Goal: Task Accomplishment & Management: Manage account settings

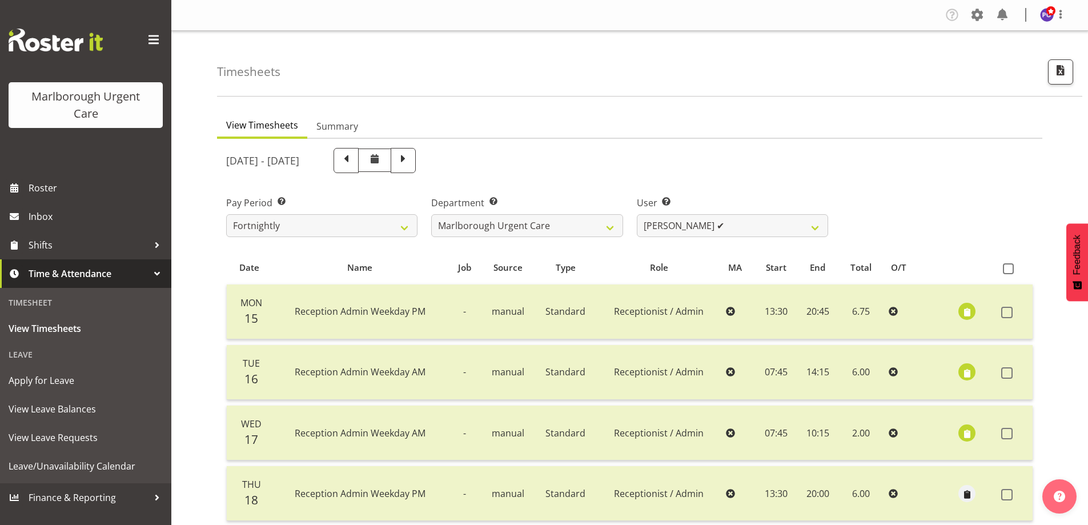
select select "11839"
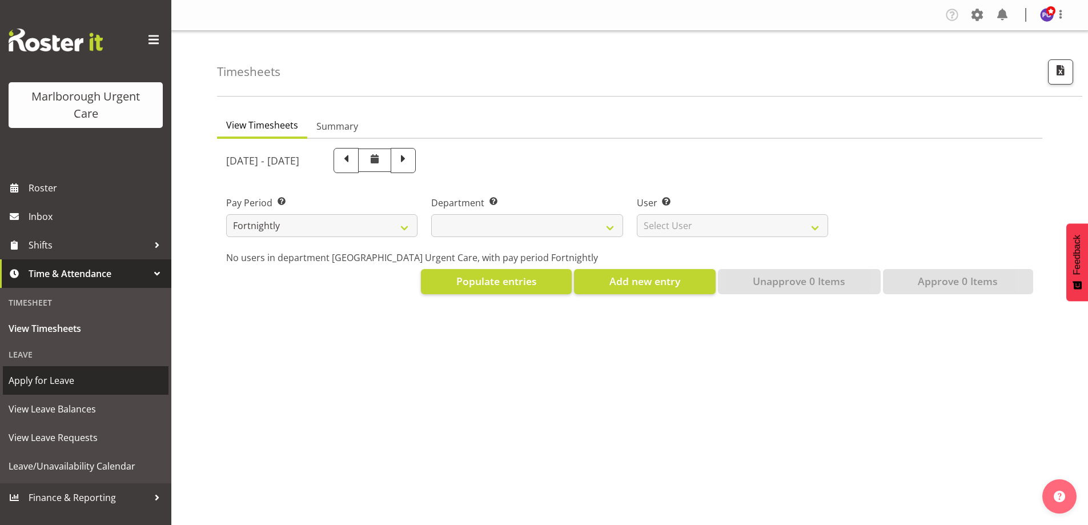
select select
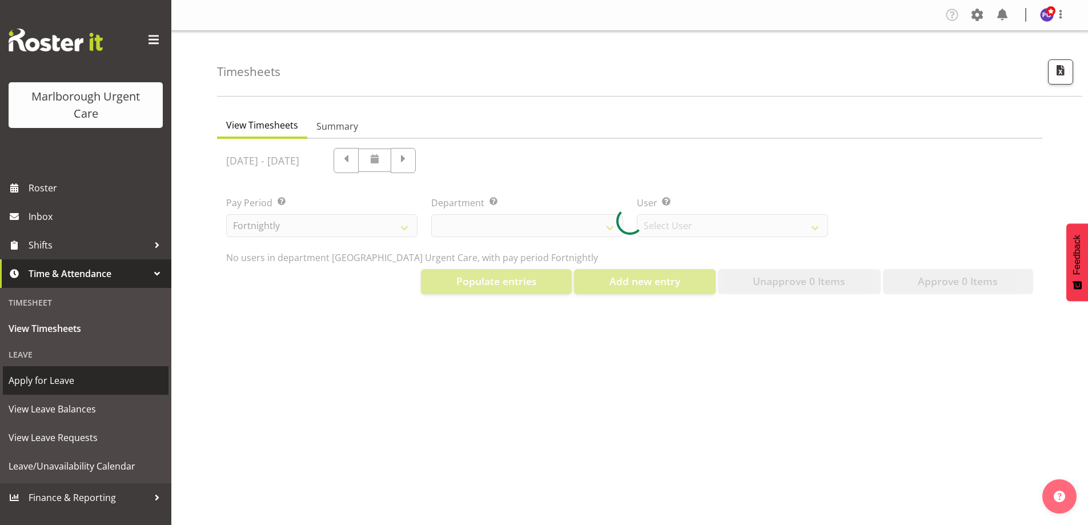
select select "11836"
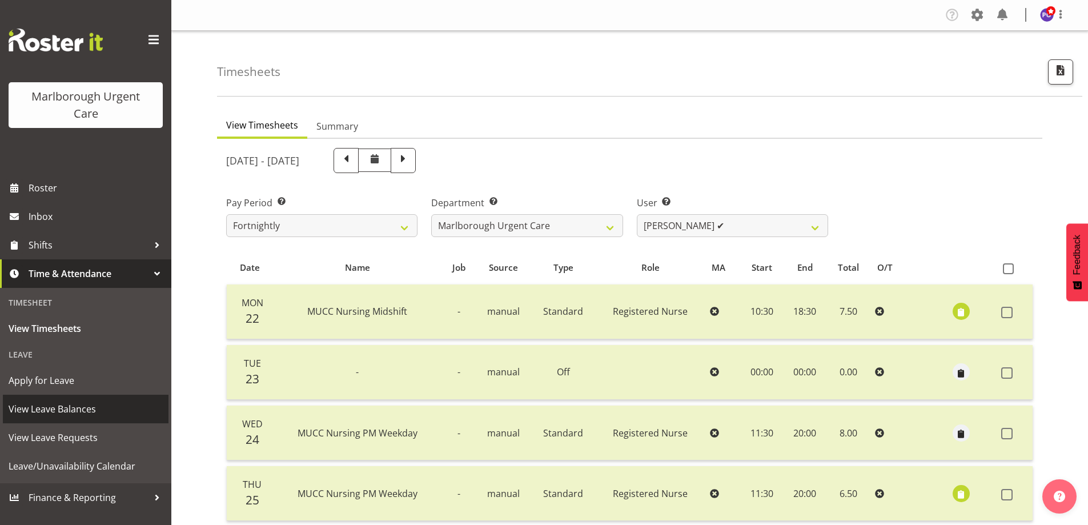
click at [79, 404] on span "View Leave Balances" at bounding box center [86, 408] width 154 height 17
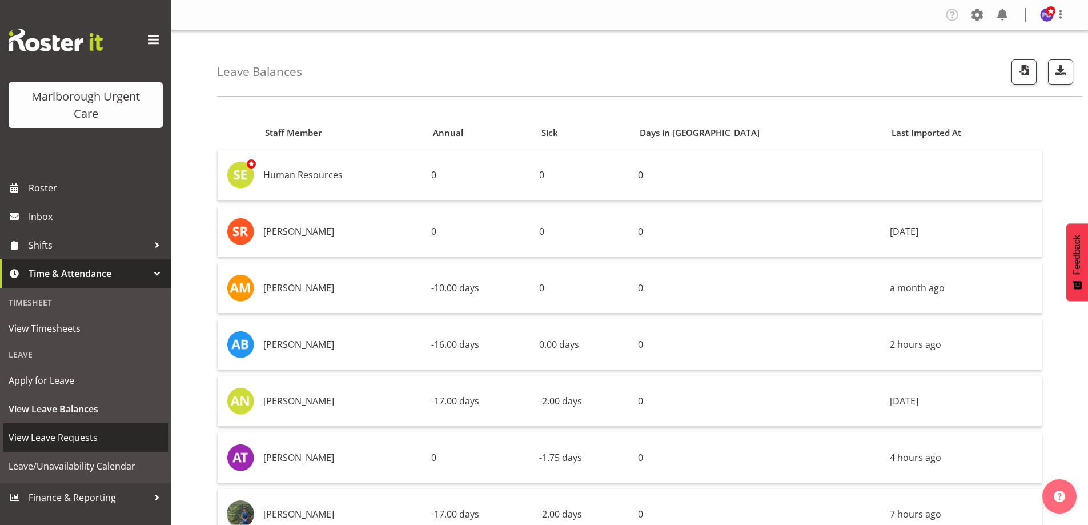
click at [82, 435] on span "View Leave Requests" at bounding box center [86, 437] width 154 height 17
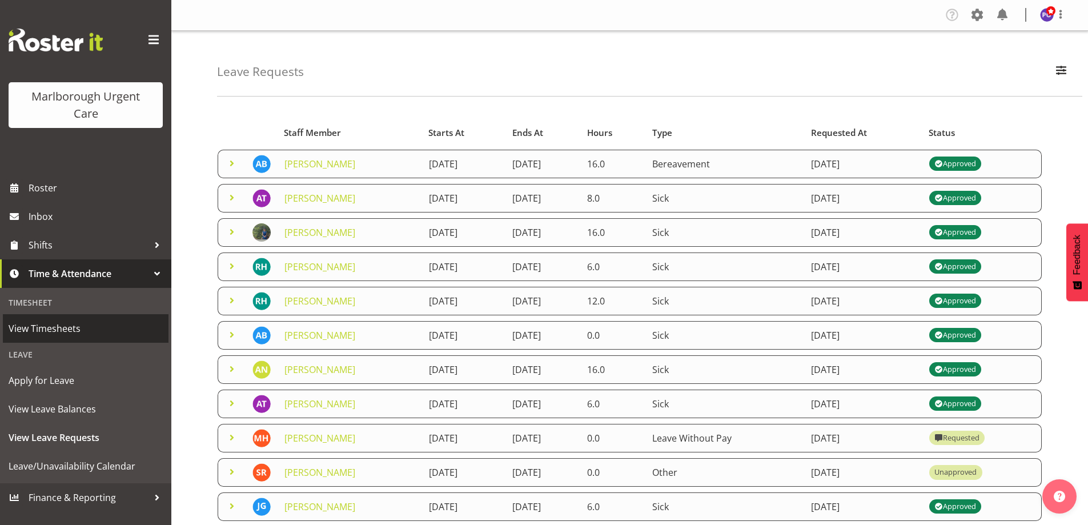
click at [37, 321] on span "View Timesheets" at bounding box center [86, 328] width 154 height 17
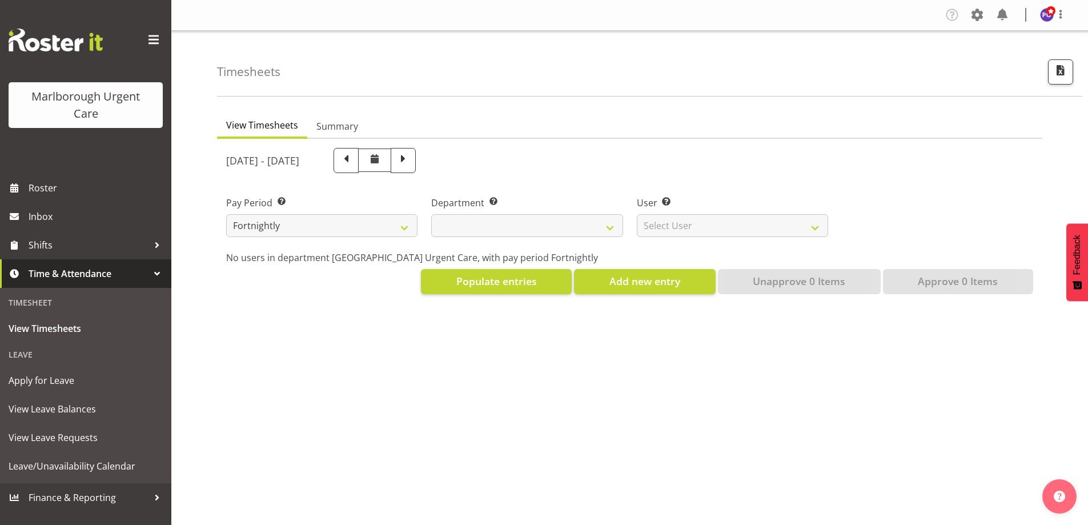
select select
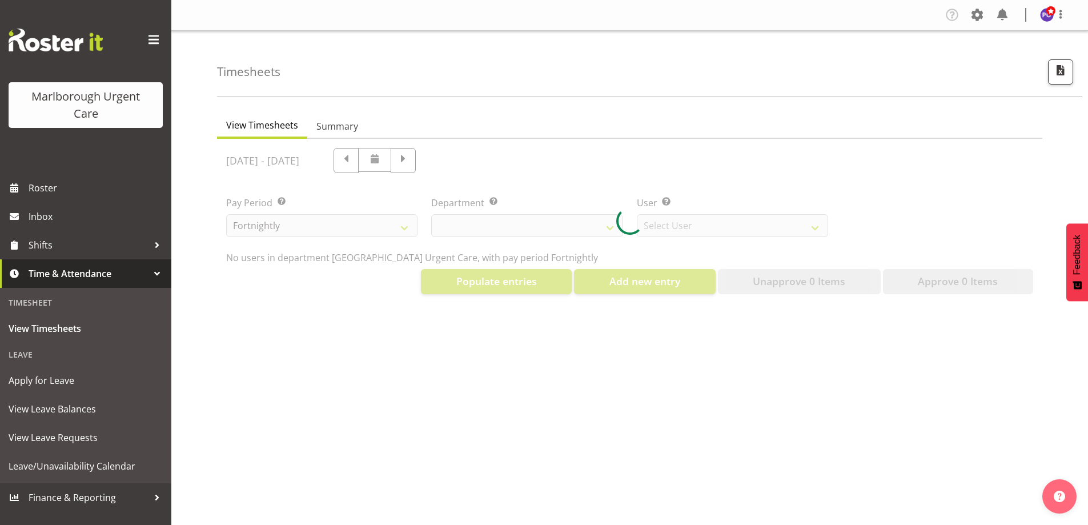
select select "11836"
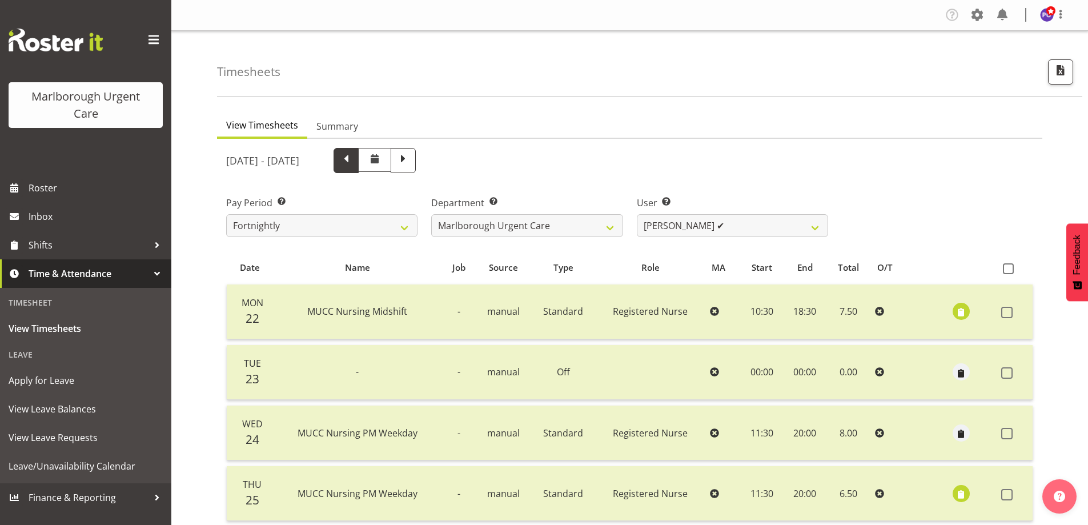
click at [353, 166] on span at bounding box center [346, 159] width 15 height 15
select select
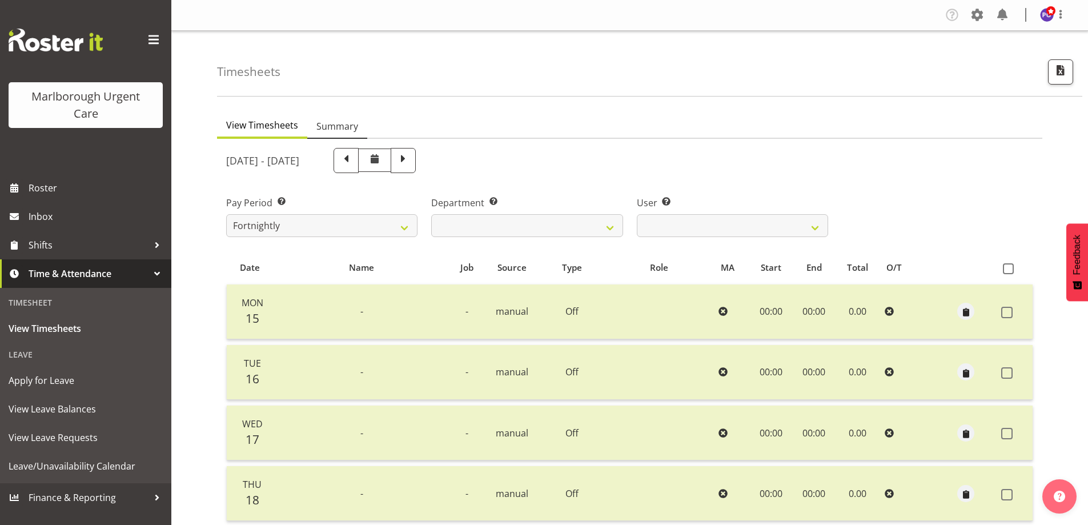
click at [348, 130] on span "Summary" at bounding box center [337, 126] width 42 height 14
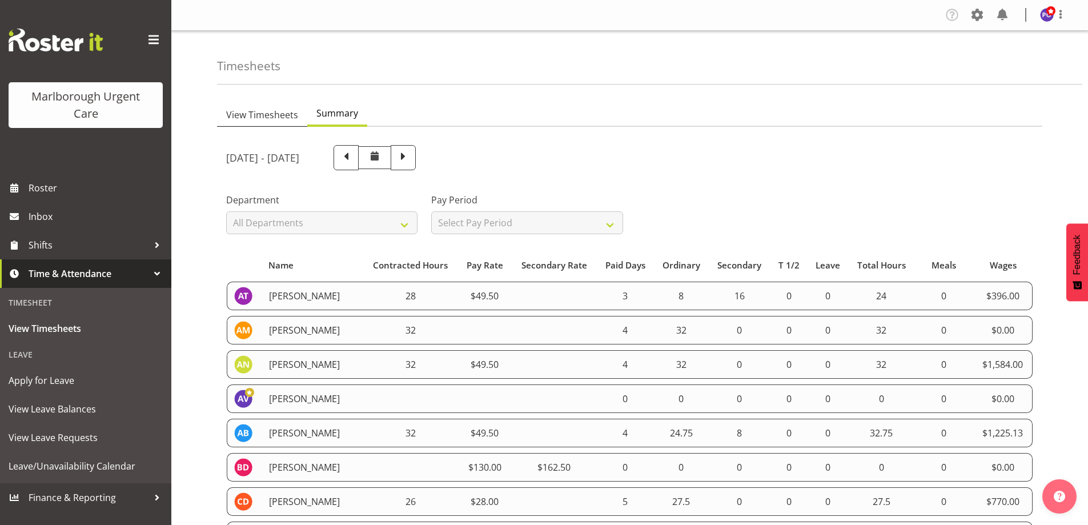
click at [284, 122] on link "View Timesheets" at bounding box center [262, 115] width 90 height 24
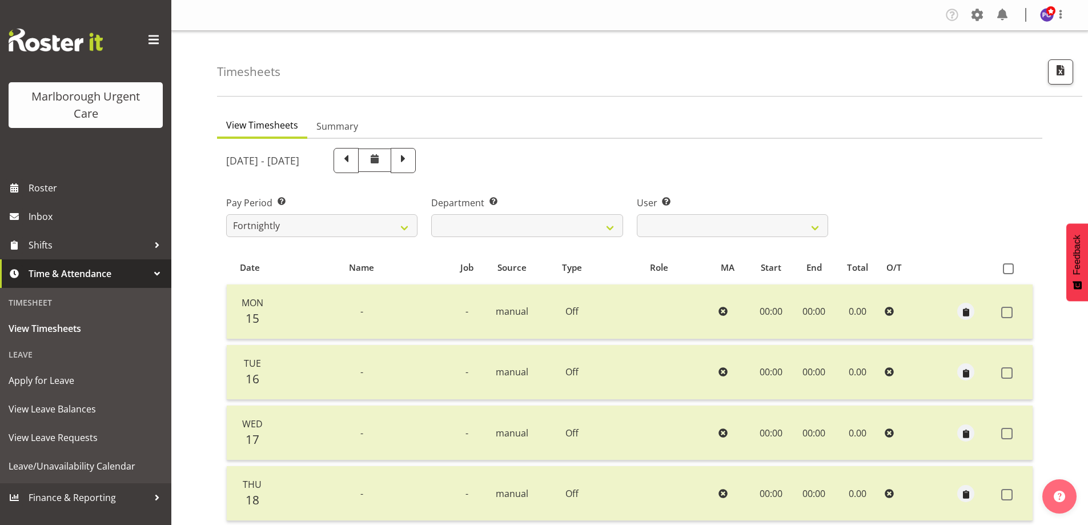
click at [842, 200] on div "Pay Period Select which pay period you would like to view. Fortnightly MPHO - […" at bounding box center [629, 212] width 821 height 64
click at [905, 199] on div "Pay Period Select which pay period you would like to view. Fortnightly MPHO - […" at bounding box center [629, 212] width 821 height 64
click at [90, 331] on span "View Timesheets" at bounding box center [86, 328] width 154 height 17
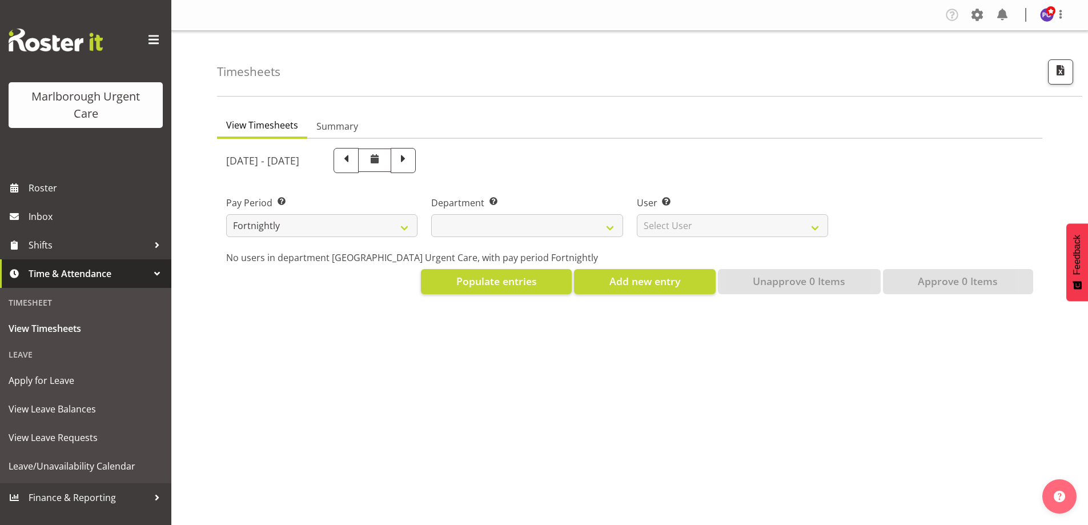
select select
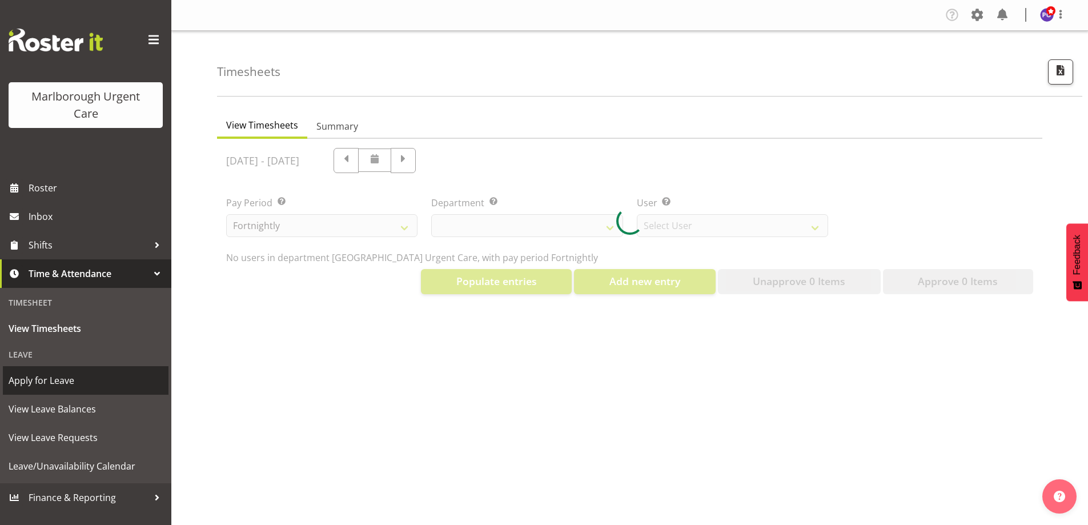
select select "11836"
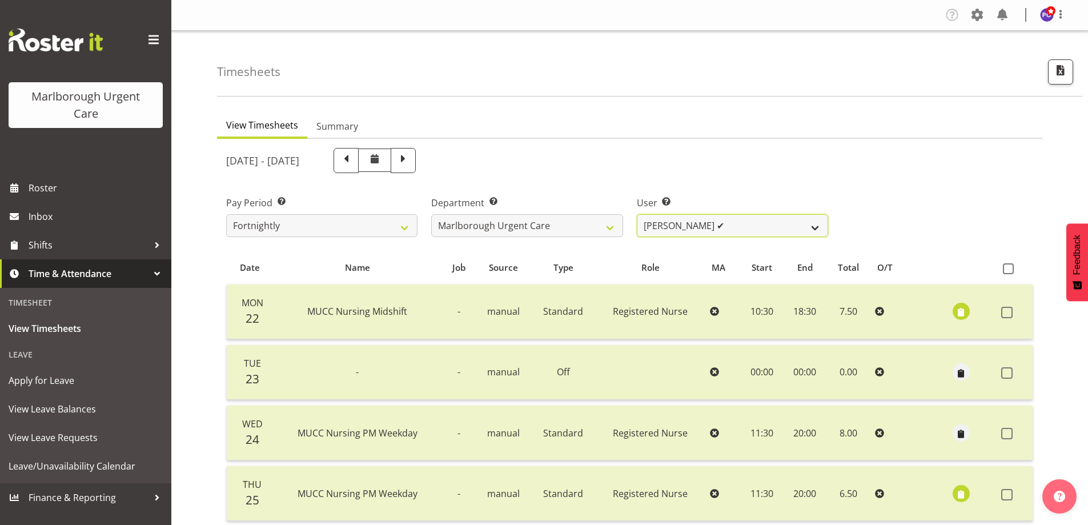
click at [811, 222] on select "Agnes Tyson ✔ Alysia Newman-Woods ✔ Andrew Brooks ✔ Cordelia Davies ✔ Gloria Va…" at bounding box center [732, 225] width 191 height 23
click at [590, 225] on select "Marlborough Urgent Care" at bounding box center [526, 225] width 191 height 23
click at [366, 223] on select "Fortnightly MPHO - Haemodialysis Contractors MUCC MUCC Casuals MPHO Admin - nev…" at bounding box center [321, 225] width 191 height 23
click at [226, 214] on select "Fortnightly MPHO - Haemodialysis Contractors MUCC MUCC Casuals MPHO Admin - nev…" at bounding box center [321, 225] width 191 height 23
click at [908, 207] on div "Pay Period Select which pay period you would like to view. Fortnightly MPHO - H…" at bounding box center [629, 212] width 821 height 64
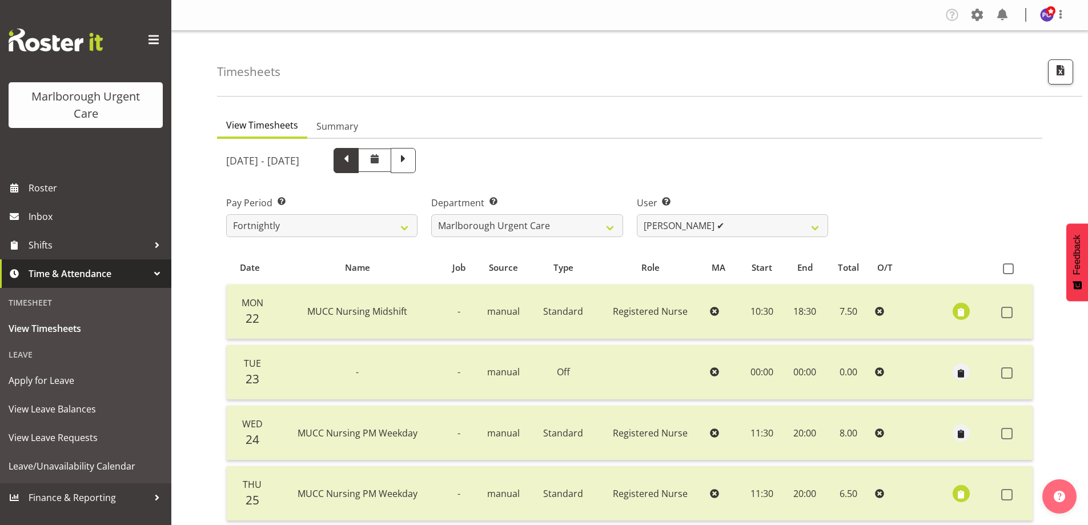
click at [353, 158] on span at bounding box center [346, 159] width 15 height 15
select select
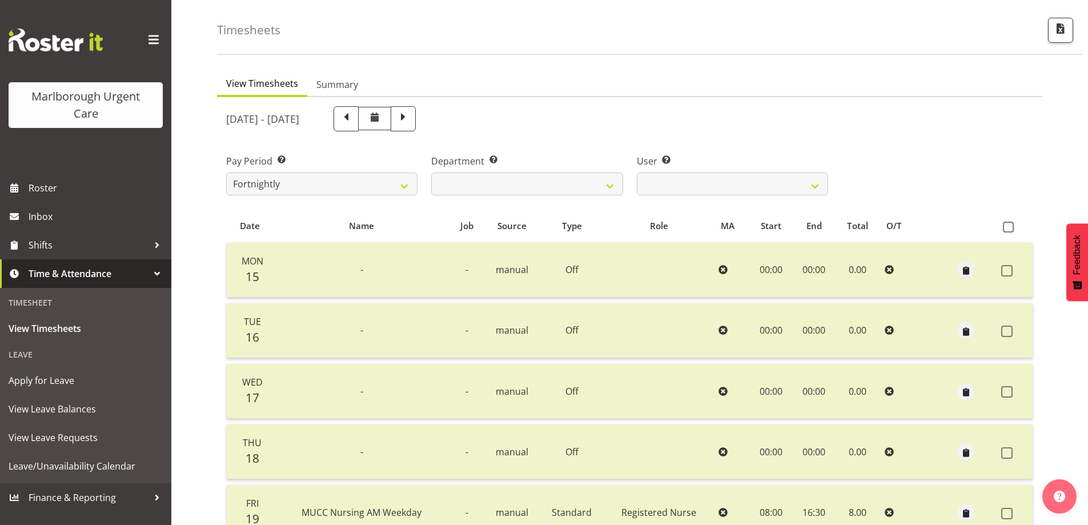
scroll to position [41, 0]
click at [340, 85] on span "Summary" at bounding box center [337, 85] width 42 height 14
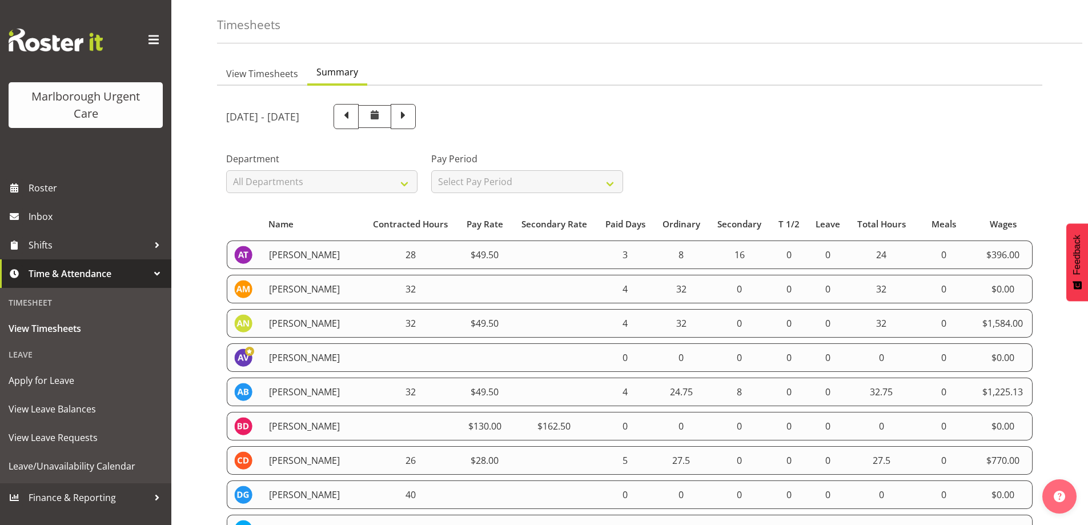
scroll to position [35, 0]
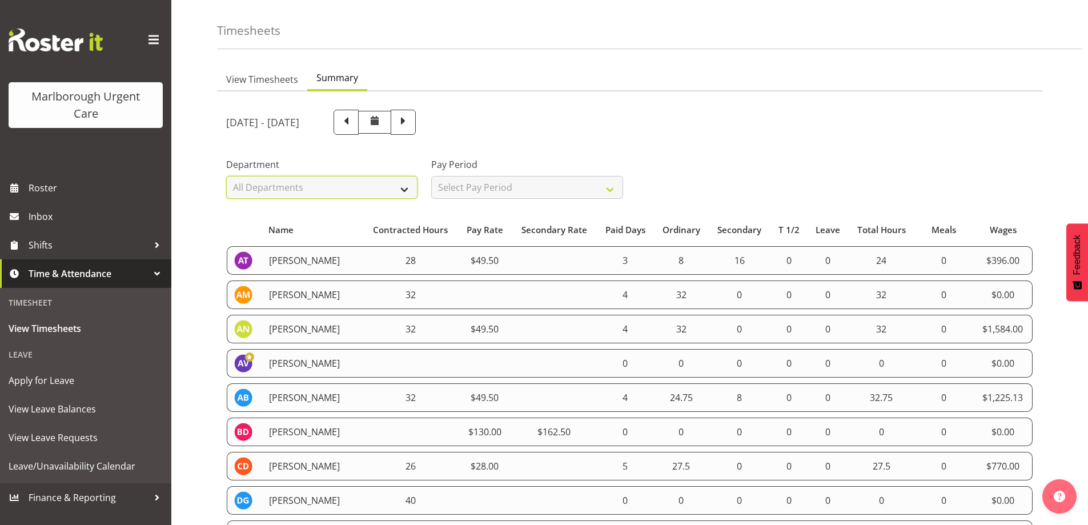
click at [412, 187] on select "All Departments Haemodialysis Dialysis Unit Marlborough Urgent Care" at bounding box center [321, 187] width 191 height 23
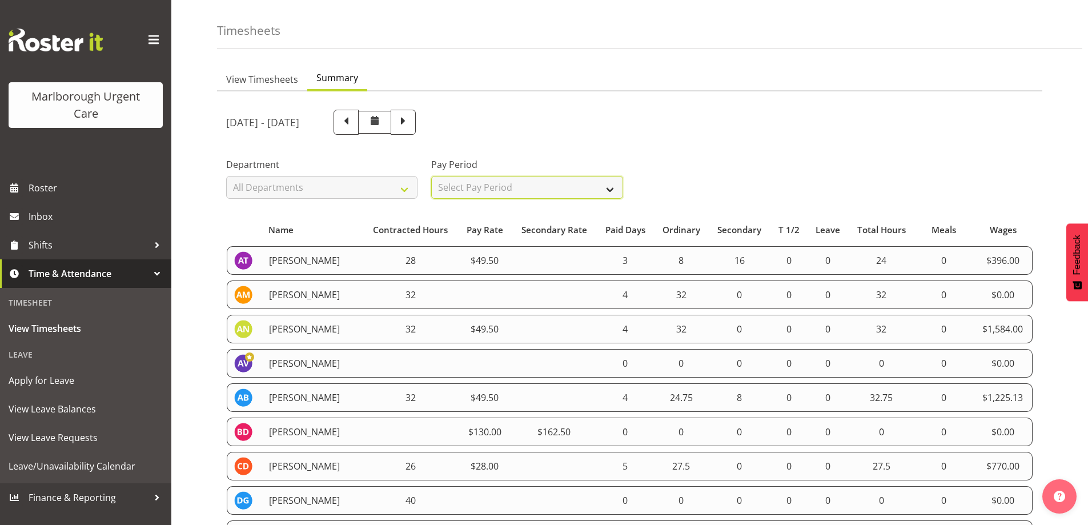
click at [614, 187] on select "Select Pay Period All Pay Periods Fortnightly MPHO - Haemodialysis Contractors …" at bounding box center [526, 187] width 191 height 23
click at [431, 176] on select "Select Pay Period All Pay Periods Fortnightly MPHO - Haemodialysis Contractors …" at bounding box center [526, 187] width 191 height 23
select select
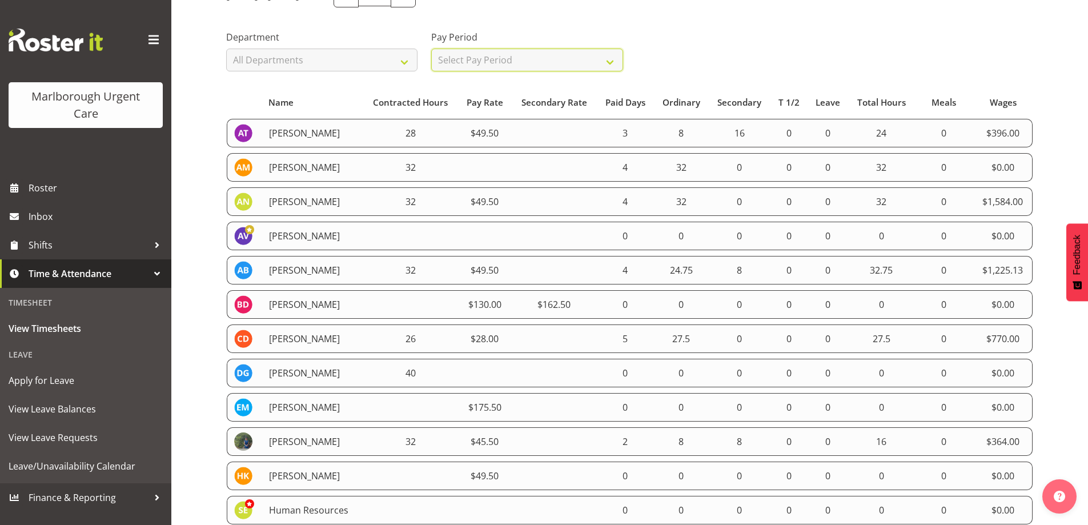
scroll to position [0, 0]
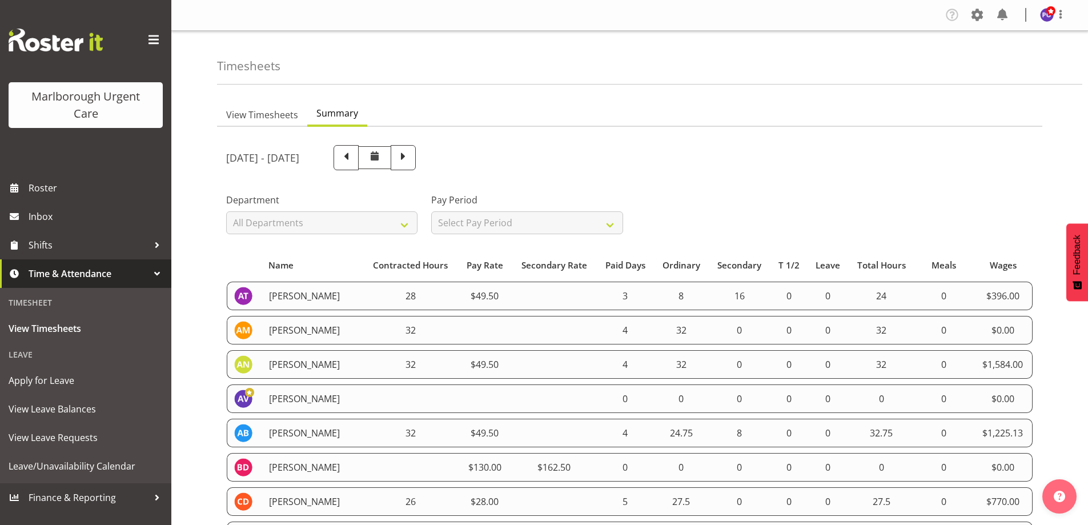
click at [154, 45] on span at bounding box center [153, 40] width 18 height 18
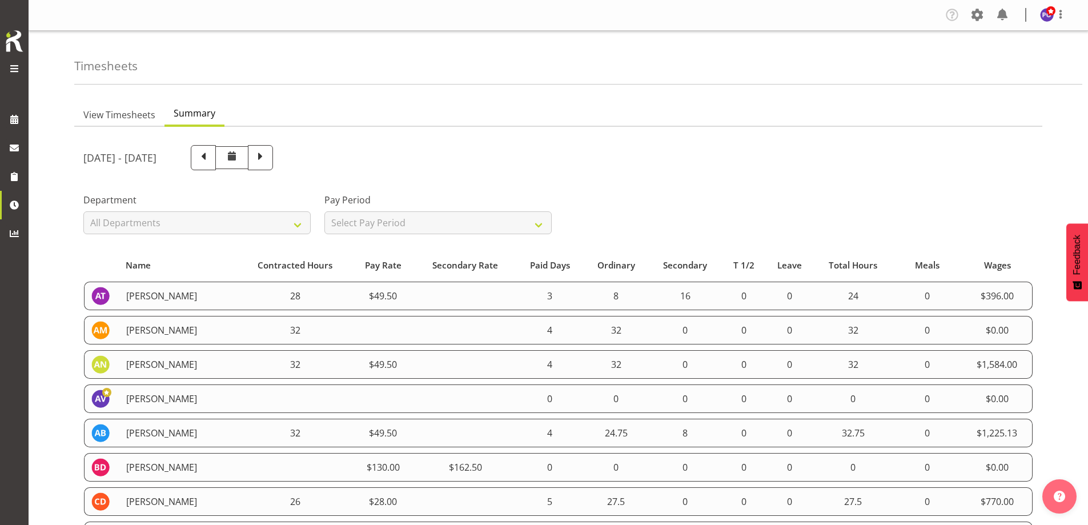
click at [14, 66] on span at bounding box center [14, 69] width 14 height 14
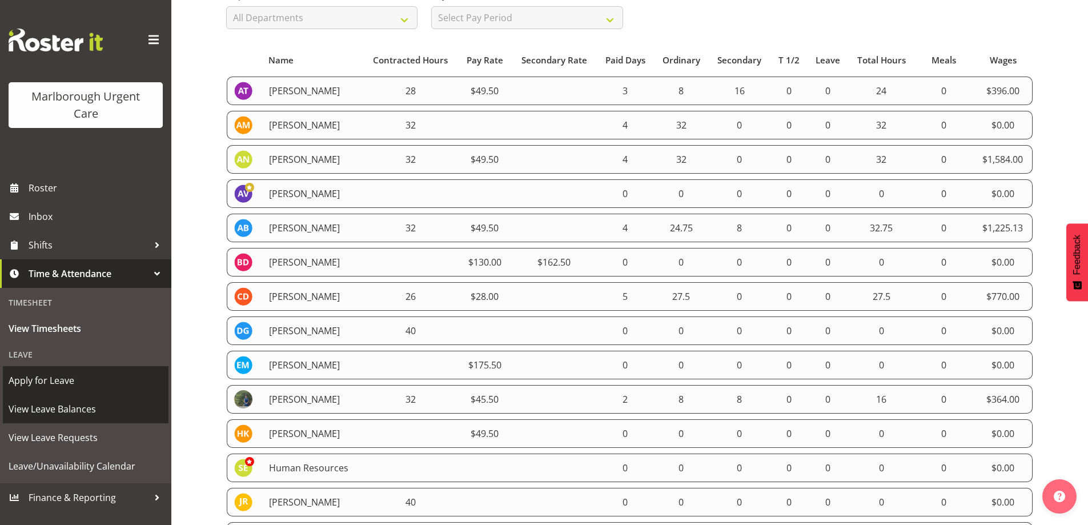
scroll to position [228, 0]
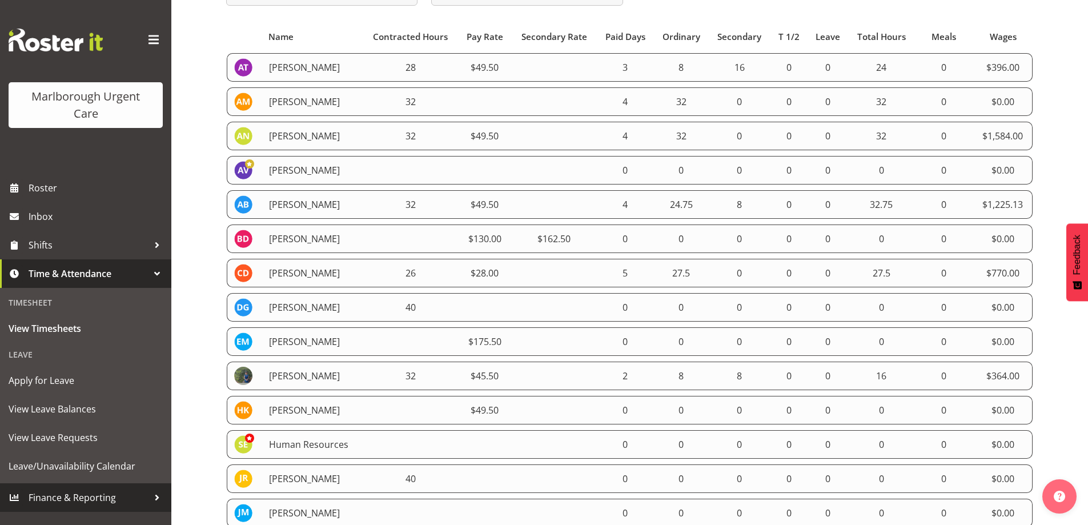
click at [110, 496] on span "Finance & Reporting" at bounding box center [89, 497] width 120 height 17
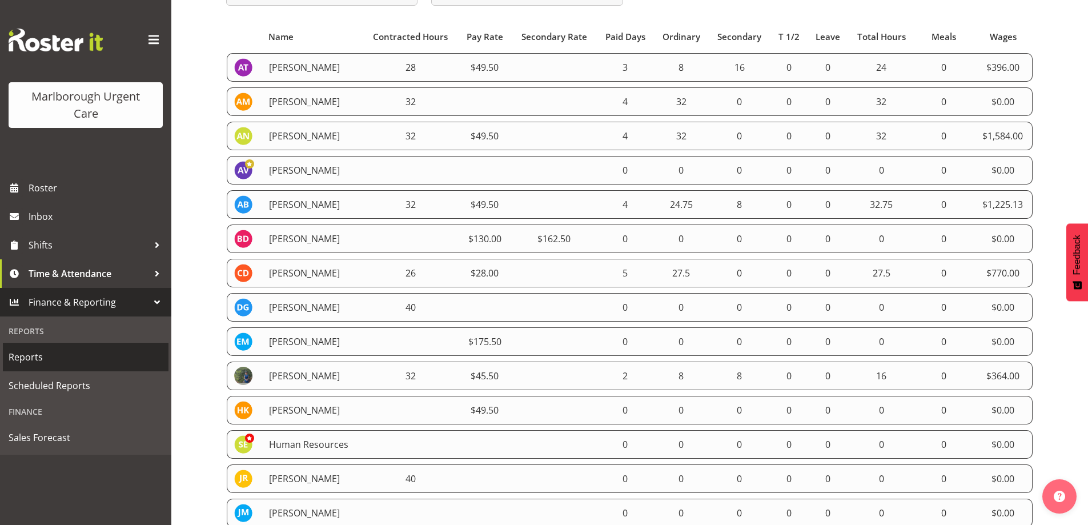
click at [73, 363] on span "Reports" at bounding box center [86, 356] width 154 height 17
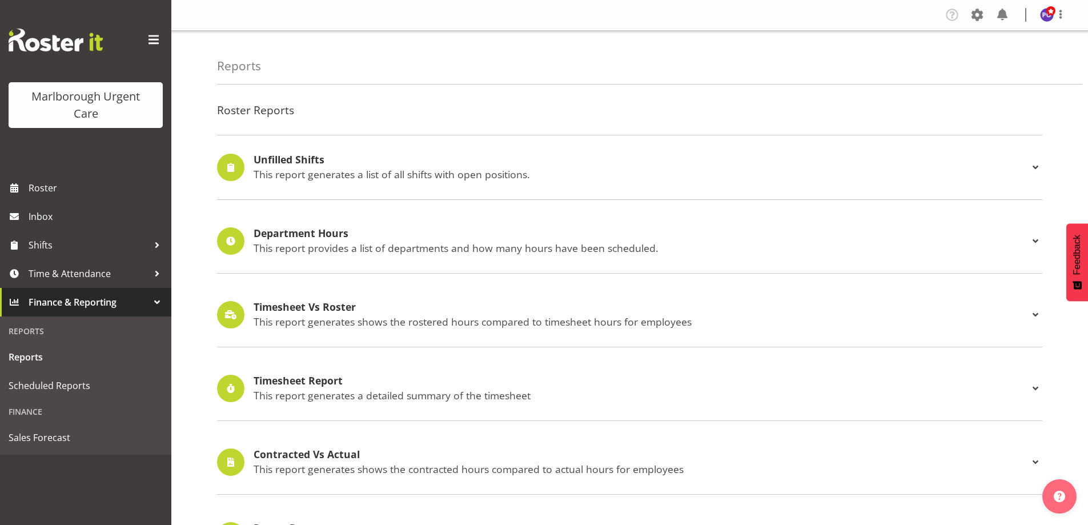
click at [340, 385] on h4 "Timesheet Report" at bounding box center [641, 380] width 775 height 11
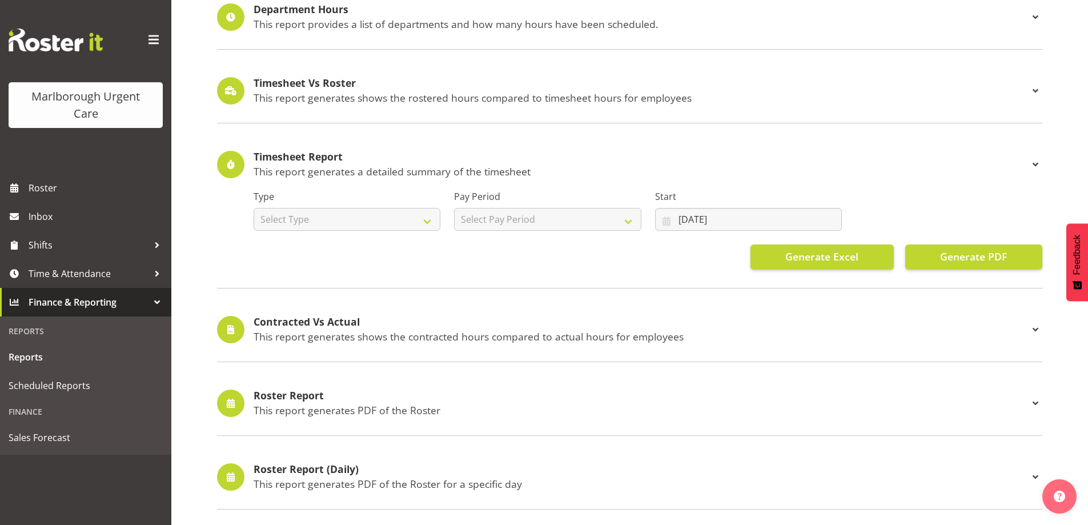
scroll to position [228, 0]
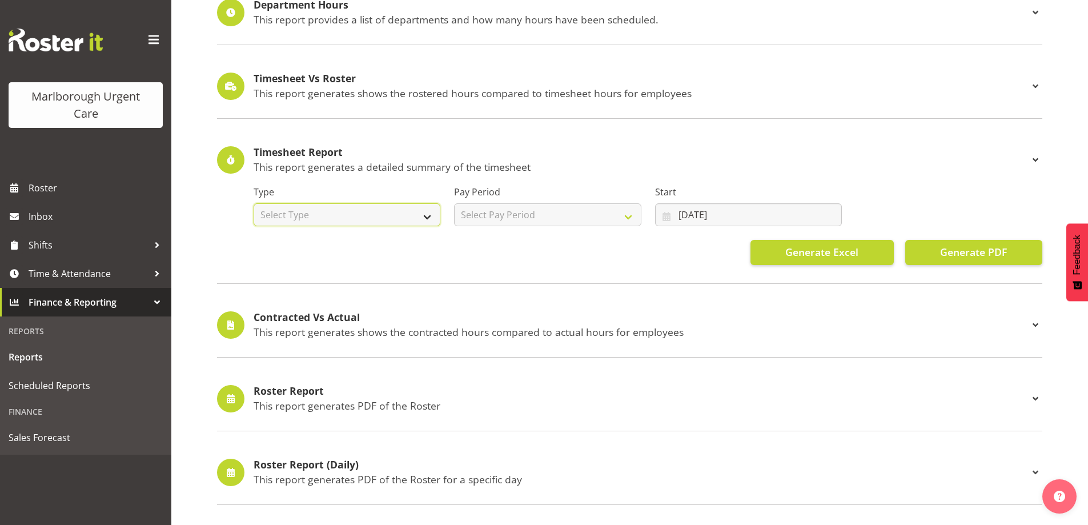
click at [431, 216] on select "Select Type Summary Detailed" at bounding box center [347, 214] width 187 height 23
select select "detailed"
click at [254, 203] on select "Select Type Summary Detailed" at bounding box center [347, 214] width 187 height 23
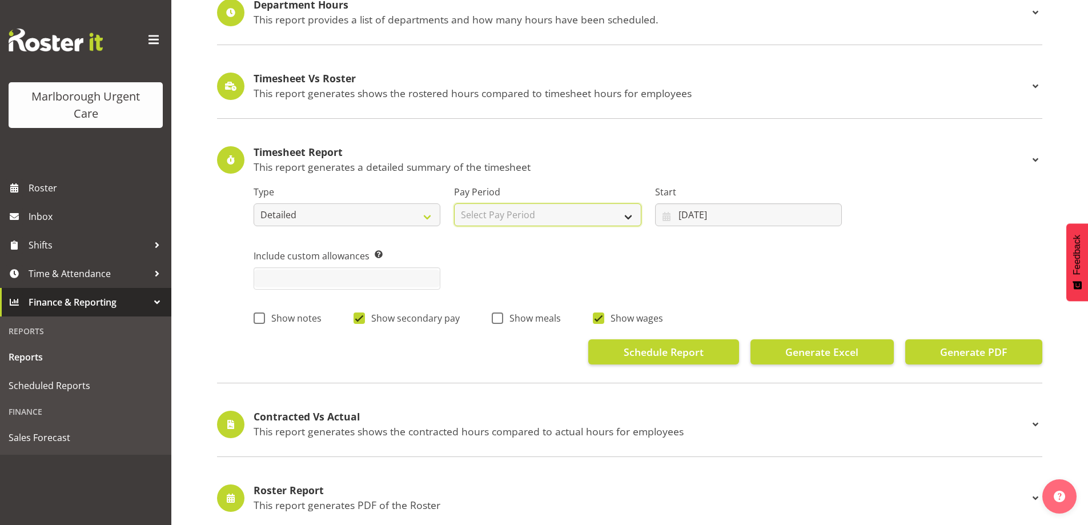
click at [633, 212] on select "Select Pay Period Fortnightly MPHO - [MEDICAL_DATA] Contractors MUCC MUCC Casua…" at bounding box center [547, 214] width 187 height 23
select select "188"
click at [454, 203] on select "Select Pay Period Fortnightly MPHO - [MEDICAL_DATA] Contractors MUCC MUCC Casua…" at bounding box center [547, 214] width 187 height 23
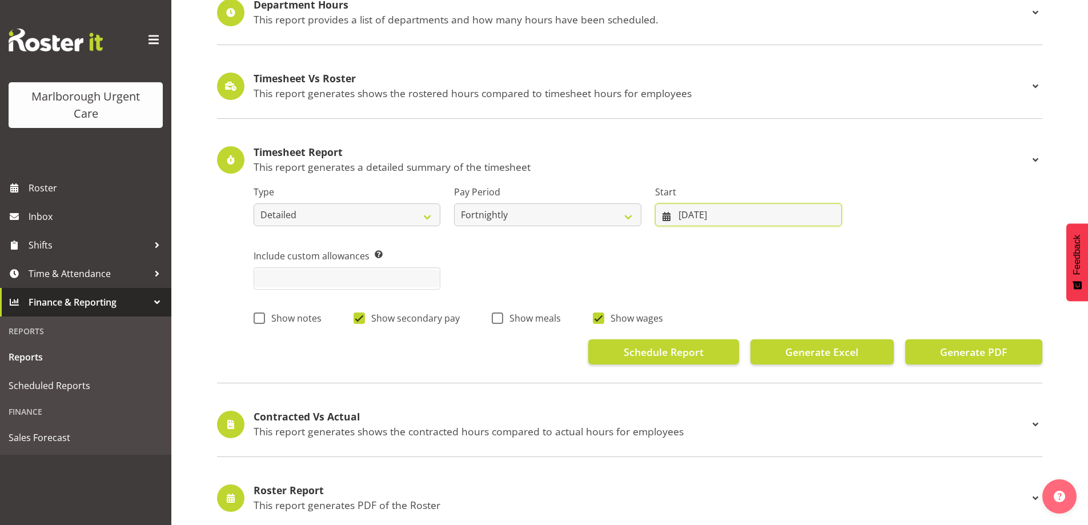
click at [770, 222] on input "[DATE]" at bounding box center [748, 214] width 187 height 23
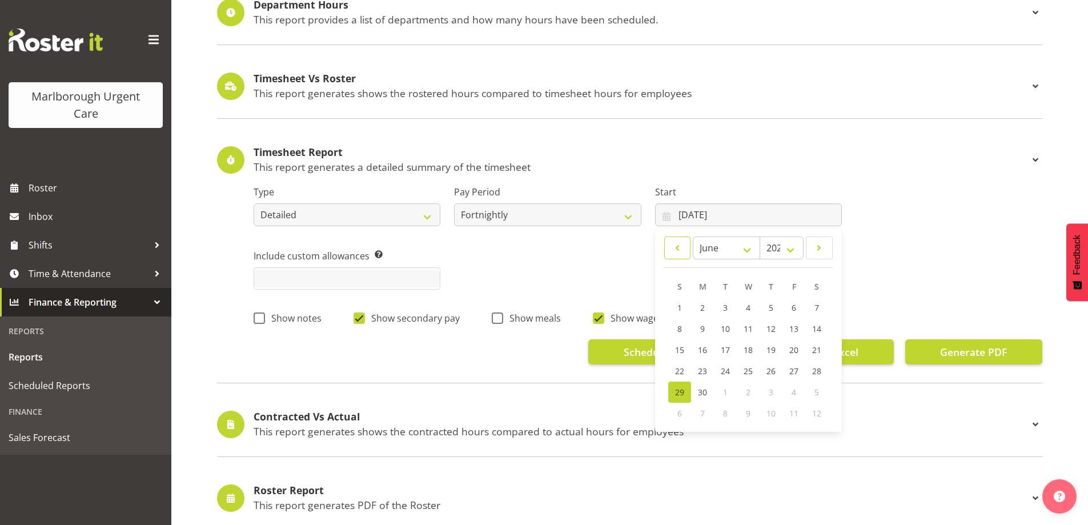
click at [680, 250] on span at bounding box center [678, 248] width 12 height 14
click at [815, 250] on span at bounding box center [819, 248] width 12 height 14
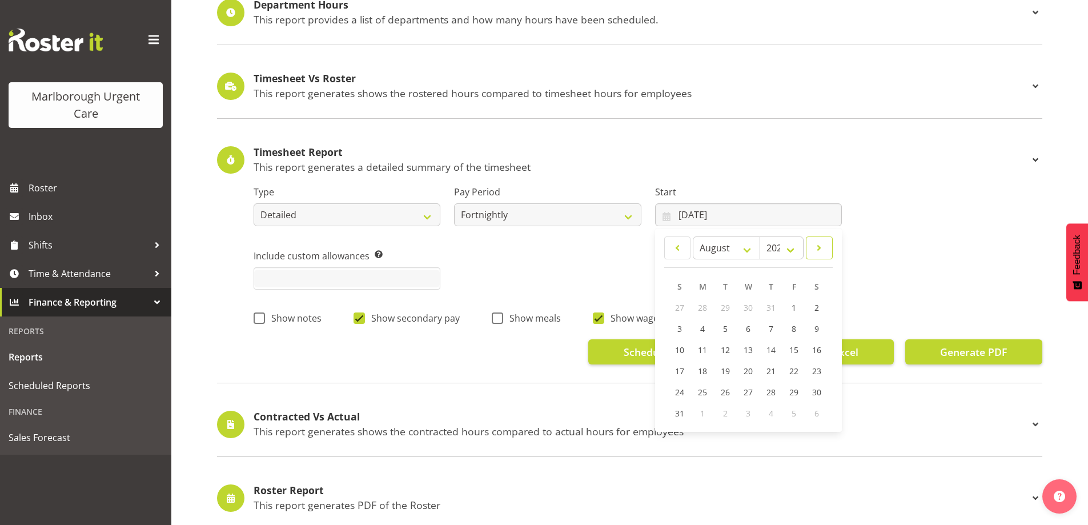
select select "8"
click at [788, 254] on select "2035 2034 2033 2032 2031 2030 2029 2028 2027 2026 2025 2024 2023 2022 2021 2020…" at bounding box center [782, 247] width 44 height 23
click at [760, 236] on select "2035 2034 2033 2032 2031 2030 2029 2028 2027 2026 2025 2024 2023 2022 2021 2020…" at bounding box center [782, 247] width 44 height 23
click at [705, 349] on span "15" at bounding box center [702, 349] width 9 height 11
type input "15/09/2025"
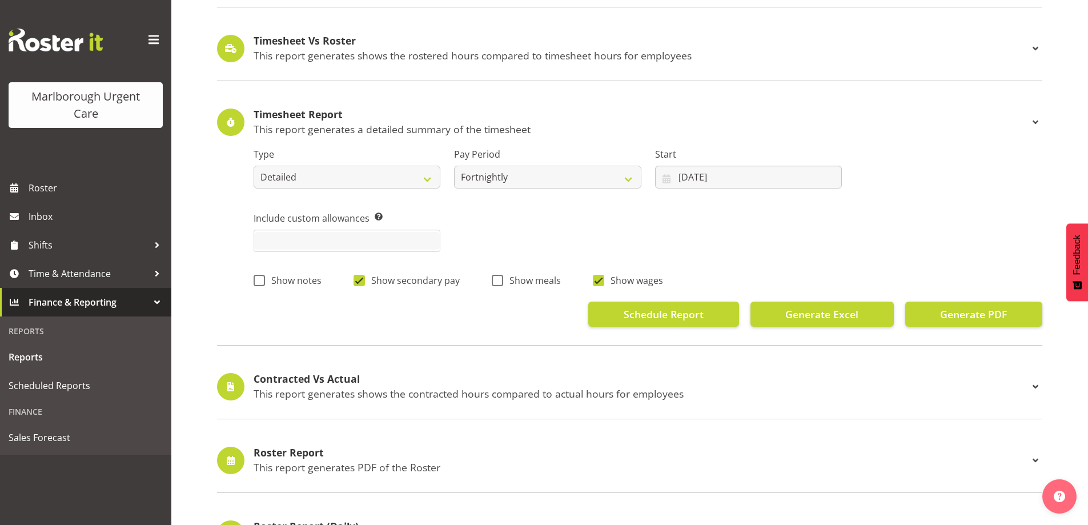
scroll to position [286, 0]
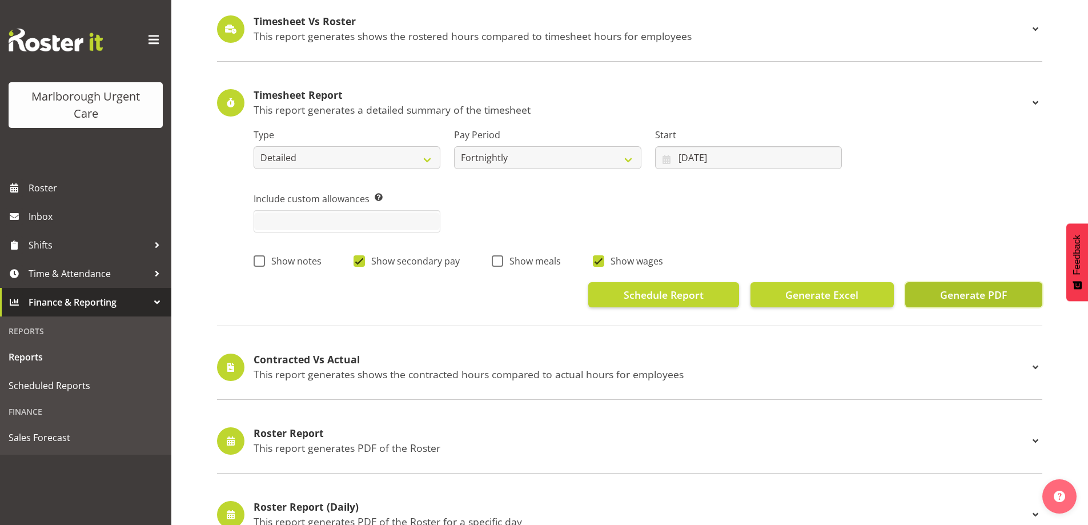
click at [965, 294] on span "Generate PDF" at bounding box center [973, 294] width 67 height 15
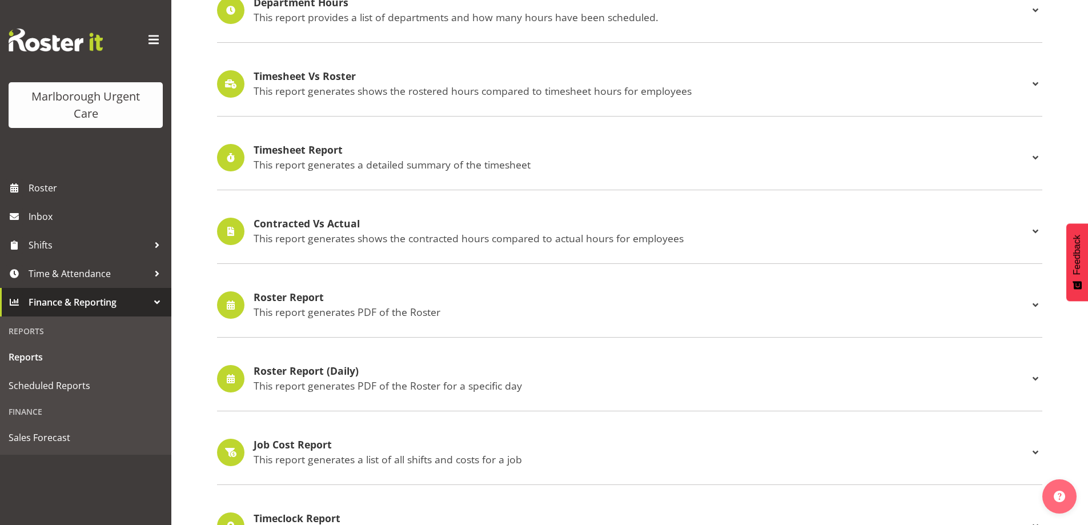
scroll to position [400, 0]
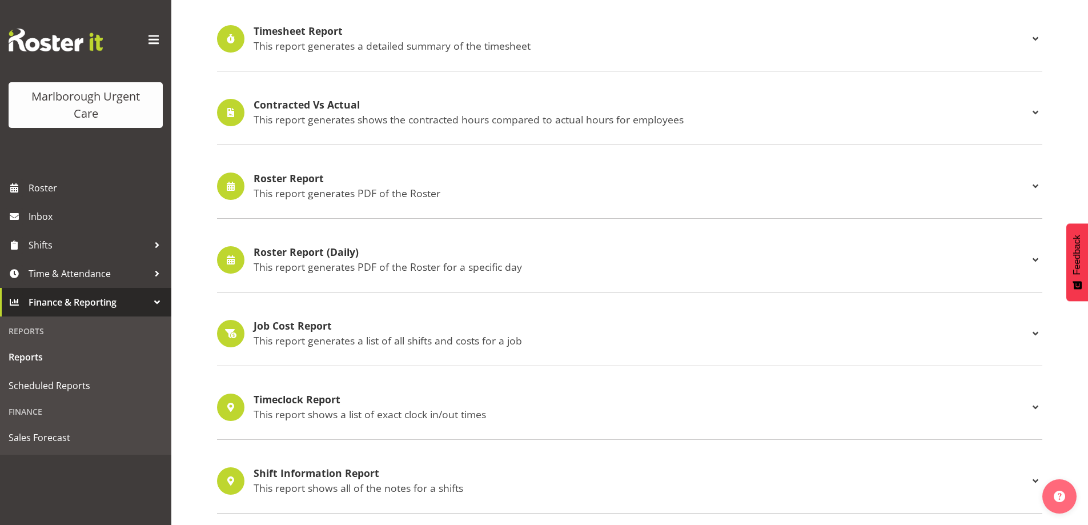
click at [340, 46] on p "This report generates a detailed summary of the timesheet" at bounding box center [641, 45] width 775 height 13
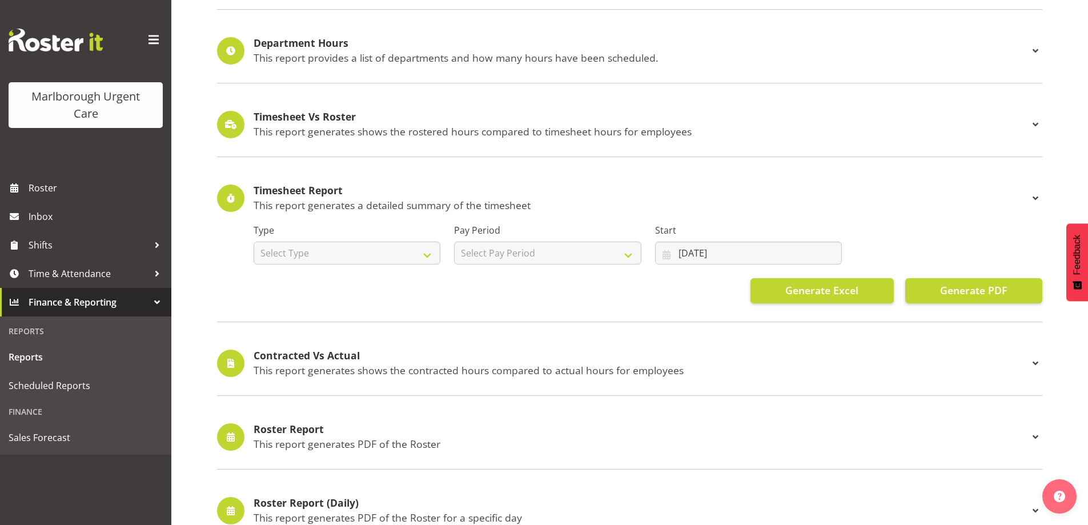
scroll to position [228, 0]
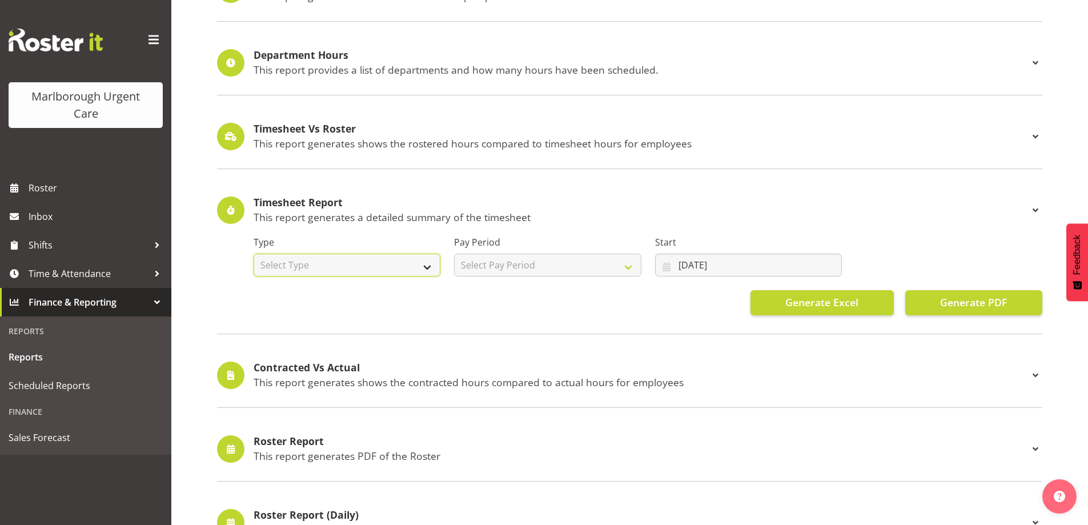
click at [432, 270] on select "Select Type Summary Detailed" at bounding box center [347, 265] width 187 height 23
select select "detailed"
click at [254, 254] on select "Select Type Summary Detailed" at bounding box center [347, 265] width 187 height 23
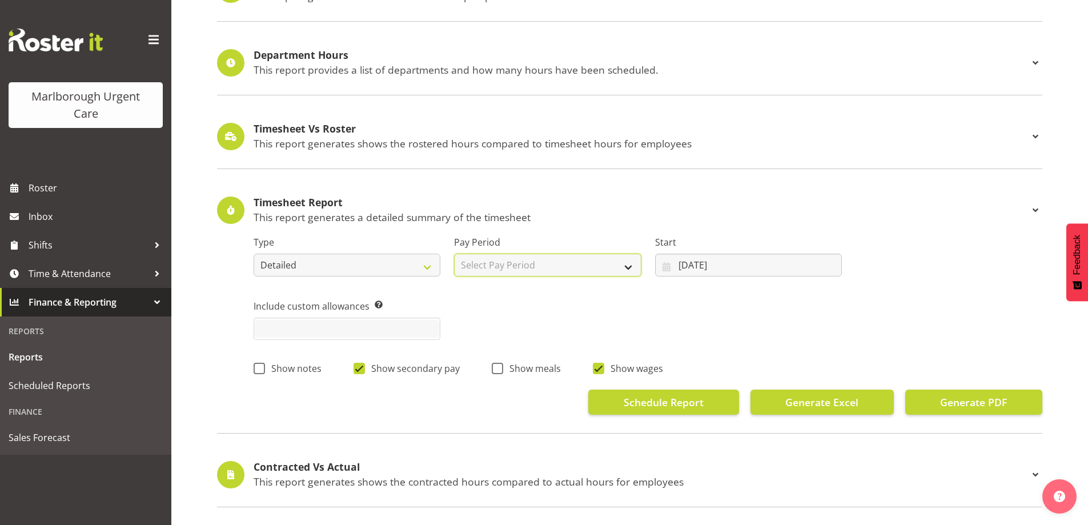
click at [628, 271] on select "Select Pay Period Fortnightly MPHO - [MEDICAL_DATA] Contractors MUCC MUCC Casua…" at bounding box center [547, 265] width 187 height 23
select select "188"
click at [454, 254] on select "Select Pay Period Fortnightly MPHO - [MEDICAL_DATA] Contractors MUCC MUCC Casua…" at bounding box center [547, 265] width 187 height 23
click at [748, 269] on input "[DATE]" at bounding box center [748, 265] width 187 height 23
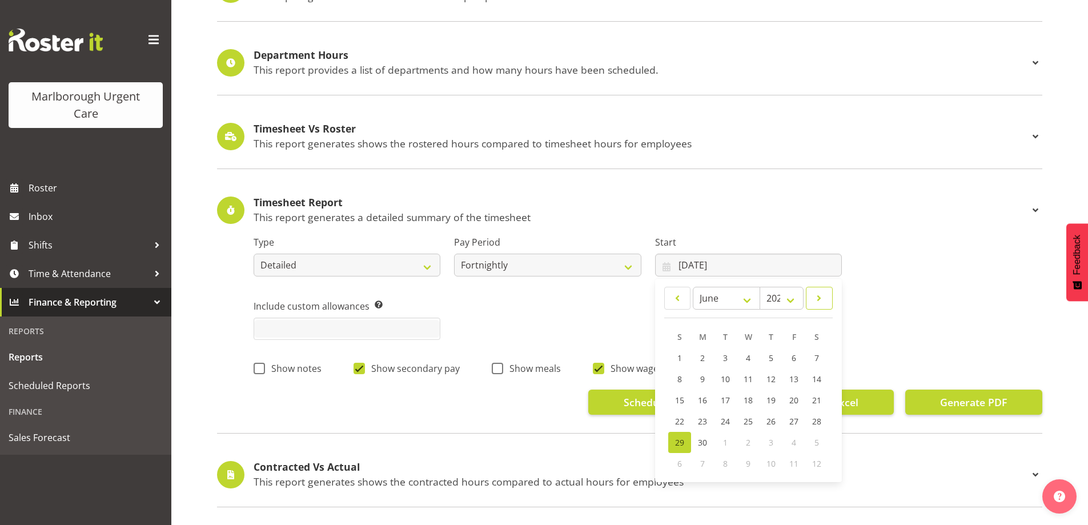
click at [820, 299] on span at bounding box center [819, 298] width 12 height 14
select select "8"
click at [701, 397] on span "15" at bounding box center [702, 400] width 9 height 11
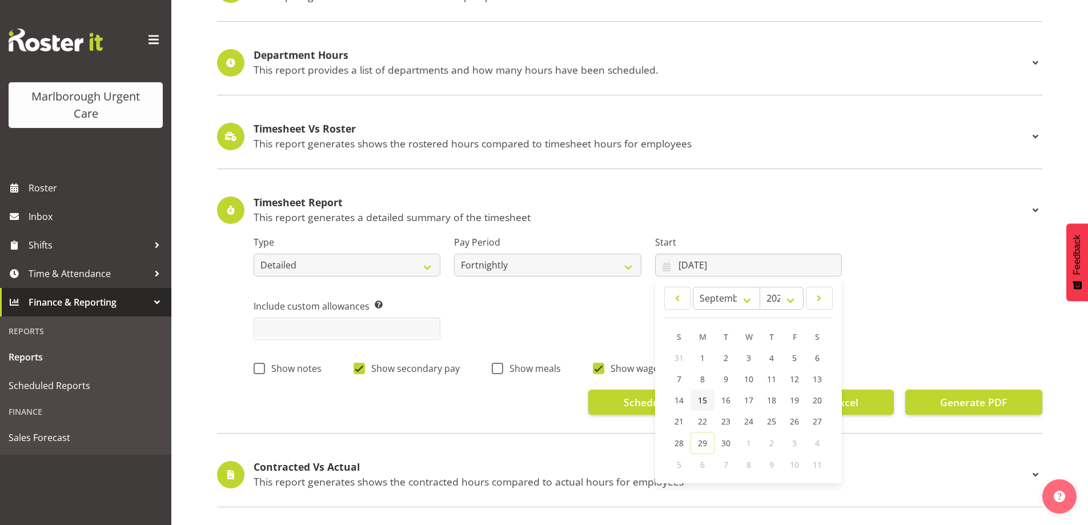
type input "15/09/2025"
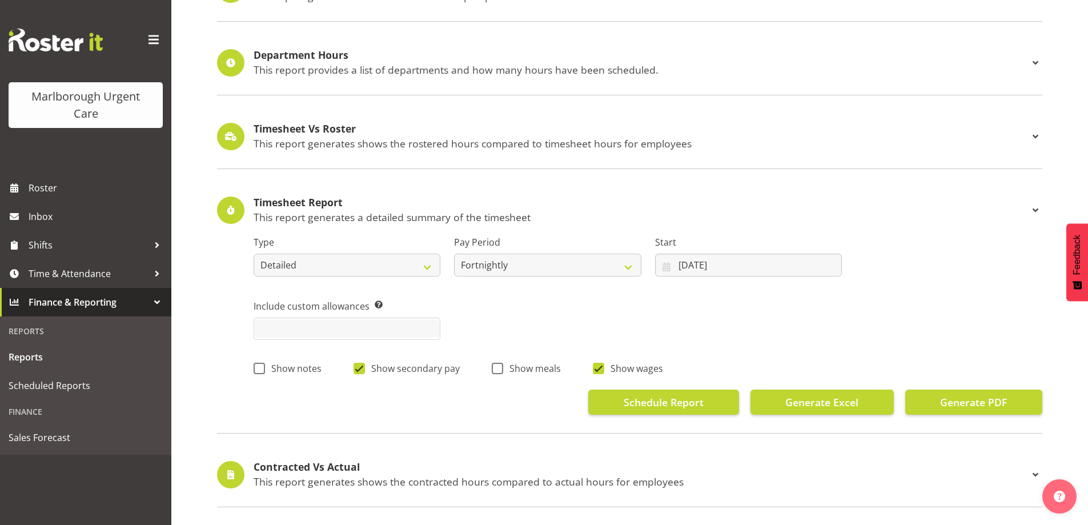
click at [810, 225] on div "Start 15/09/2025 January February March April May June July August September Oc…" at bounding box center [748, 251] width 200 height 64
click at [78, 279] on span "Time & Attendance" at bounding box center [89, 273] width 120 height 17
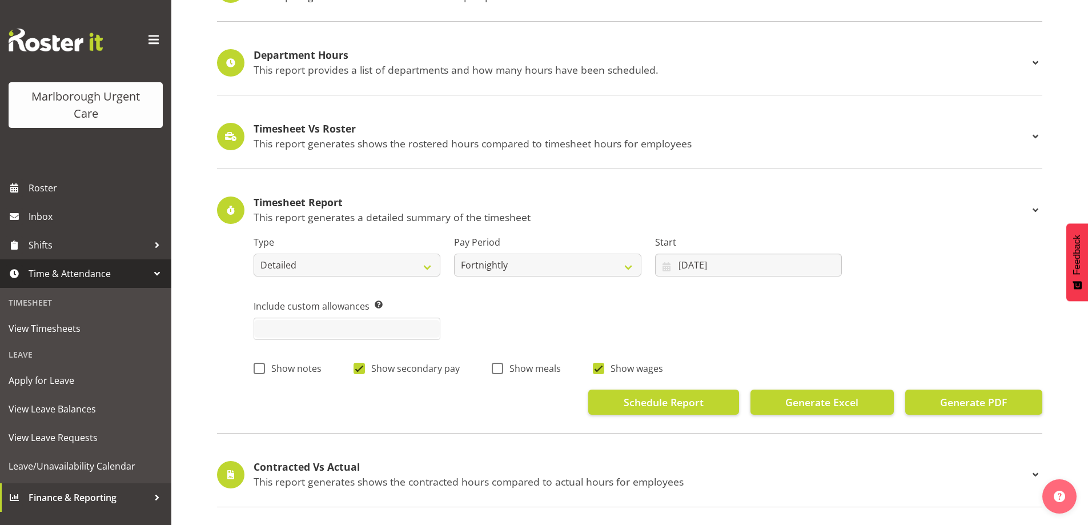
click at [718, 31] on div "Department Hours This report provides a list of departments and how many hours …" at bounding box center [629, 63] width 825 height 65
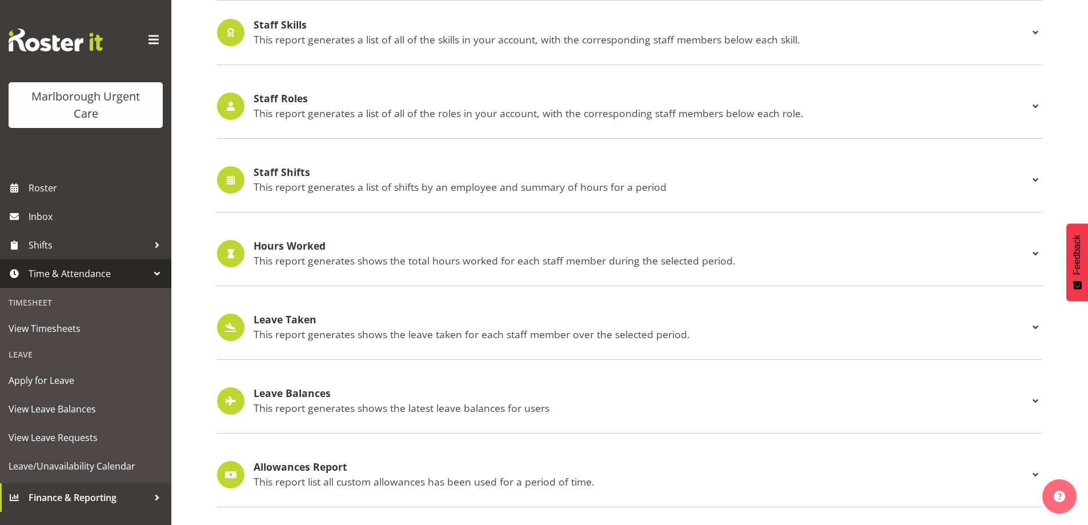
scroll to position [1300, 0]
click at [431, 328] on p "This report generates shows the leave taken for each staff member over the sele…" at bounding box center [641, 334] width 775 height 13
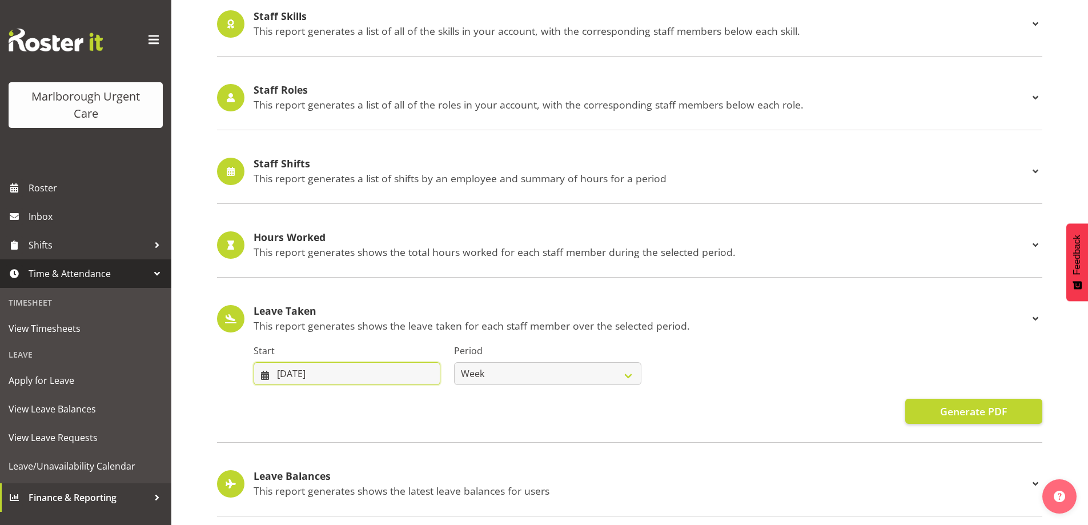
click at [372, 371] on input "29/06/2025" at bounding box center [347, 373] width 187 height 23
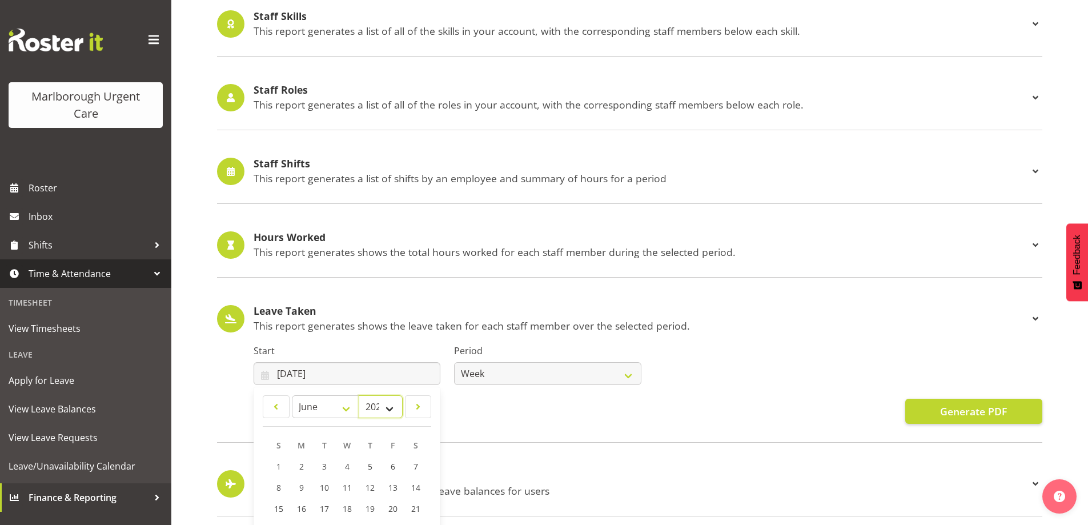
click at [393, 407] on select "2035 2034 2033 2032 2031 2030 2029 2028 2027 2026 2025 2024 2023 2022 2021 2020…" at bounding box center [381, 406] width 44 height 23
click at [359, 395] on select "2035 2034 2033 2032 2031 2030 2029 2028 2027 2026 2025 2024 2023 2022 2021 2020…" at bounding box center [381, 406] width 44 height 23
click at [340, 404] on select "January February March April May June July August September October November De…" at bounding box center [325, 406] width 67 height 23
select select "8"
click at [292, 395] on select "January February March April May June July August September October November De…" at bounding box center [325, 406] width 67 height 23
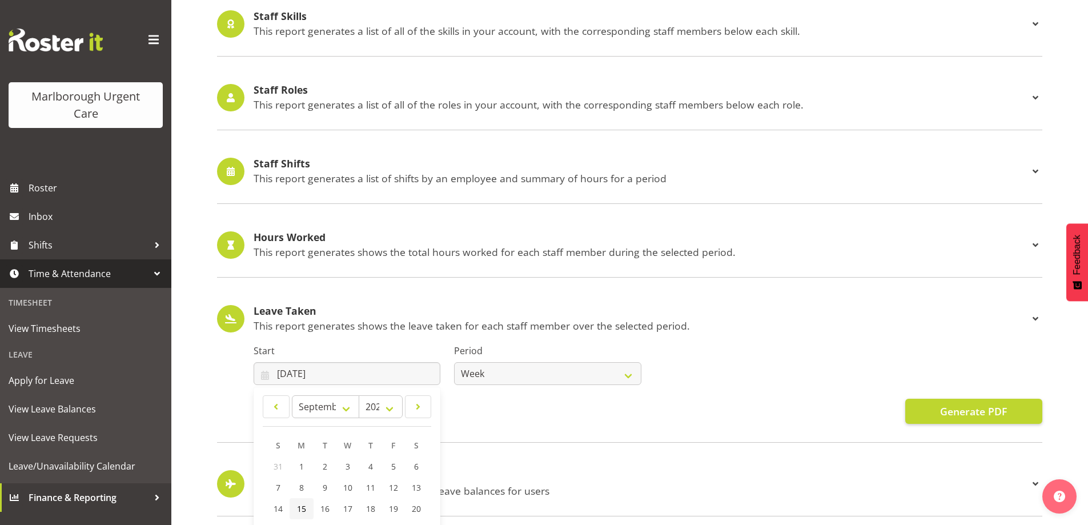
click at [298, 503] on span "15" at bounding box center [301, 508] width 9 height 11
type input "15/09/2025"
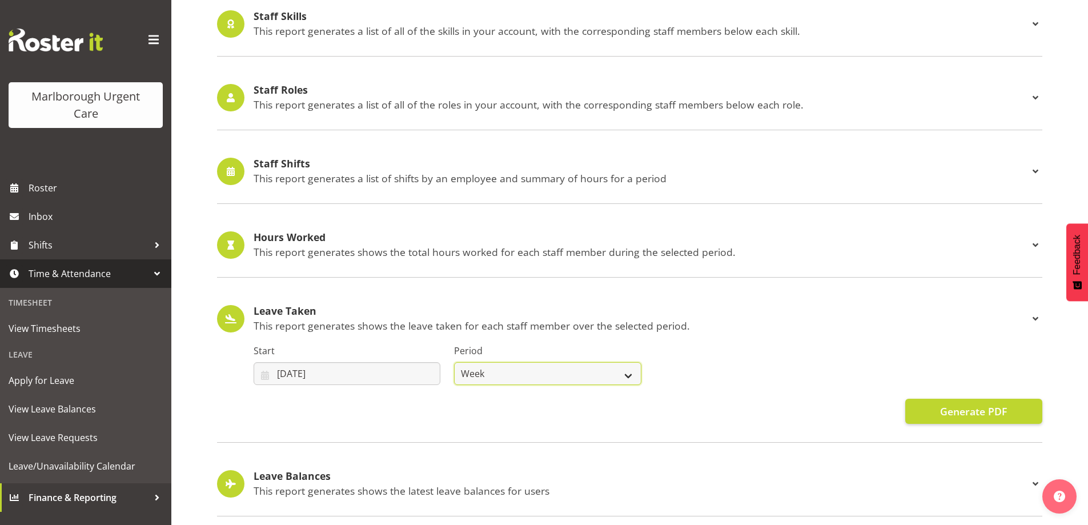
click at [624, 377] on select "Week Fortnight Month" at bounding box center [547, 373] width 187 height 23
select select "fortnight"
click at [454, 362] on select "Week Fortnight Month" at bounding box center [547, 373] width 187 height 23
click at [929, 408] on button "Generate PDF" at bounding box center [973, 411] width 137 height 25
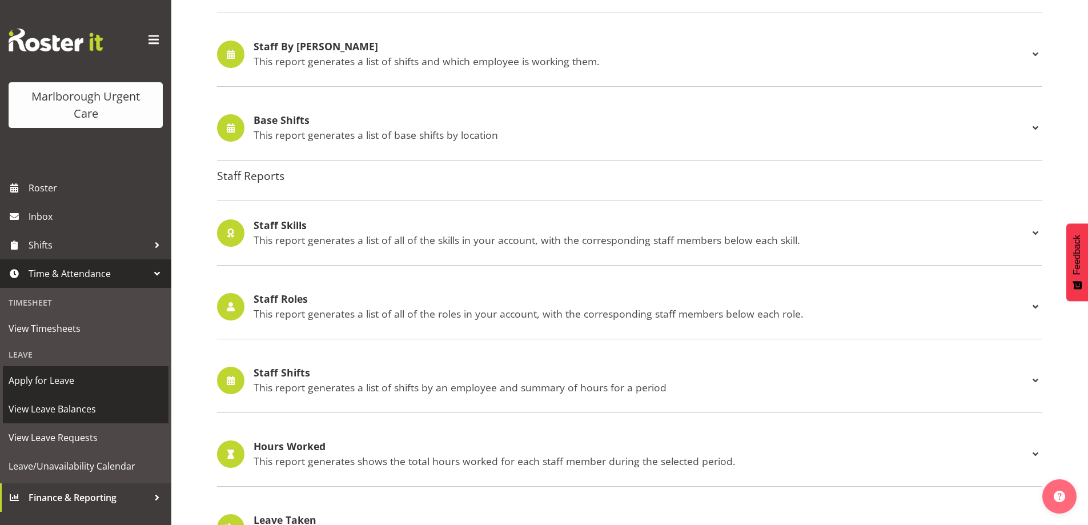
scroll to position [1186, 0]
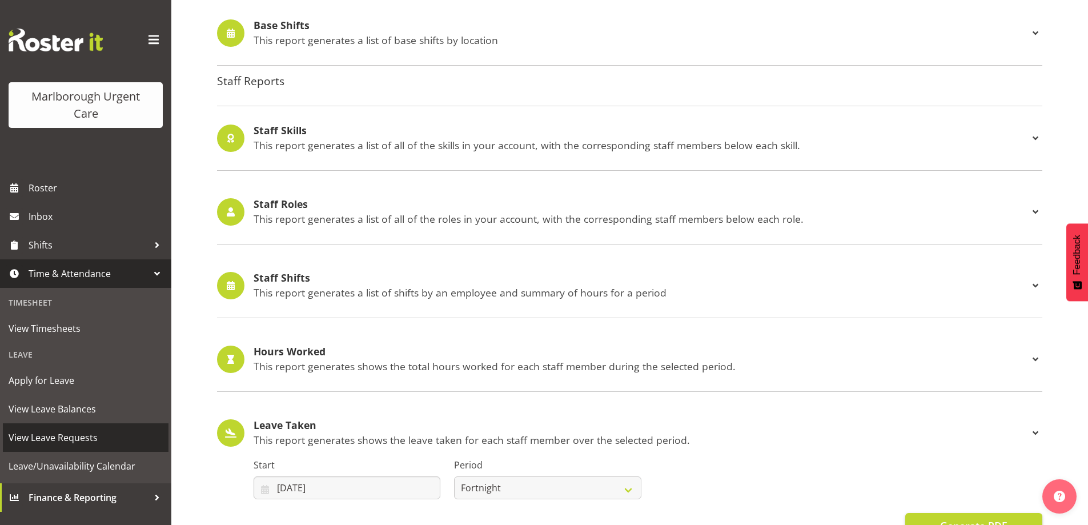
click at [76, 444] on span "View Leave Requests" at bounding box center [86, 437] width 154 height 17
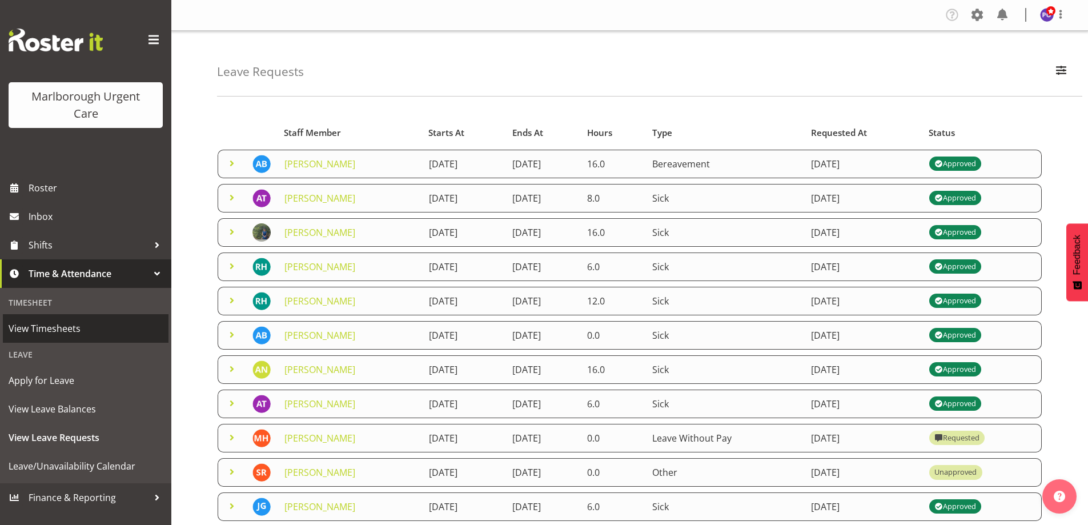
click at [132, 318] on link "View Timesheets" at bounding box center [86, 328] width 166 height 29
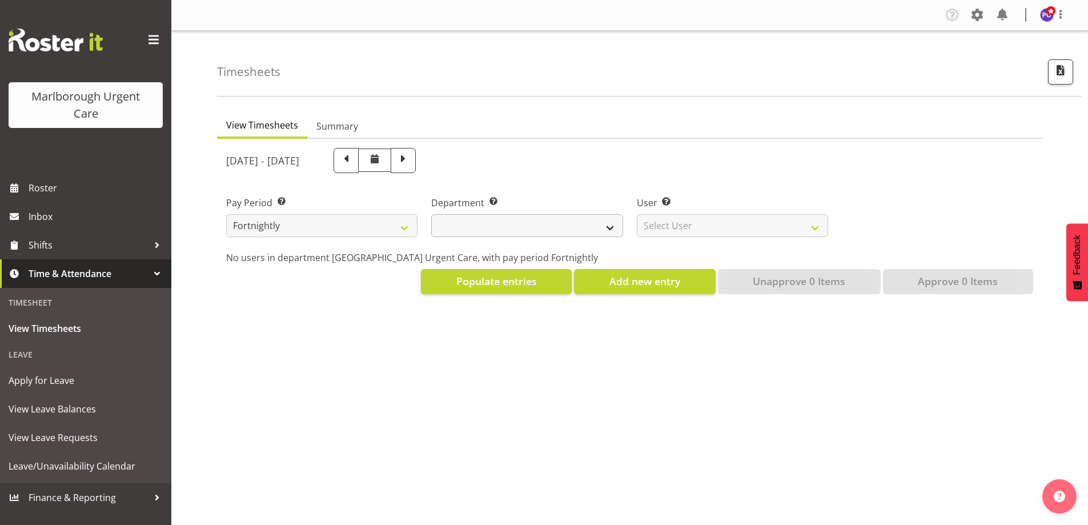
select select
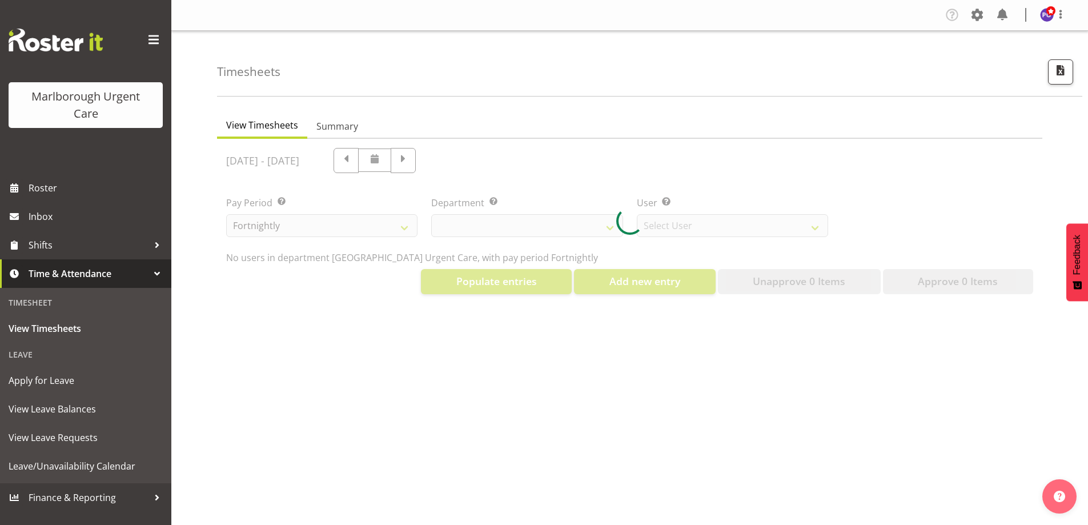
select select "11836"
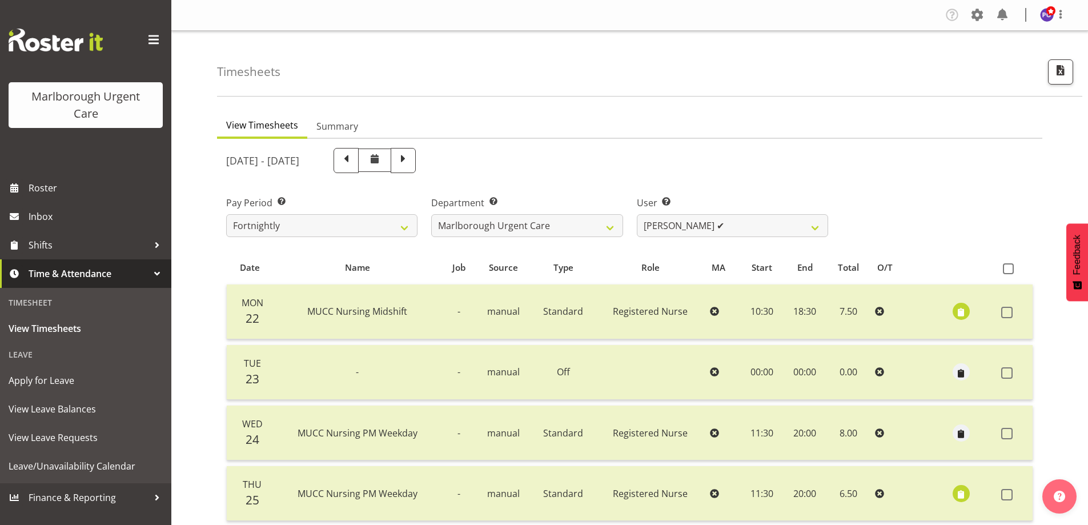
click at [353, 160] on span at bounding box center [346, 159] width 15 height 15
select select
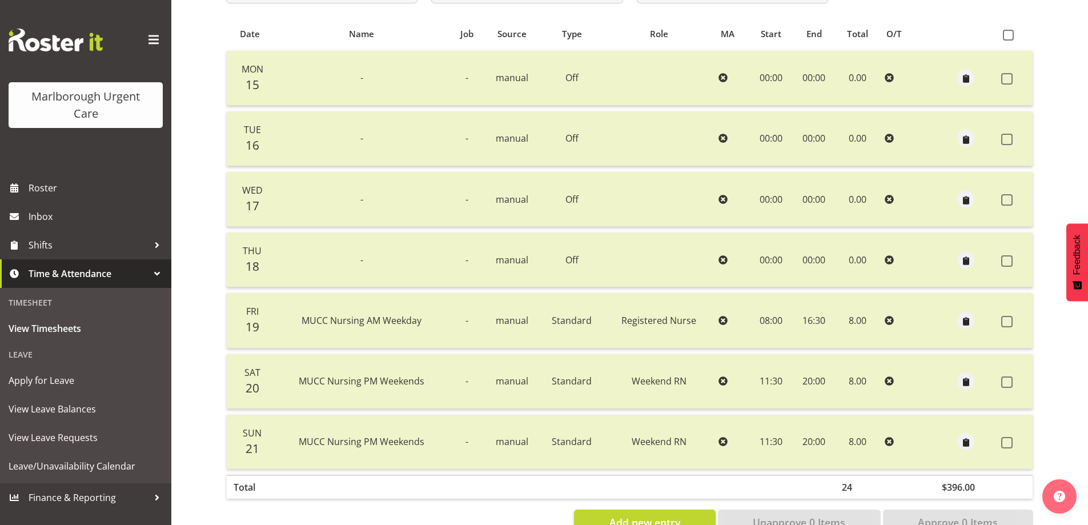
scroll to position [98, 0]
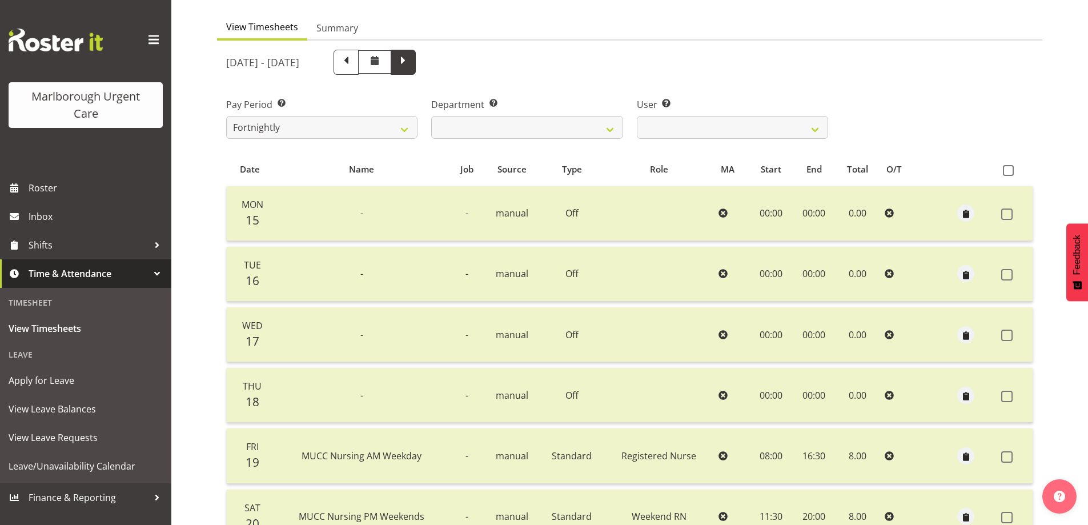
click at [411, 55] on span at bounding box center [403, 61] width 15 height 15
select select
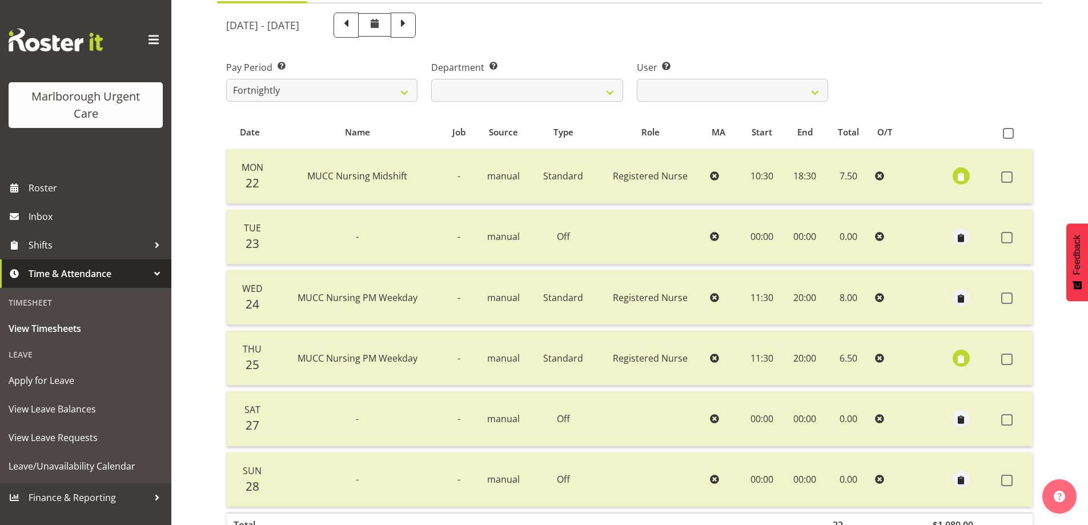
scroll to position [155, 0]
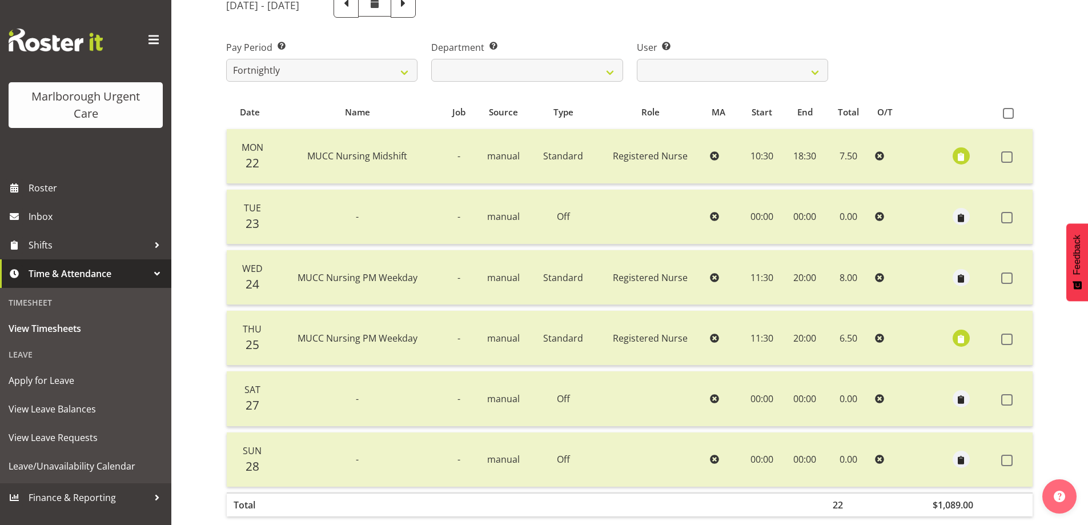
click at [998, 51] on div "Pay Period Select which pay period you would like to view. Fortnightly MPHO - […" at bounding box center [629, 57] width 821 height 64
click at [814, 70] on select "[PERSON_NAME] ✔ [PERSON_NAME] ✔ [PERSON_NAME] ✔ [PERSON_NAME] ✔ [PERSON_NAME] ✔…" at bounding box center [732, 70] width 191 height 23
select select "11835"
click at [637, 59] on select "[PERSON_NAME] ✔ [PERSON_NAME] ✔ [PERSON_NAME] ✔ [PERSON_NAME] ✔ [PERSON_NAME] ✔…" at bounding box center [732, 70] width 191 height 23
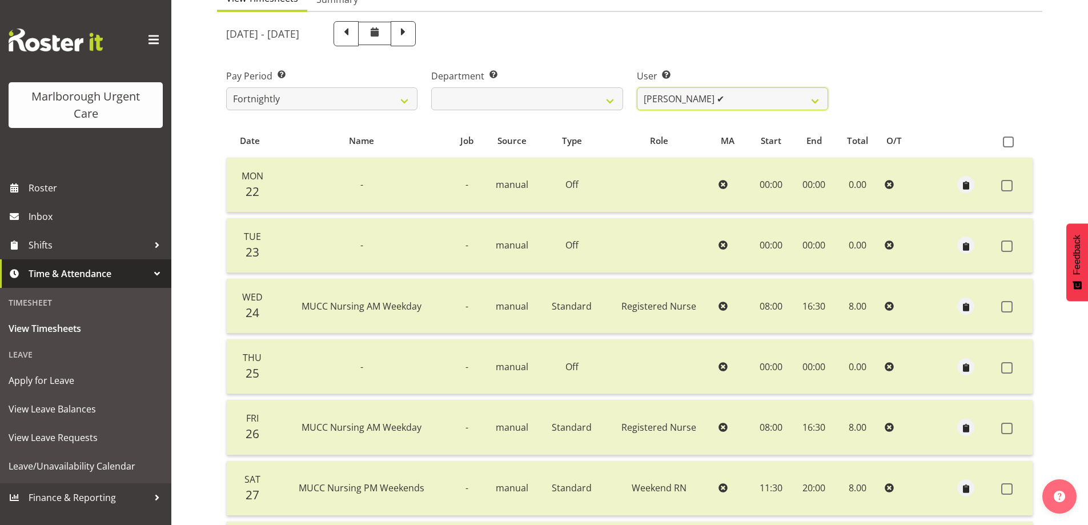
scroll to position [98, 0]
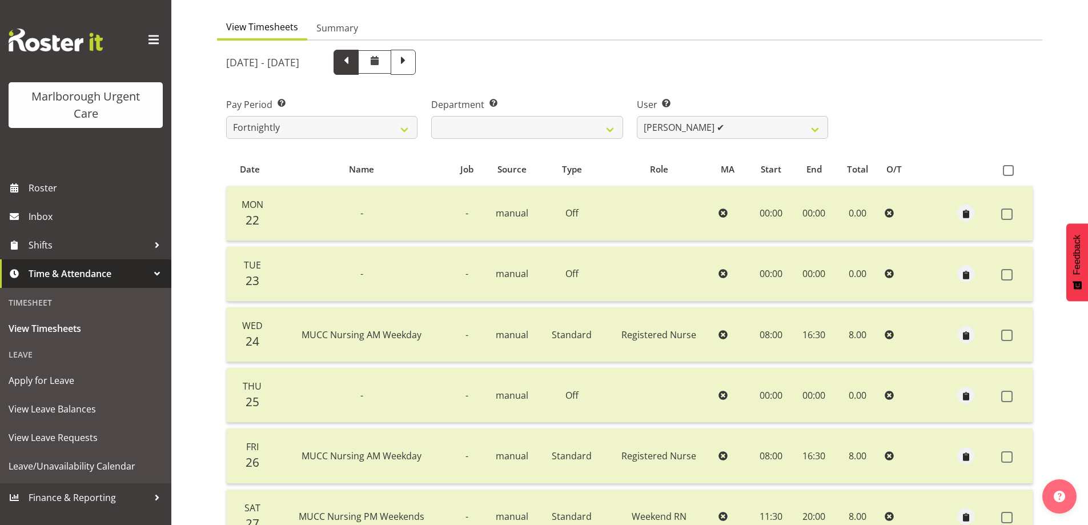
click at [353, 65] on span at bounding box center [346, 61] width 15 height 15
select select
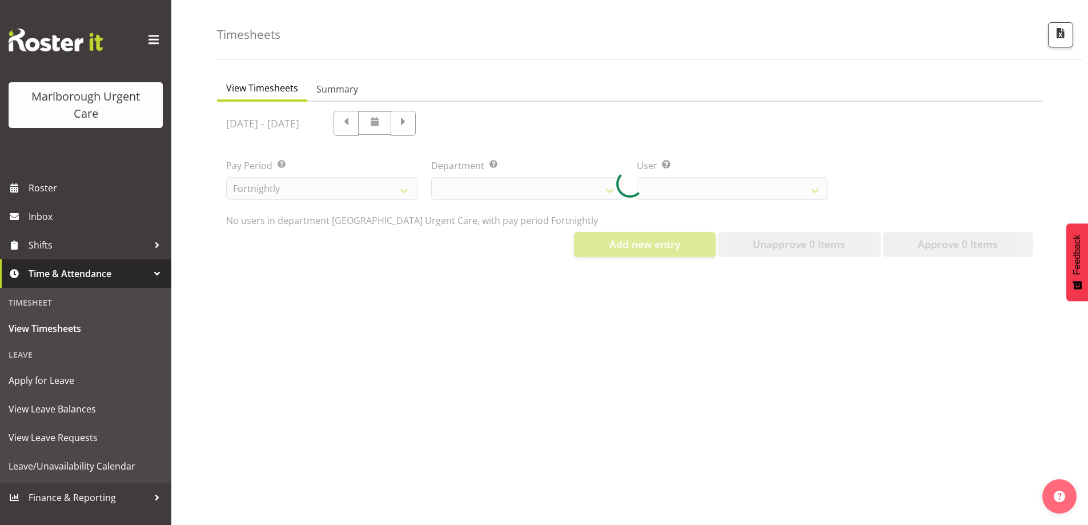
select select "11835"
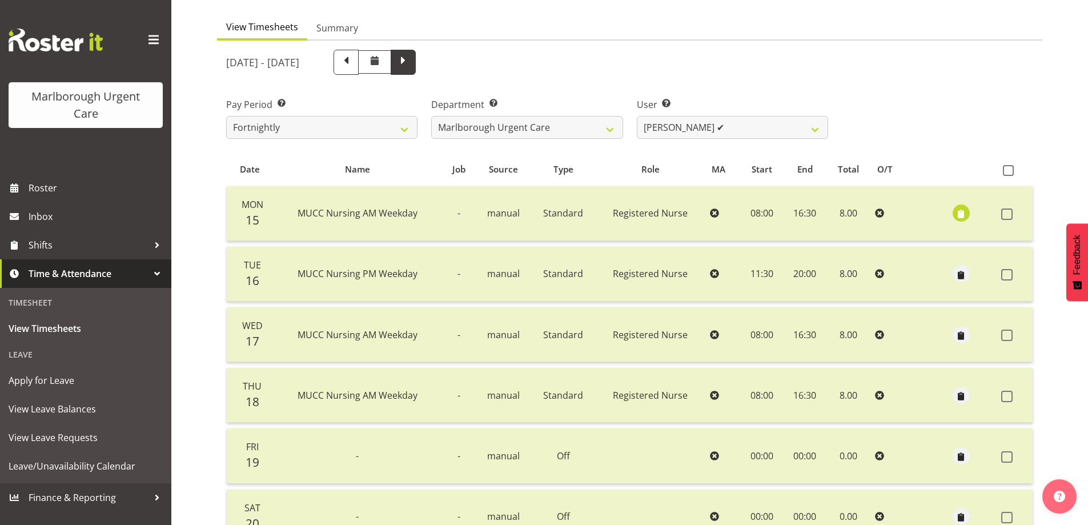
click at [411, 61] on span at bounding box center [403, 61] width 15 height 15
select select
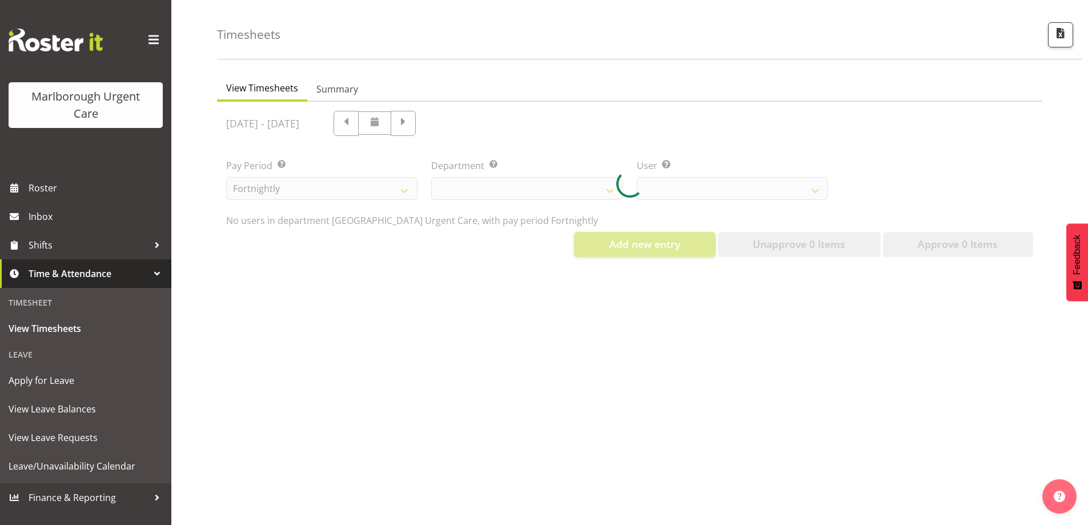
select select "11835"
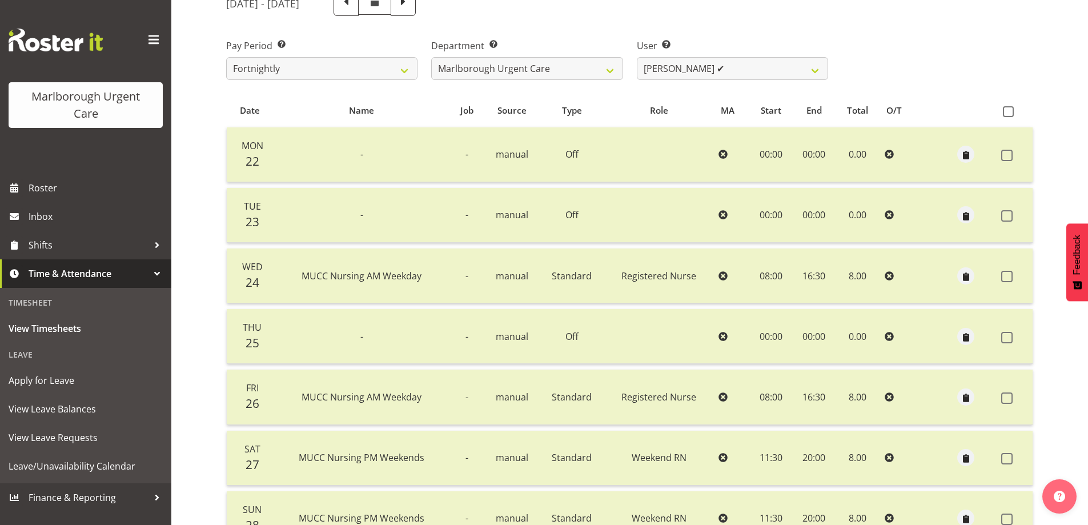
scroll to position [0, 0]
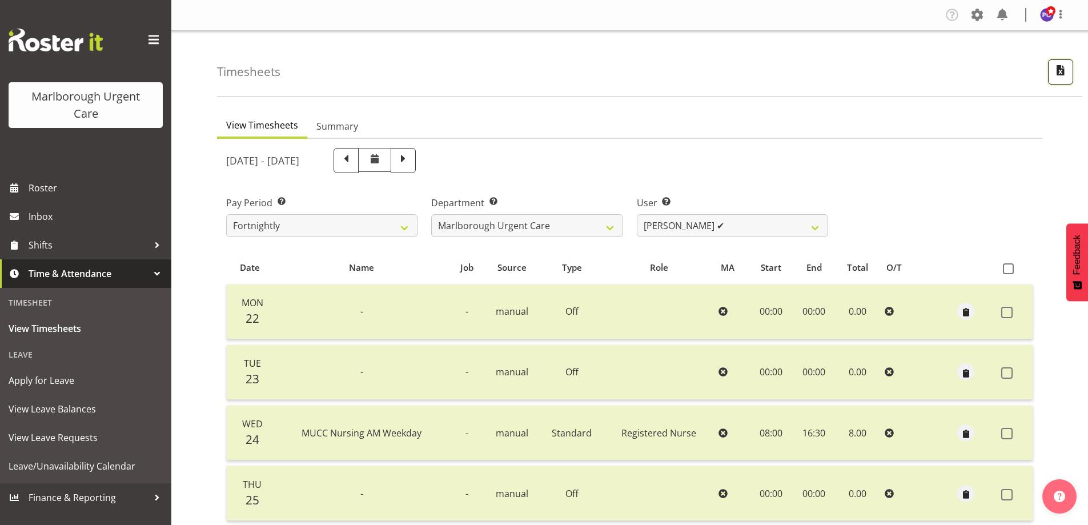
click at [1057, 70] on span "button" at bounding box center [1060, 70] width 15 height 15
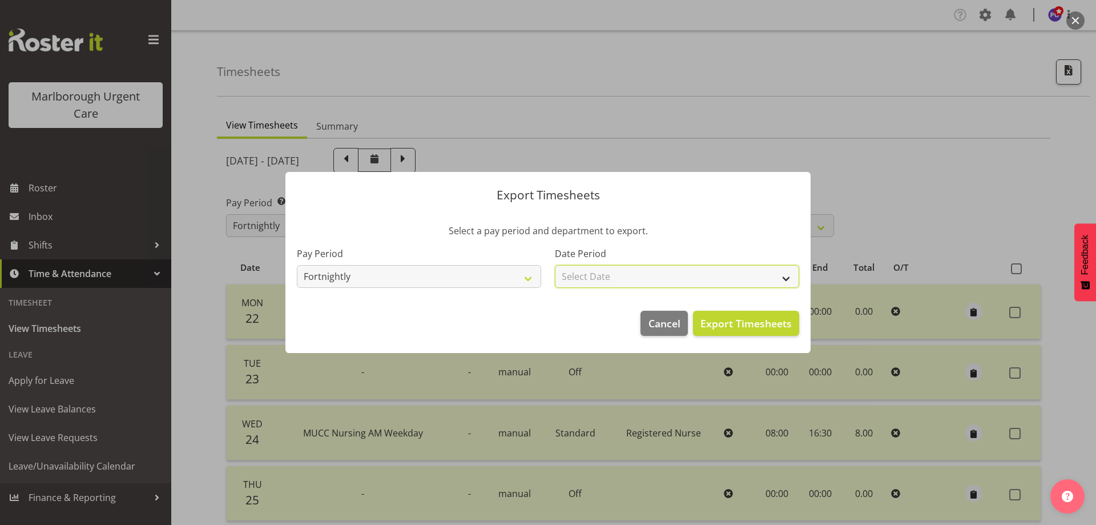
click at [734, 273] on select "Select Date Fortnight starting [DATE] Fortnight starting [DATE] Fortnight start…" at bounding box center [677, 276] width 244 height 23
select select "[DATE]"
click at [555, 265] on select "Select Date Fortnight starting [DATE] Fortnight starting [DATE] Fortnight start…" at bounding box center [677, 276] width 244 height 23
click at [724, 327] on span "Export Timesheets" at bounding box center [746, 323] width 91 height 15
click at [709, 78] on div at bounding box center [548, 262] width 1096 height 525
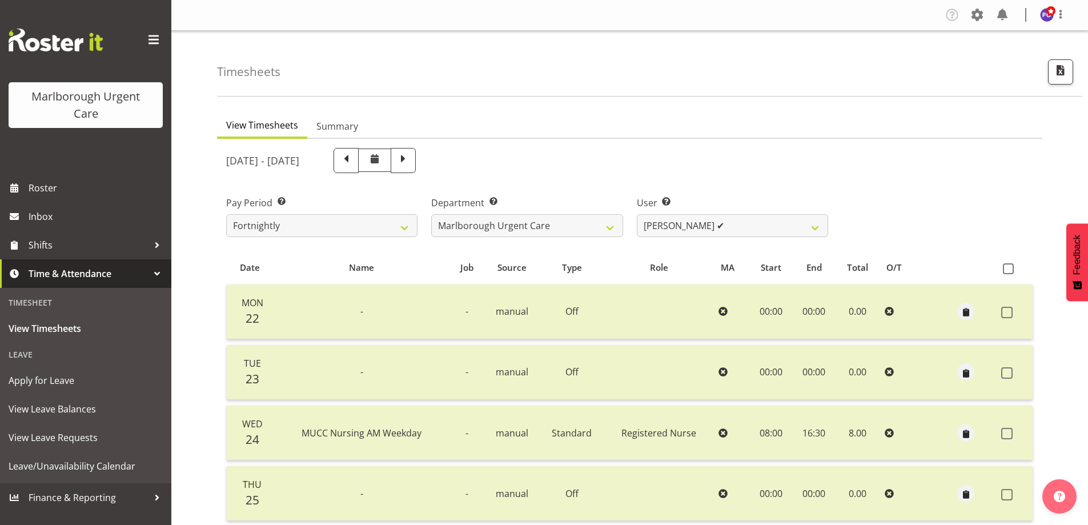
click at [994, 245] on div "[DATE] - [DATE] Pay Period Select which pay period you would like to view. Fort…" at bounding box center [629, 454] width 807 height 627
click at [818, 227] on select "Agnes Tyson ✔ Alysia Newman-Woods ✔ Andrew Brooks ✔ Cordelia Davies ✔ Gloria Va…" at bounding box center [732, 225] width 191 height 23
select select "11834"
click at [637, 214] on select "Agnes Tyson ✔ Alysia Newman-Woods ✔ Andrew Brooks ✔ Cordelia Davies ✔ Gloria Va…" at bounding box center [732, 225] width 191 height 23
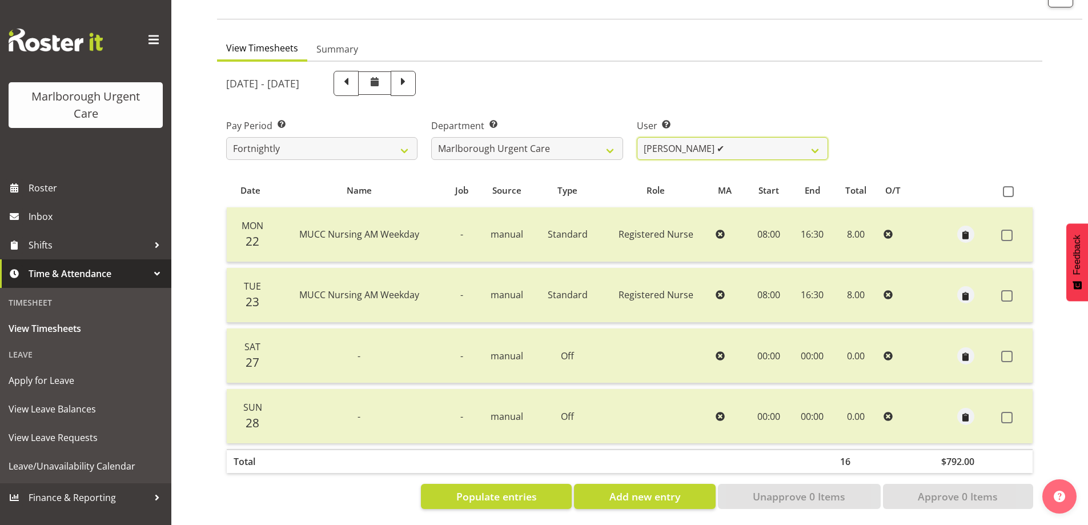
scroll to position [87, 0]
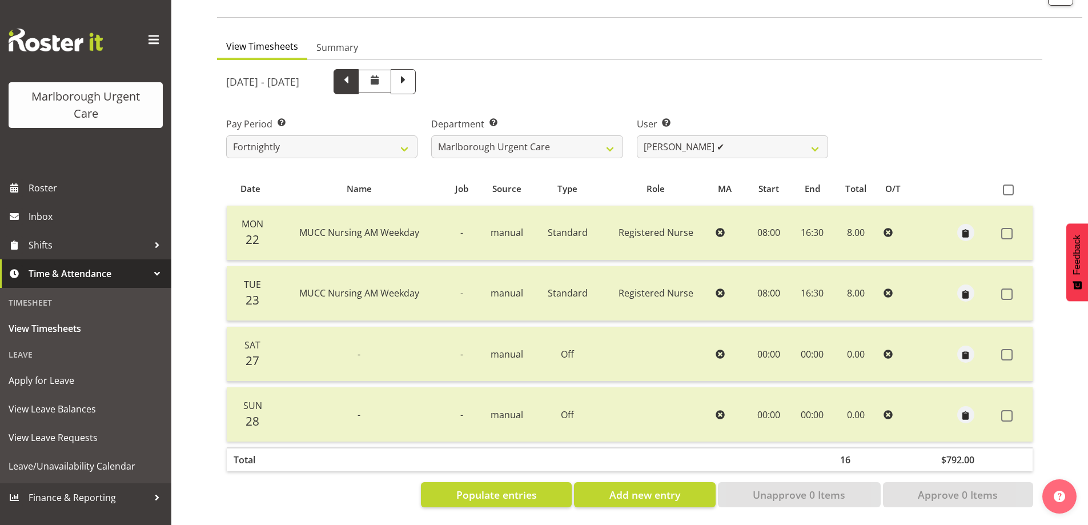
click at [353, 73] on span at bounding box center [346, 80] width 15 height 15
select select
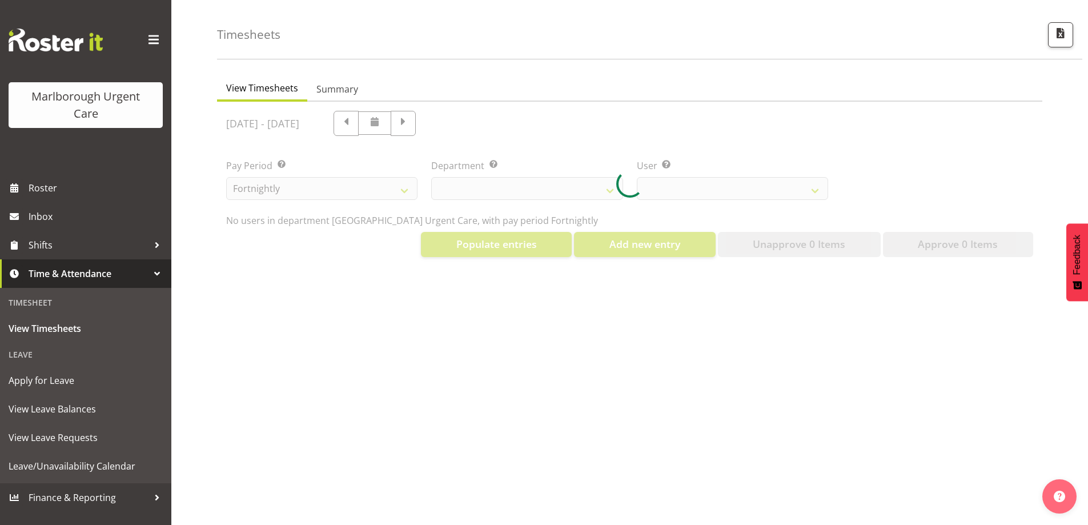
select select "11834"
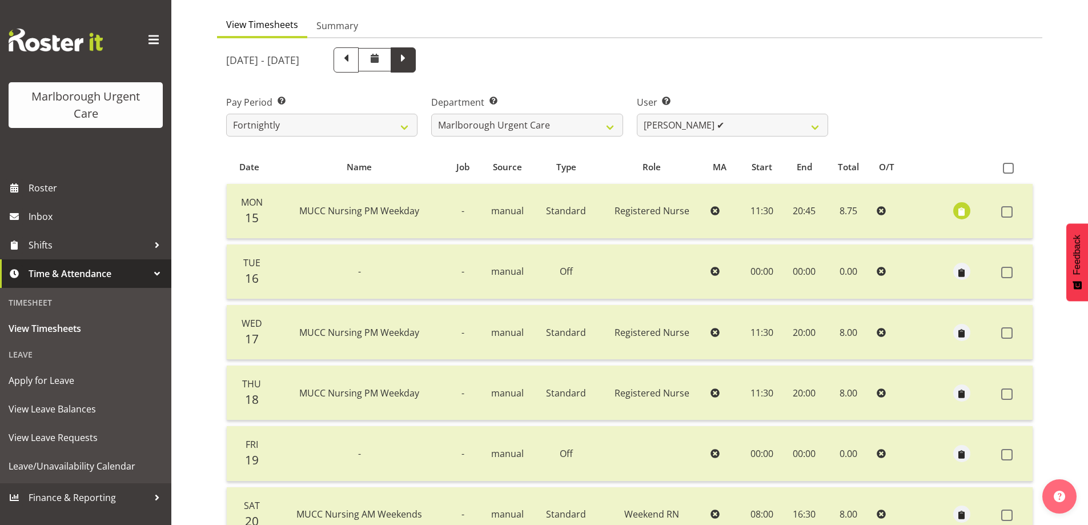
scroll to position [98, 0]
click at [411, 59] on span at bounding box center [403, 61] width 15 height 15
select select
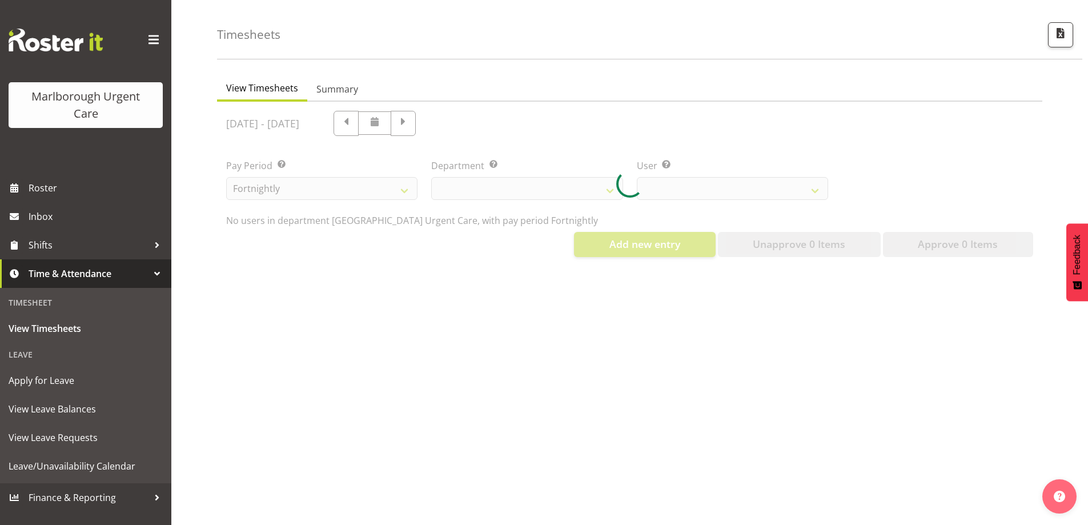
select select "11834"
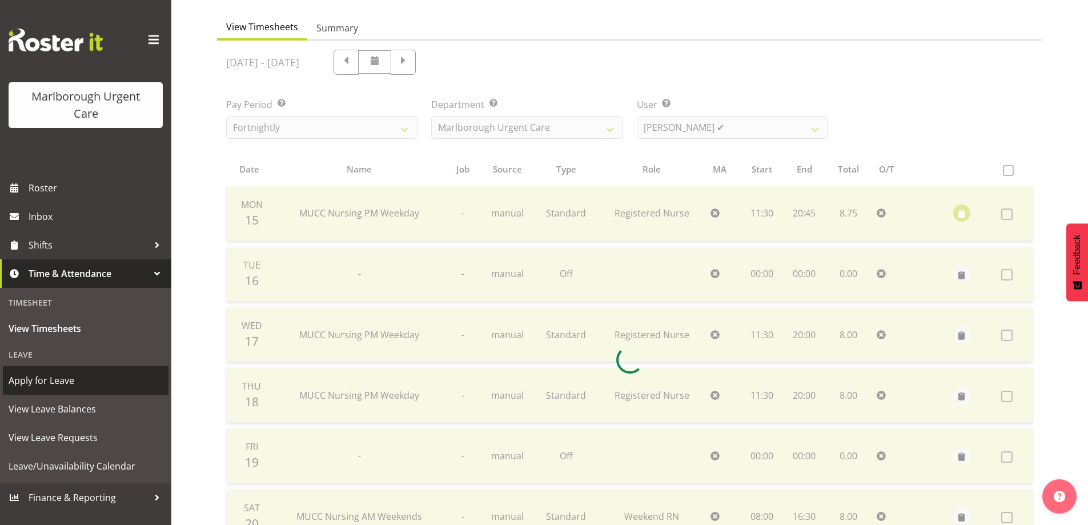
scroll to position [87, 0]
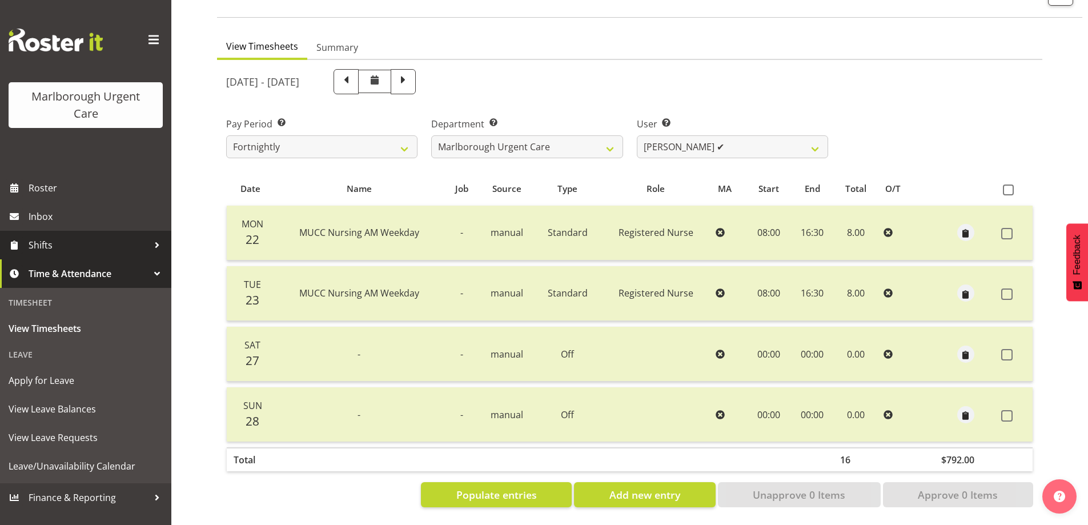
click at [126, 252] on span "Shifts" at bounding box center [89, 244] width 120 height 17
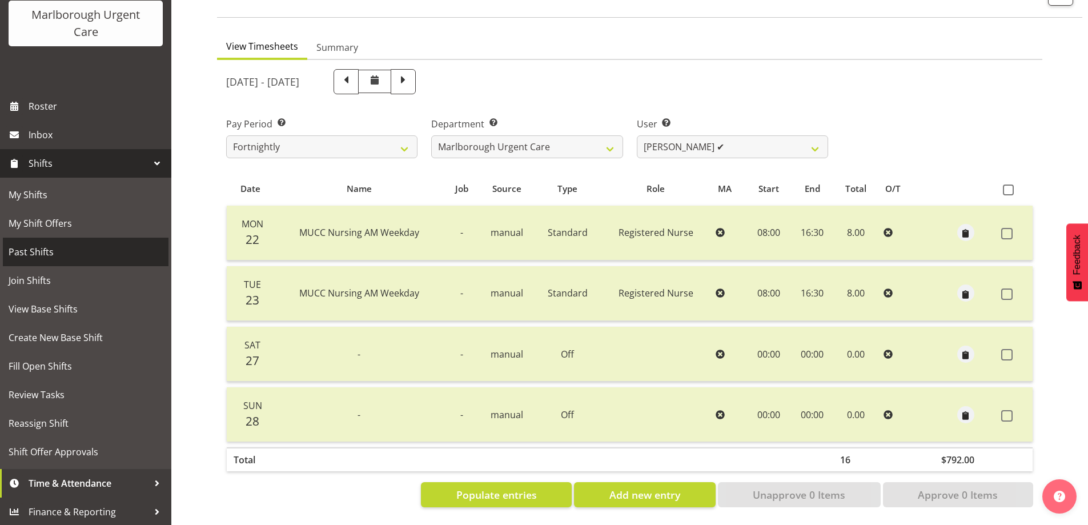
scroll to position [83, 0]
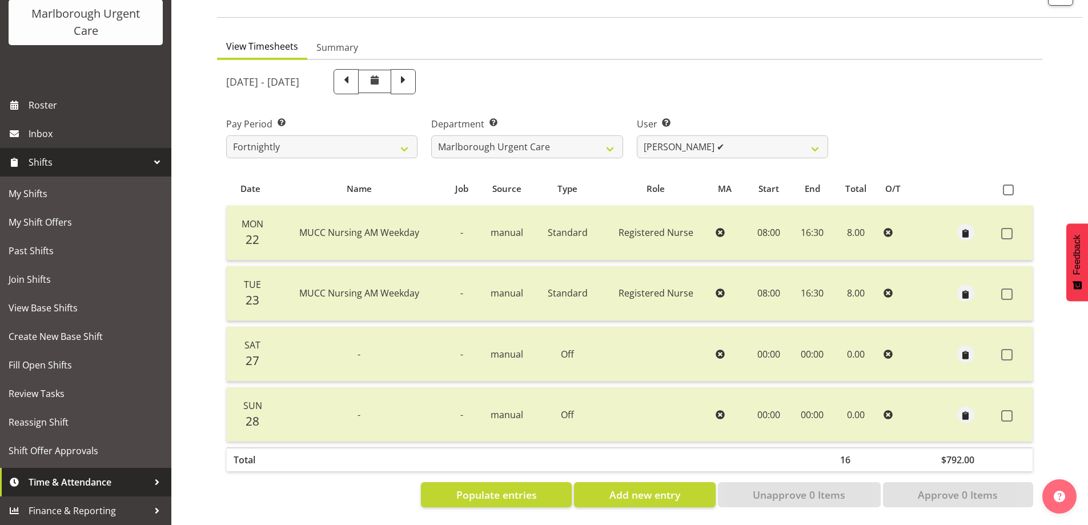
click at [70, 478] on span "Time & Attendance" at bounding box center [89, 481] width 120 height 17
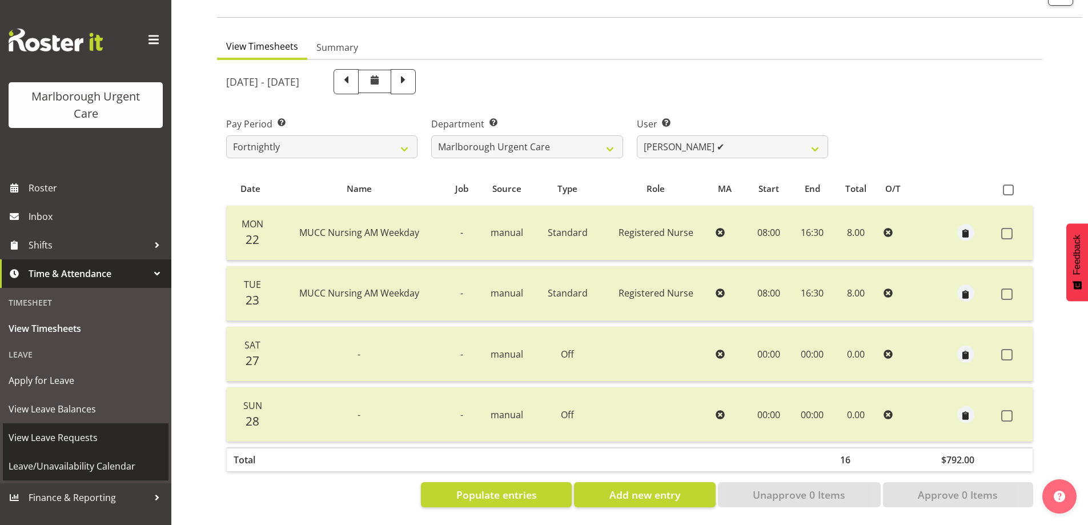
scroll to position [0, 0]
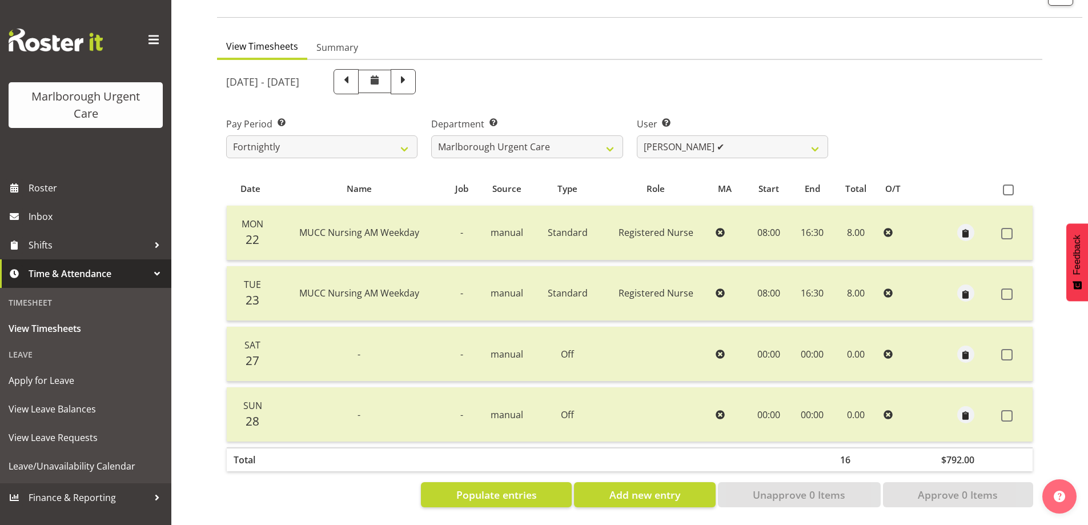
click at [1035, 123] on div "Pay Period Select which pay period you would like to view. Fortnightly MPHO - H…" at bounding box center [629, 133] width 821 height 64
click at [353, 75] on span at bounding box center [346, 80] width 15 height 15
select select
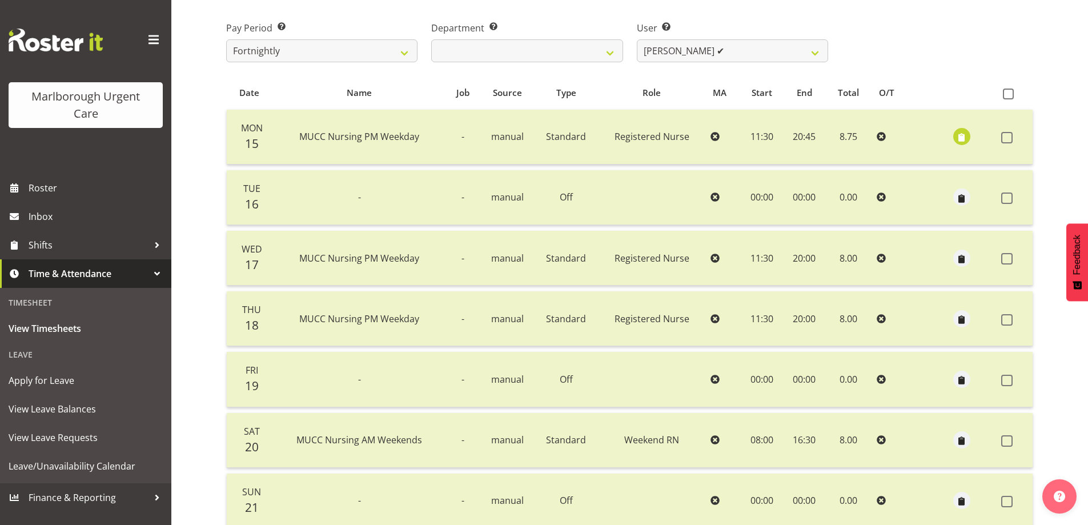
scroll to position [87, 0]
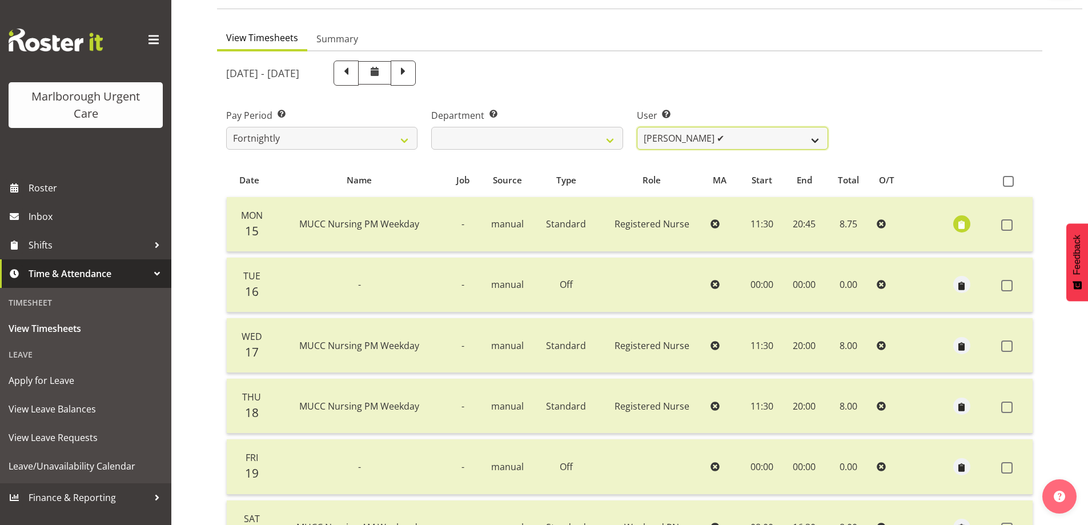
click at [803, 142] on select "Agnes Tyson ✔ Alysia Newman-Woods ✔ Andrew Brooks ✔ Cordelia Davies ✔ Gloria Va…" at bounding box center [732, 138] width 191 height 23
click at [637, 127] on select "Agnes Tyson ✔ Alysia Newman-Woods ✔ Andrew Brooks ✔ Cordelia Davies ✔ Gloria Va…" at bounding box center [732, 138] width 191 height 23
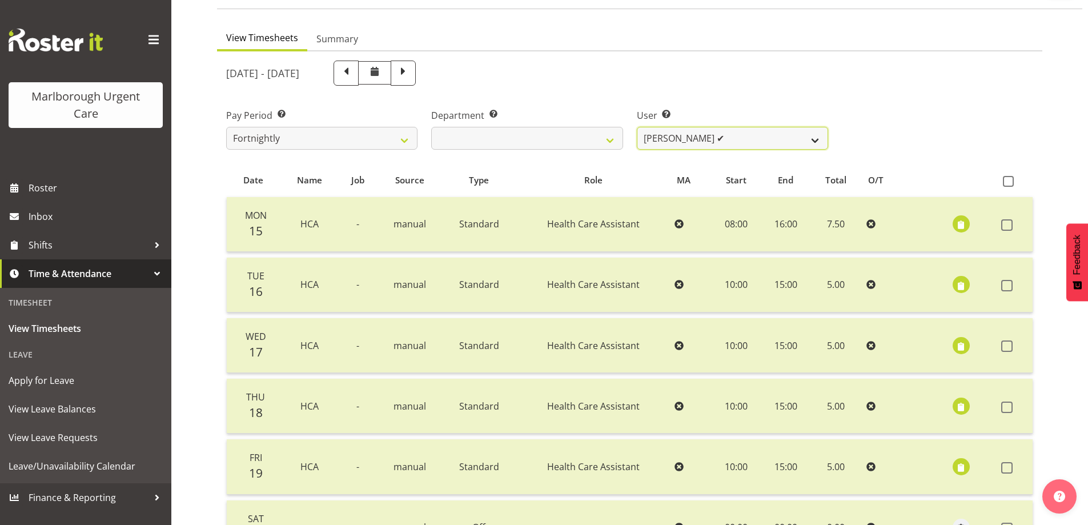
click at [754, 139] on select "Agnes Tyson ✔ Alysia Newman-Woods ✔ Andrew Brooks ✔ Cordelia Davies ✔ Gloria Va…" at bounding box center [732, 138] width 191 height 23
click at [637, 127] on select "Agnes Tyson ✔ Alysia Newman-Woods ✔ Andrew Brooks ✔ Cordelia Davies ✔ Gloria Va…" at bounding box center [732, 138] width 191 height 23
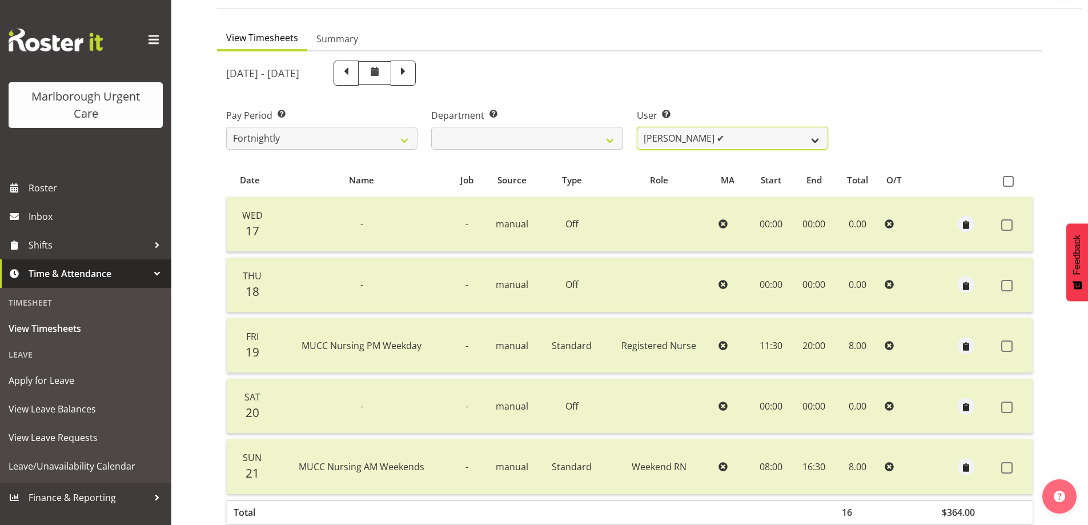
click at [734, 135] on select "Agnes Tyson ✔ Alysia Newman-Woods ✔ Andrew Brooks ✔ Cordelia Davies ✔ Gloria Va…" at bounding box center [732, 138] width 191 height 23
select select "11838"
click at [637, 127] on select "Agnes Tyson ✔ Alysia Newman-Woods ✔ Andrew Brooks ✔ Cordelia Davies ✔ Gloria Va…" at bounding box center [732, 138] width 191 height 23
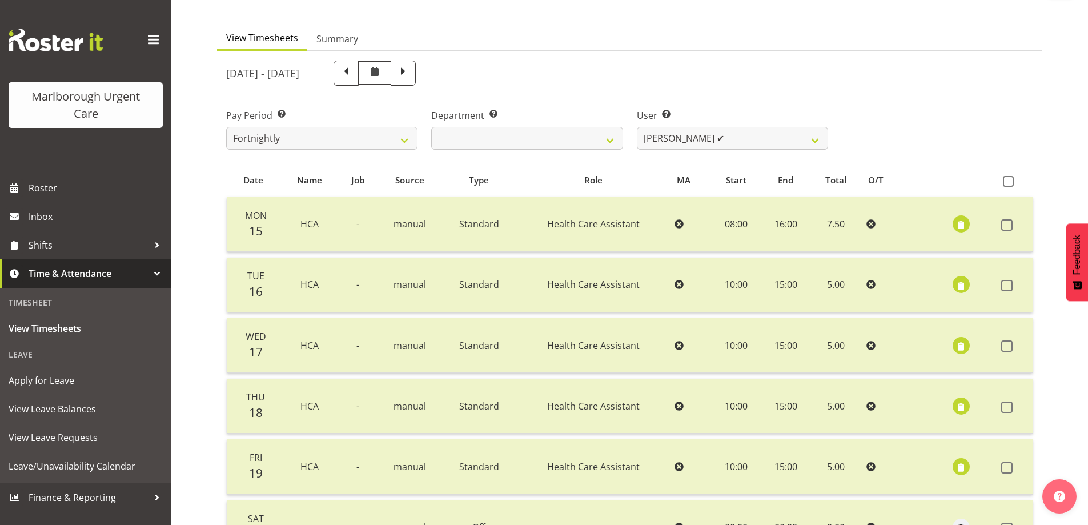
click at [411, 76] on span at bounding box center [403, 72] width 15 height 15
select select
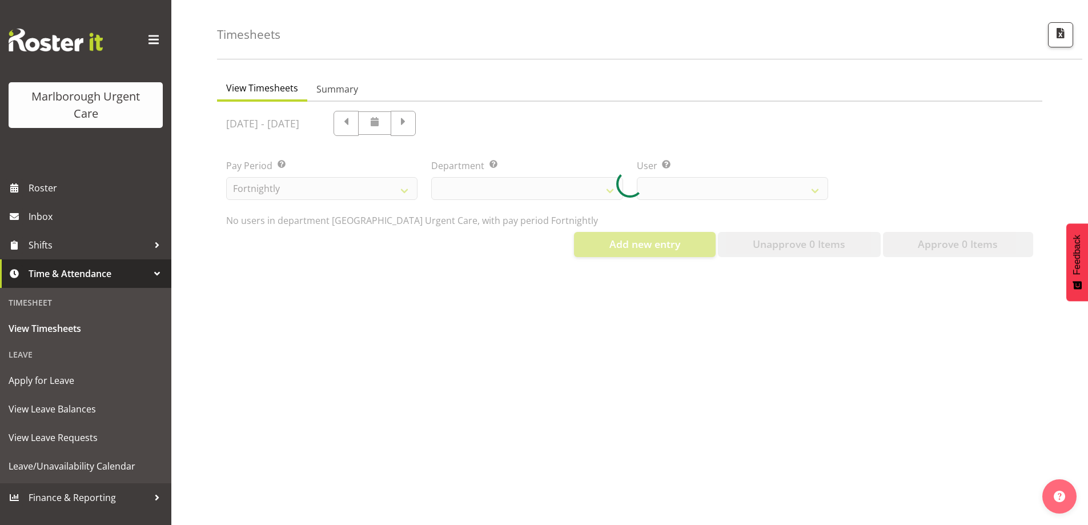
select select "11838"
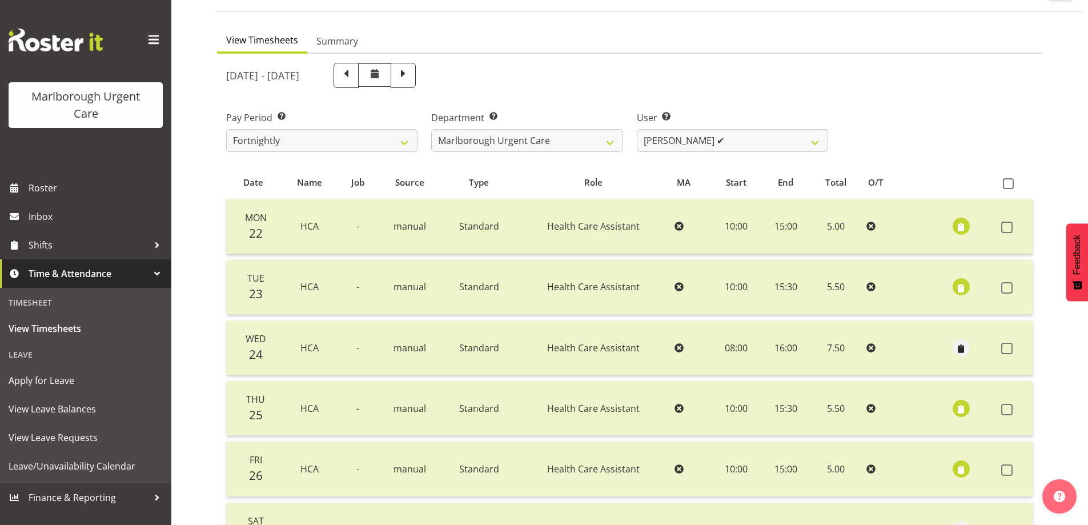
scroll to position [41, 0]
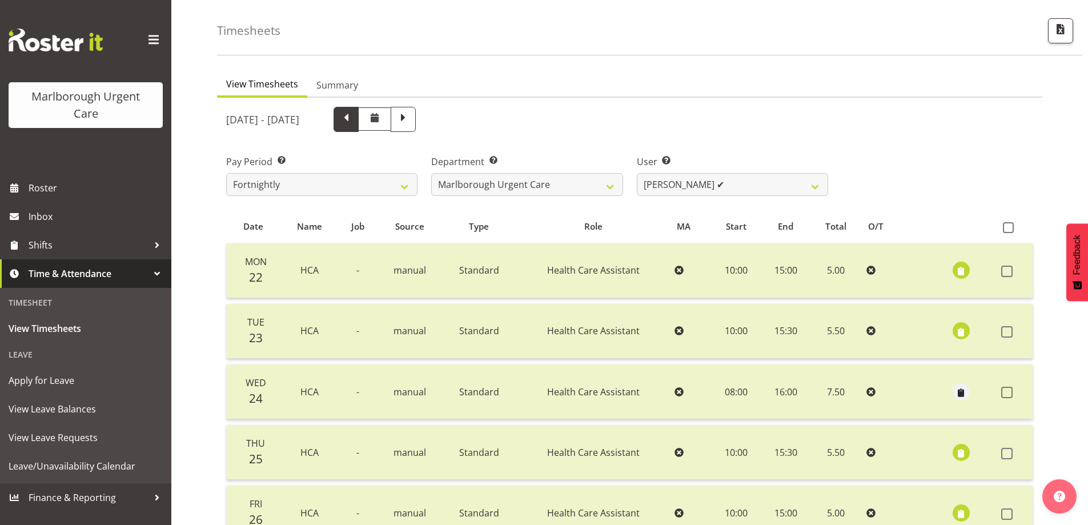
click at [353, 114] on span at bounding box center [346, 118] width 15 height 15
select select
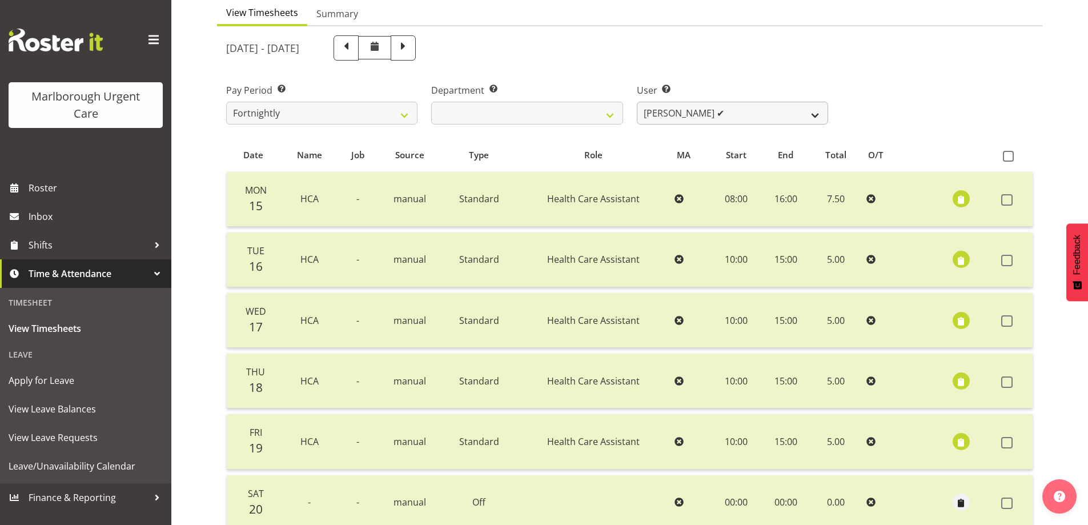
scroll to position [0, 0]
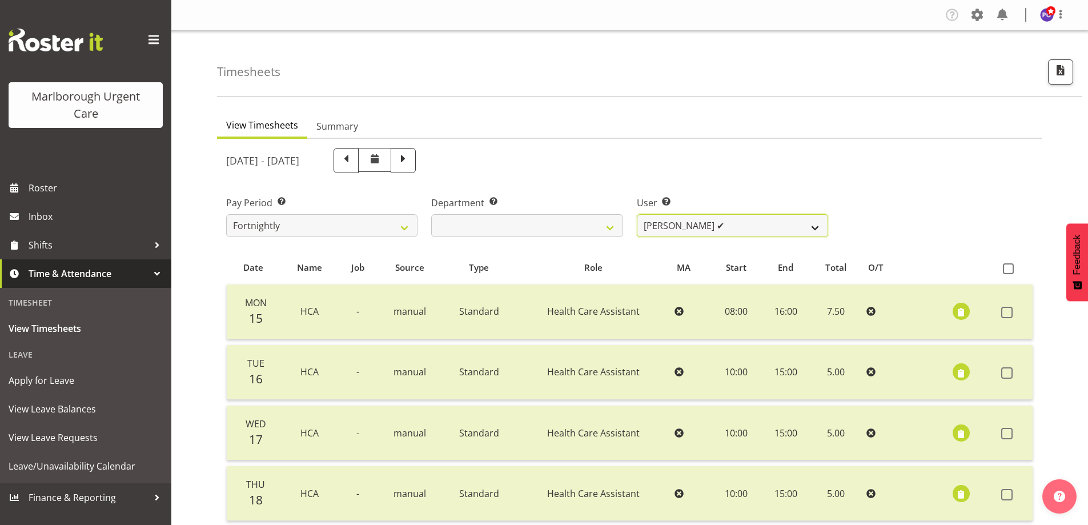
click at [701, 232] on select "Agnes Tyson ✔ Alysia Newman-Woods ✔ Andrew Brooks ✔ Cordelia Davies ✔ Gloria Va…" at bounding box center [732, 225] width 191 height 23
select select "11837"
click at [637, 214] on select "Agnes Tyson ✔ Alysia Newman-Woods ✔ Andrew Brooks ✔ Cordelia Davies ✔ Gloria Va…" at bounding box center [732, 225] width 191 height 23
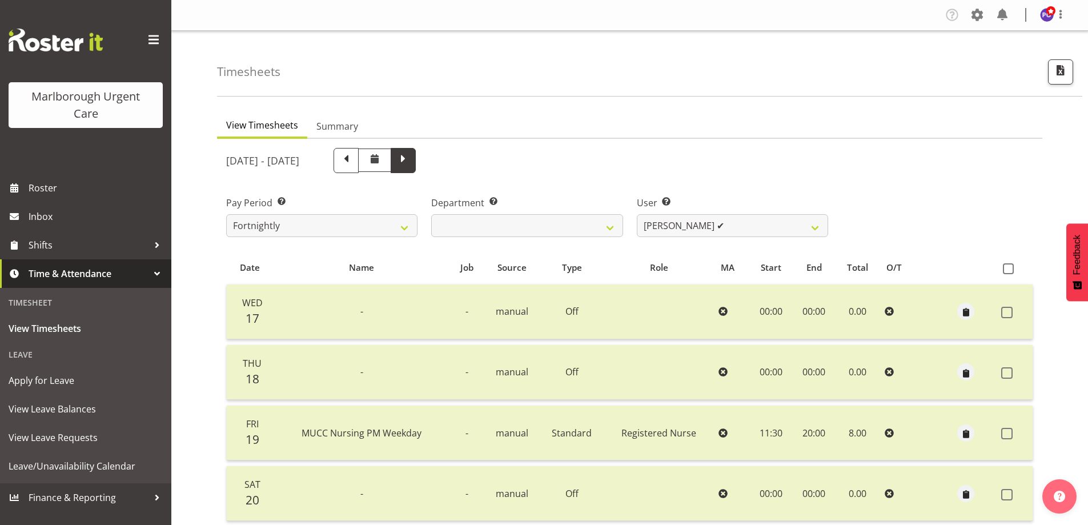
click at [416, 167] on span at bounding box center [403, 160] width 25 height 25
select select
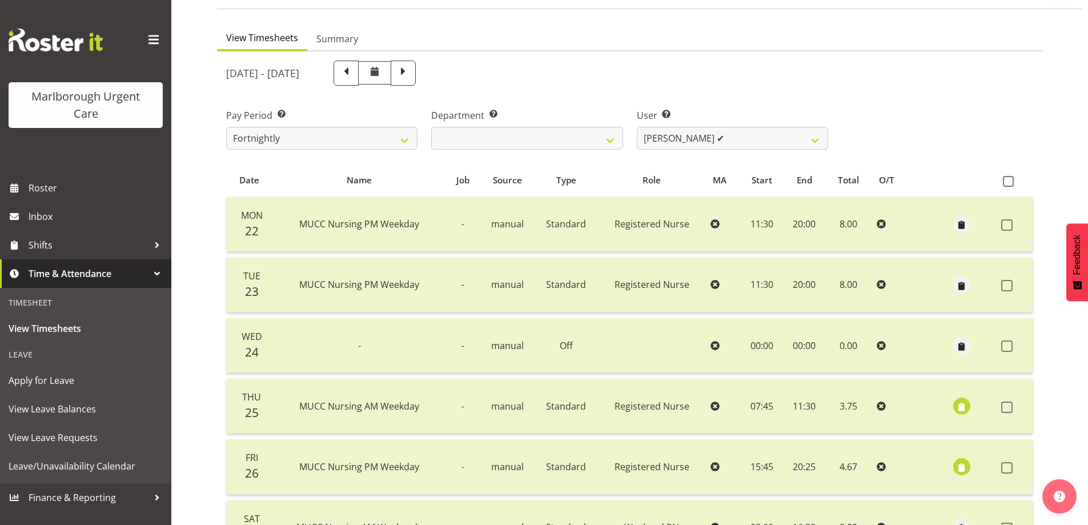
scroll to position [41, 0]
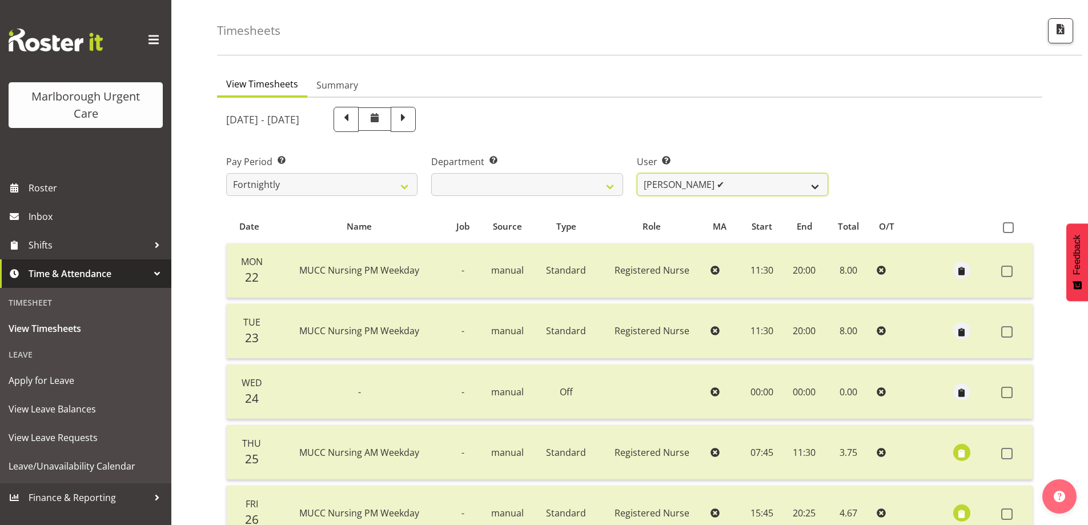
click at [717, 186] on select "[PERSON_NAME] ✔ [PERSON_NAME] ✔ [PERSON_NAME] ✔ [PERSON_NAME] ✔ [PERSON_NAME] ✔…" at bounding box center [732, 184] width 191 height 23
select select "11876"
click at [637, 173] on select "[PERSON_NAME] ✔ [PERSON_NAME] ✔ [PERSON_NAME] ✔ [PERSON_NAME] ✔ [PERSON_NAME] ✔…" at bounding box center [732, 184] width 191 height 23
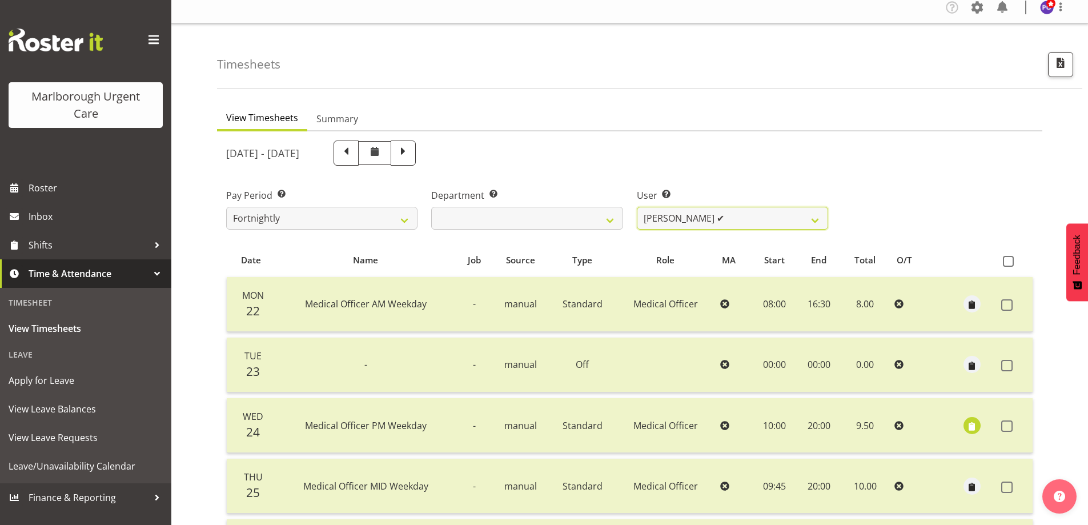
scroll to position [0, 0]
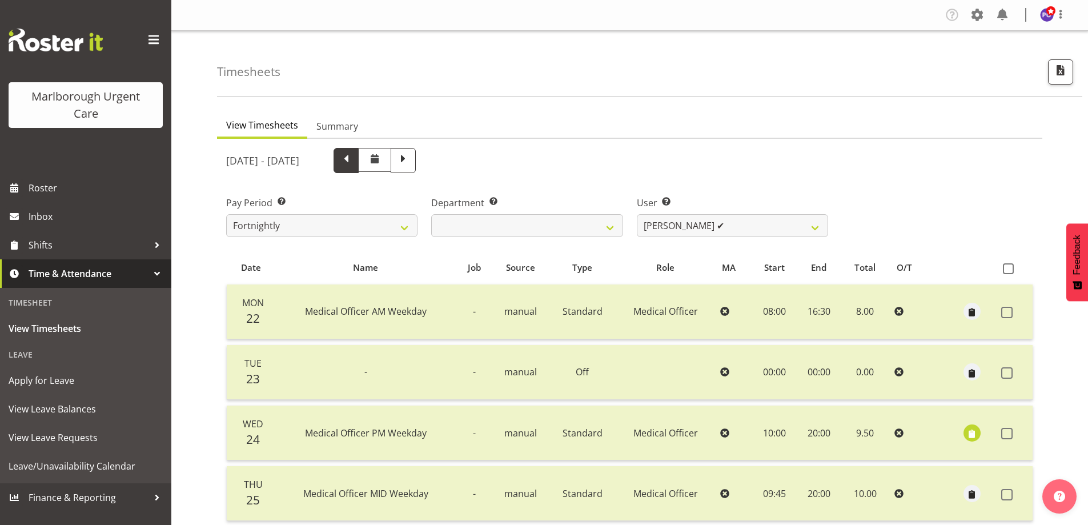
click at [353, 165] on span at bounding box center [346, 159] width 15 height 15
select select
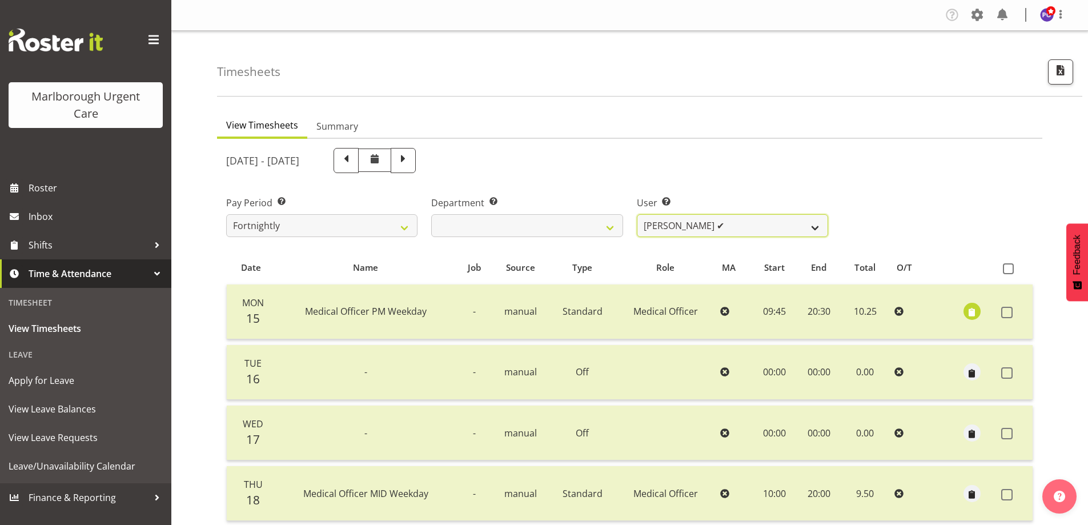
click at [706, 224] on select "[PERSON_NAME] ✔ [PERSON_NAME] ✔ [PERSON_NAME] ✔ [PERSON_NAME] ✔ [PERSON_NAME] ✔…" at bounding box center [732, 225] width 191 height 23
click at [637, 214] on select "[PERSON_NAME] ✔ [PERSON_NAME] ✔ [PERSON_NAME] ✔ [PERSON_NAME] ✔ [PERSON_NAME] ✔…" at bounding box center [732, 225] width 191 height 23
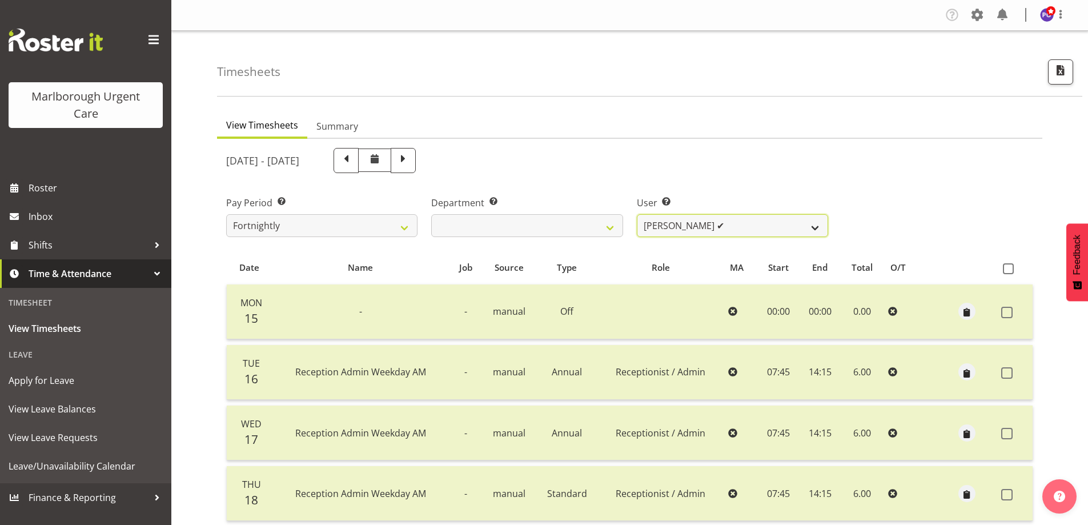
click at [775, 224] on select "[PERSON_NAME] ✔ [PERSON_NAME] ✔ [PERSON_NAME] ✔ [PERSON_NAME] ✔ [PERSON_NAME] ✔…" at bounding box center [732, 225] width 191 height 23
click at [637, 214] on select "[PERSON_NAME] ✔ [PERSON_NAME] ✔ [PERSON_NAME] ✔ [PERSON_NAME] ✔ [PERSON_NAME] ✔…" at bounding box center [732, 225] width 191 height 23
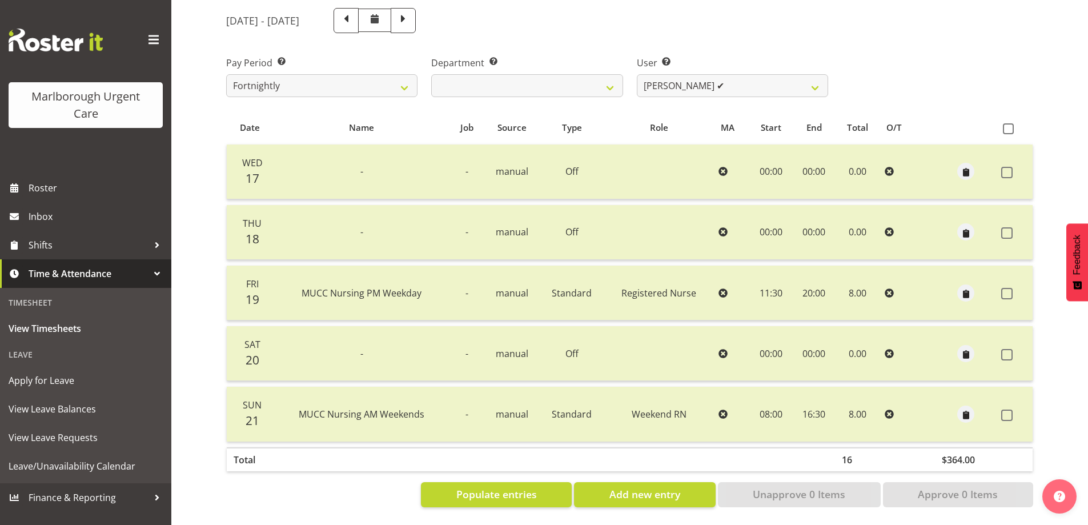
scroll to position [148, 0]
click at [956, 87] on div "Pay Period Select which pay period you would like to view. Fortnightly MPHO - […" at bounding box center [629, 72] width 821 height 64
click at [694, 74] on select "[PERSON_NAME] ✔ [PERSON_NAME] ✔ [PERSON_NAME] ✔ [PERSON_NAME] ✔ [PERSON_NAME] ✔…" at bounding box center [732, 85] width 191 height 23
select select "11850"
click at [637, 74] on select "[PERSON_NAME] ✔ [PERSON_NAME] ✔ [PERSON_NAME] ✔ [PERSON_NAME] ✔ [PERSON_NAME] ✔…" at bounding box center [732, 85] width 191 height 23
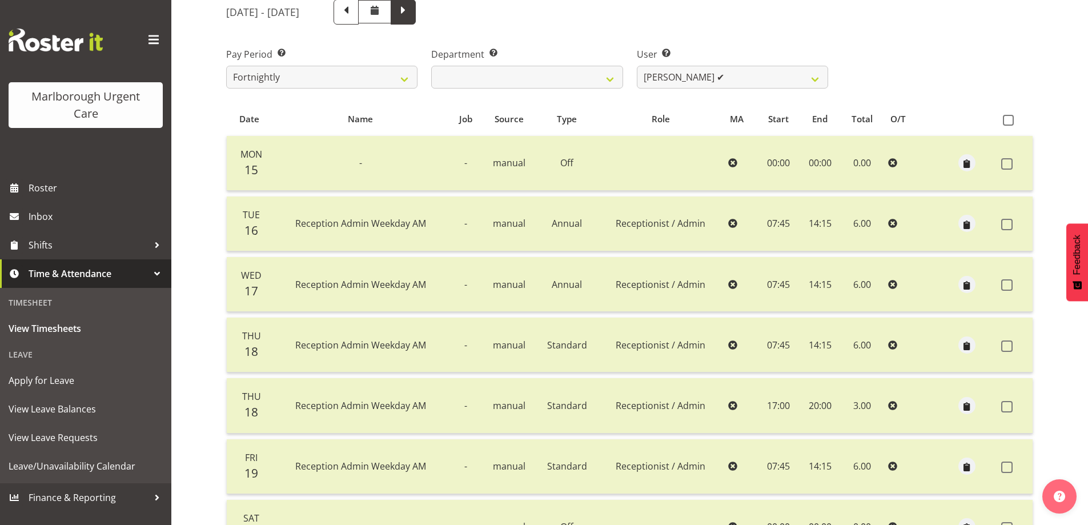
click at [411, 6] on span at bounding box center [403, 10] width 15 height 15
select select
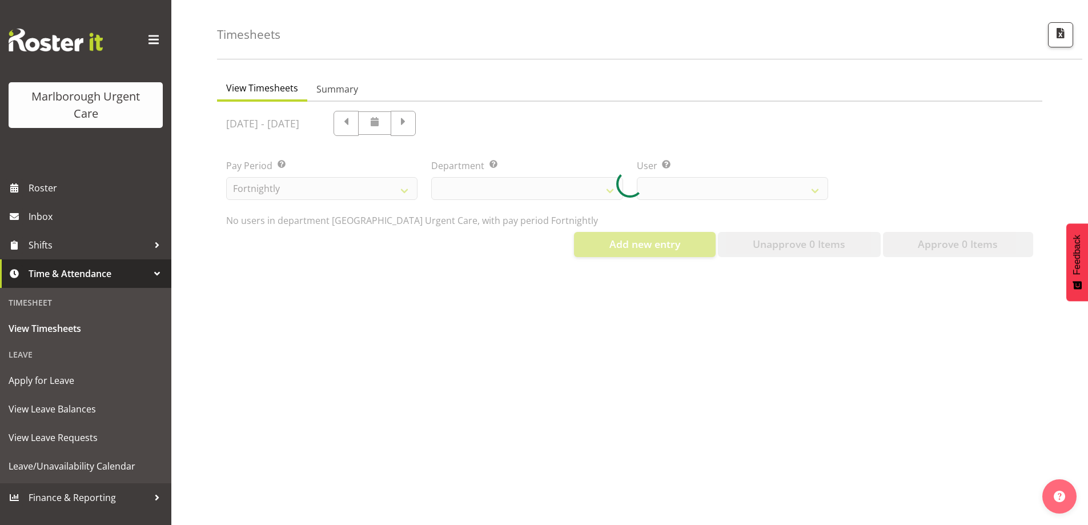
select select "11850"
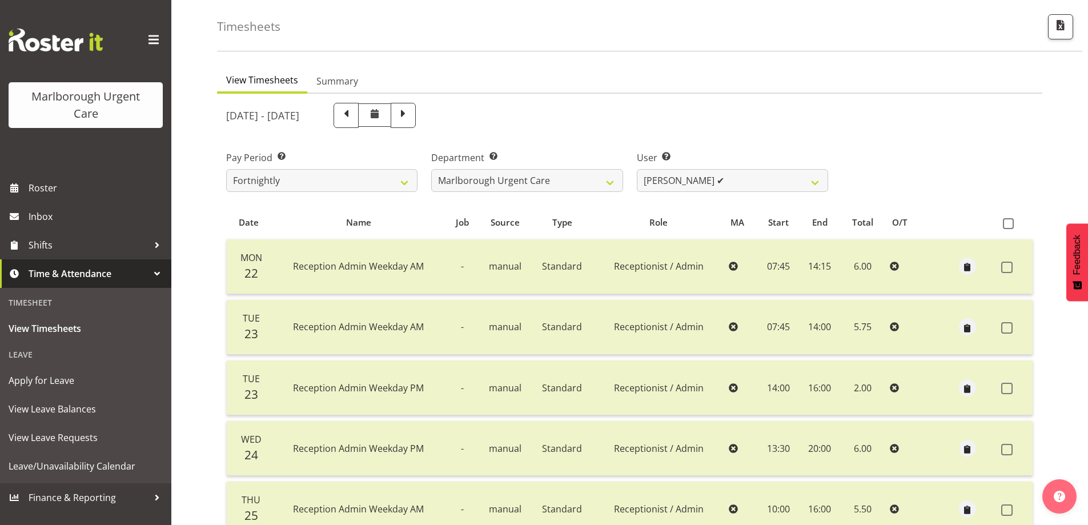
scroll to position [45, 0]
click at [353, 109] on span at bounding box center [346, 114] width 15 height 15
select select
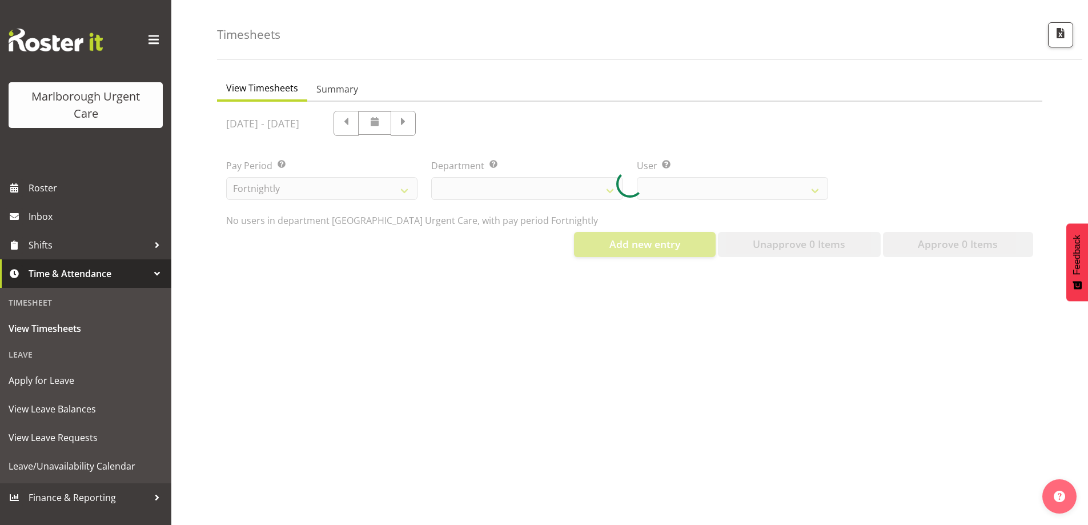
select select "11850"
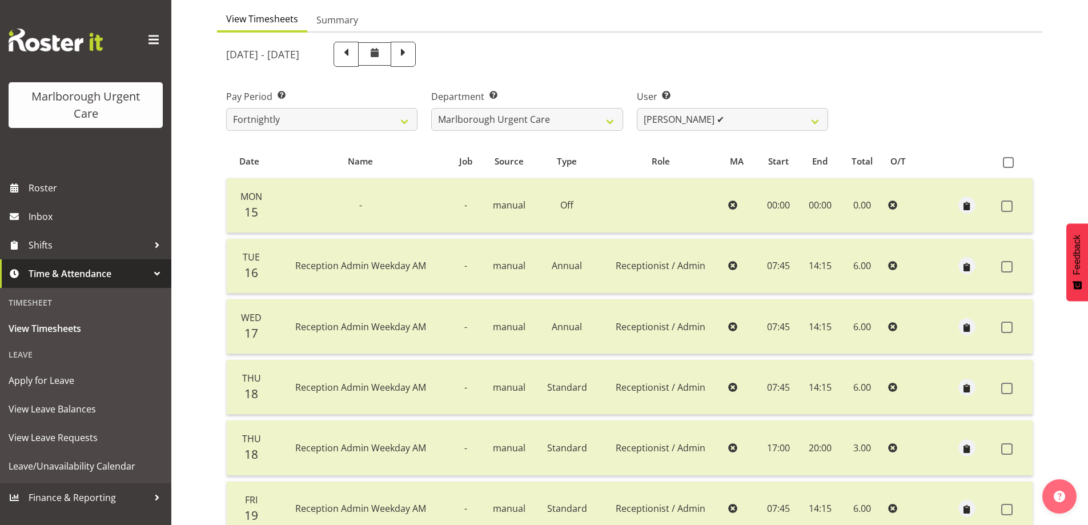
scroll to position [102, 0]
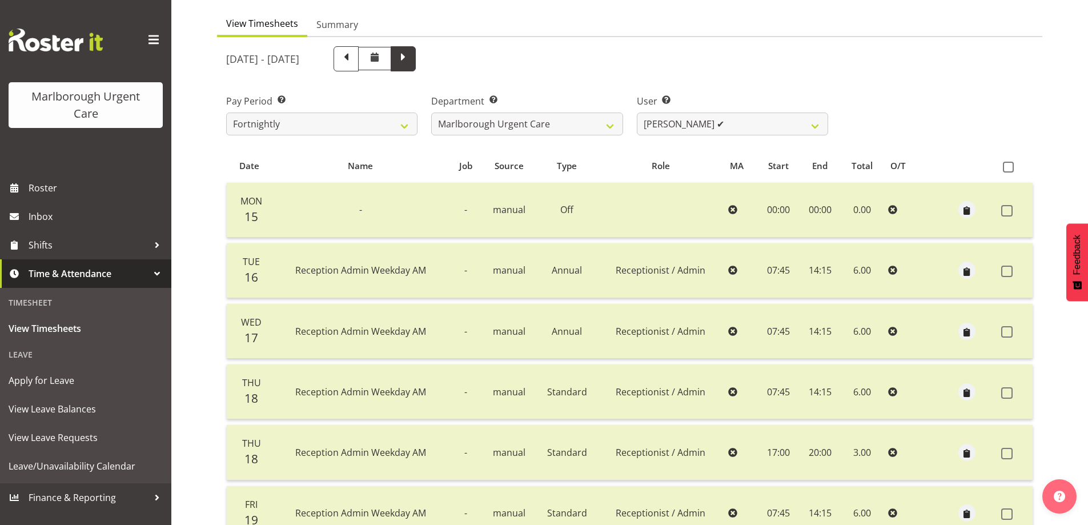
click at [411, 64] on span at bounding box center [403, 57] width 15 height 15
select select
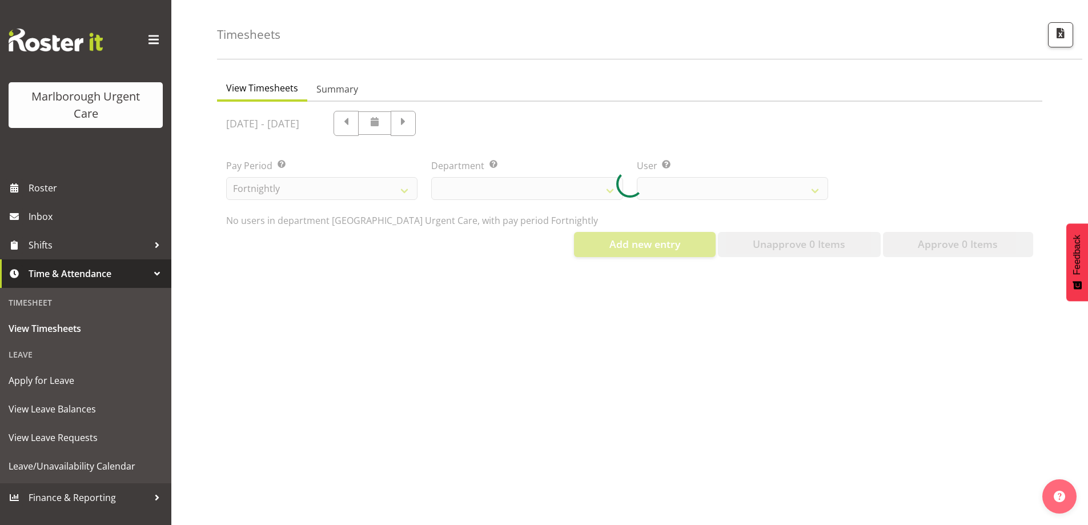
select select "11850"
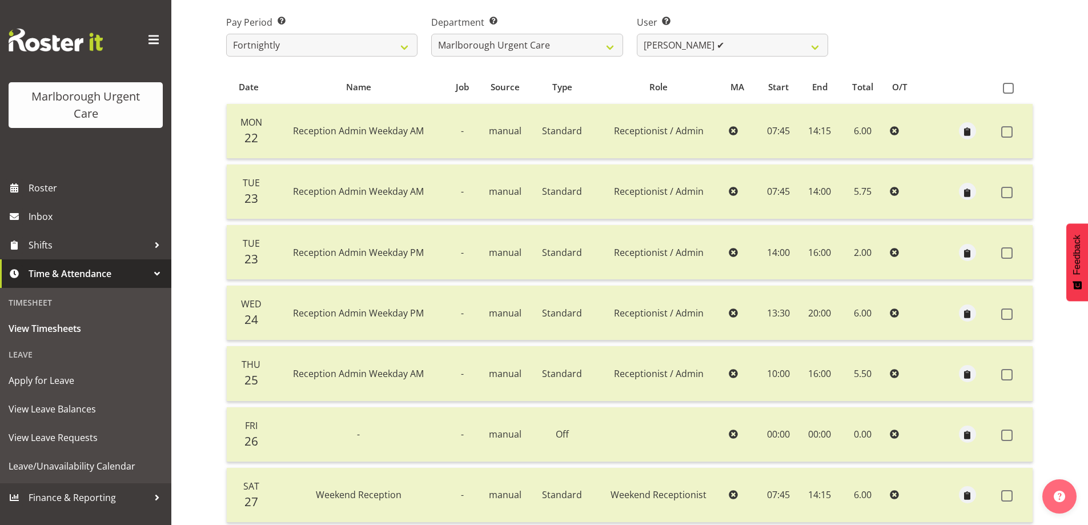
scroll to position [159, 0]
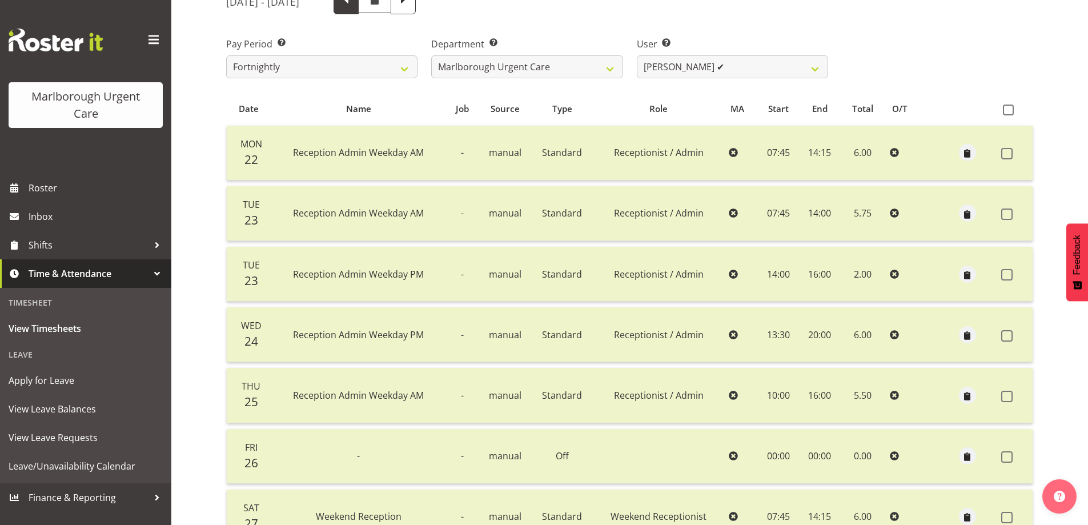
click at [353, 6] on span at bounding box center [346, 0] width 15 height 15
select select
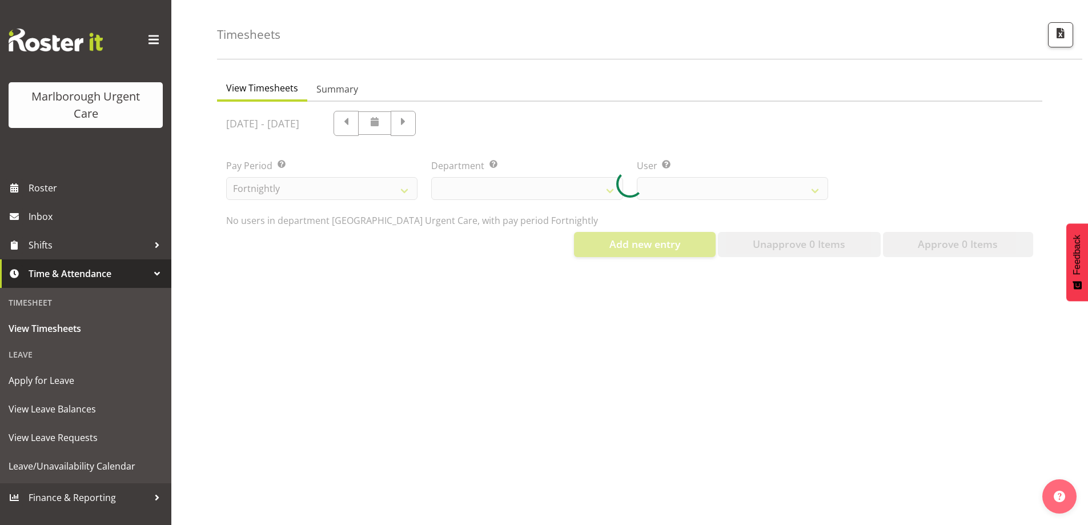
select select "11850"
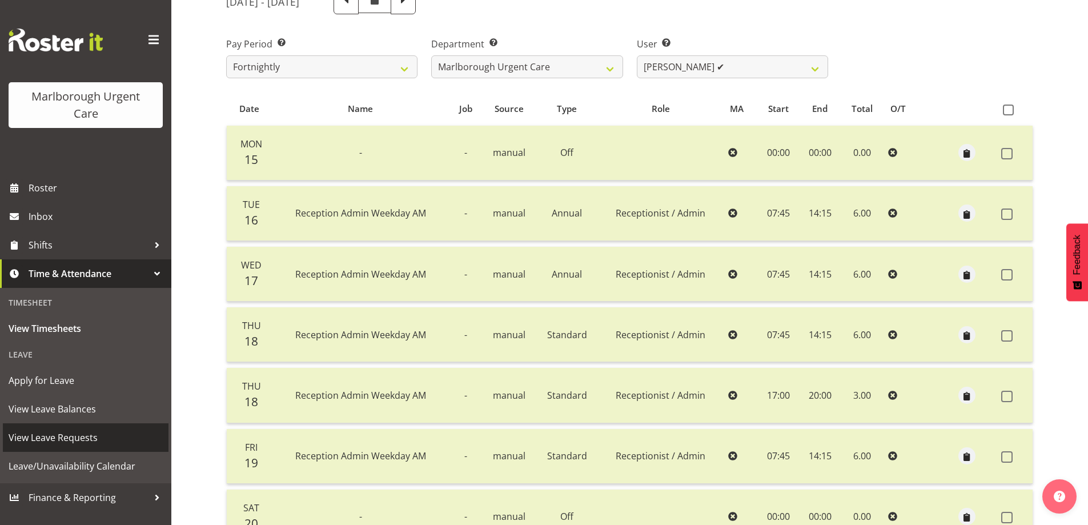
click at [32, 429] on span "View Leave Requests" at bounding box center [86, 437] width 154 height 17
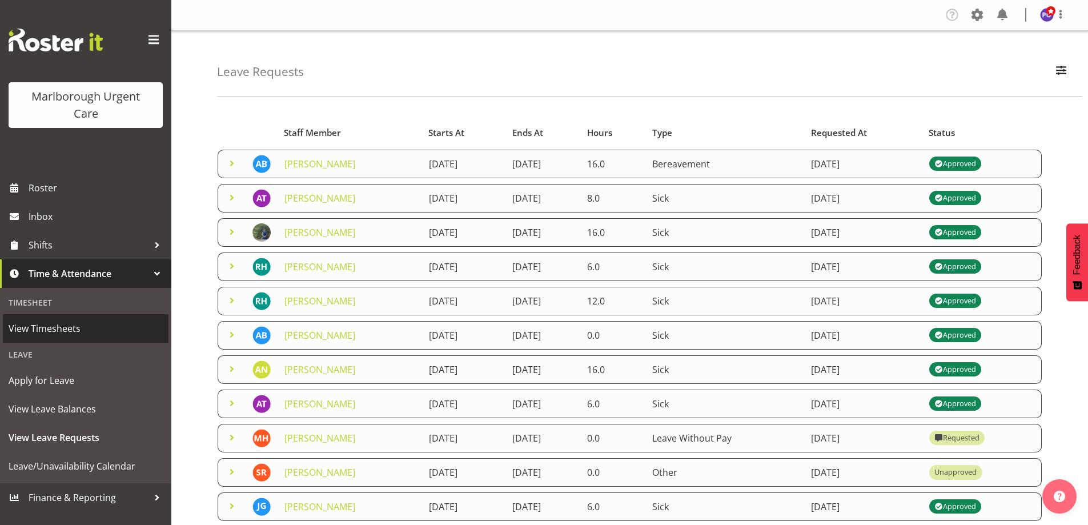
click at [53, 332] on span "View Timesheets" at bounding box center [86, 328] width 154 height 17
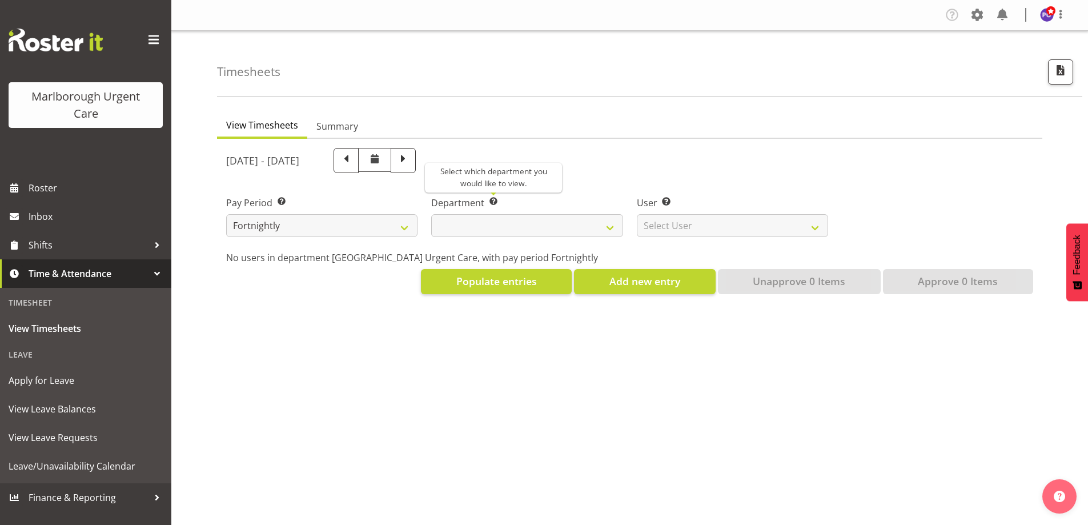
select select
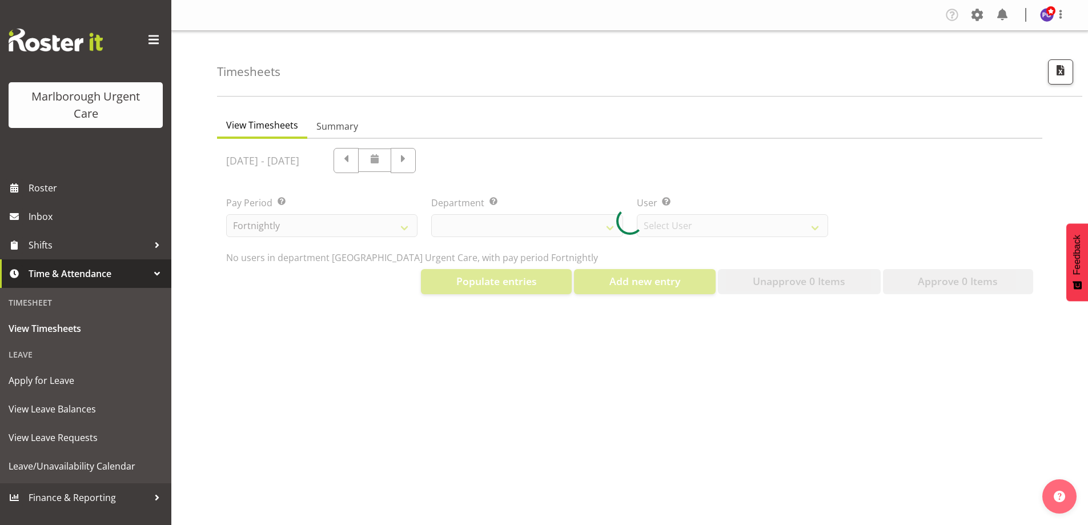
select select "11836"
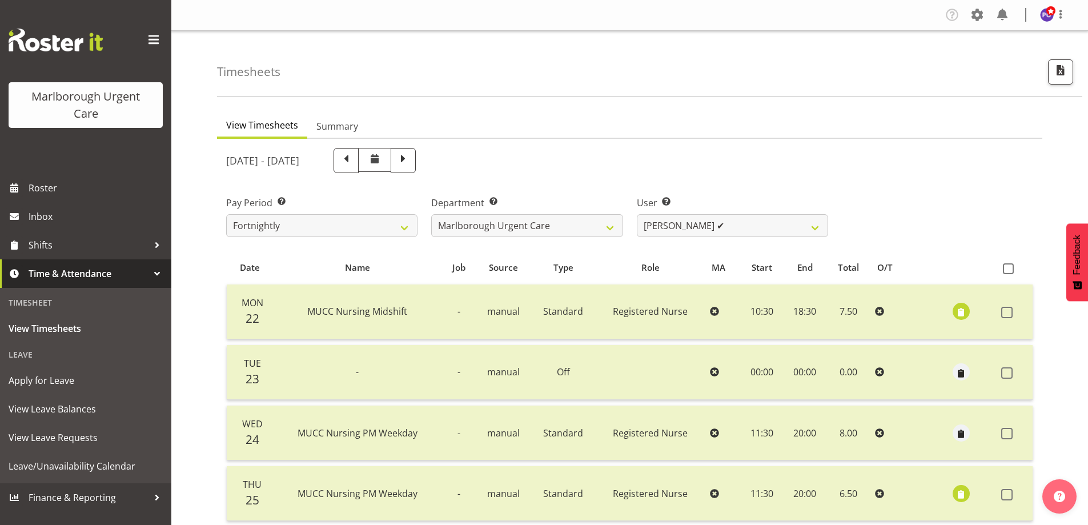
click at [359, 168] on span at bounding box center [345, 160] width 25 height 25
select select
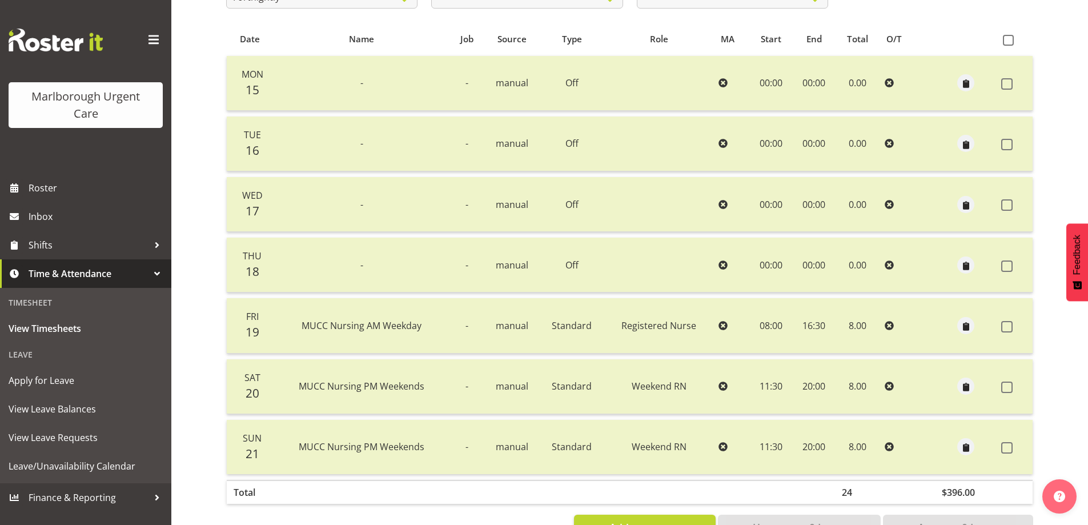
scroll to position [171, 0]
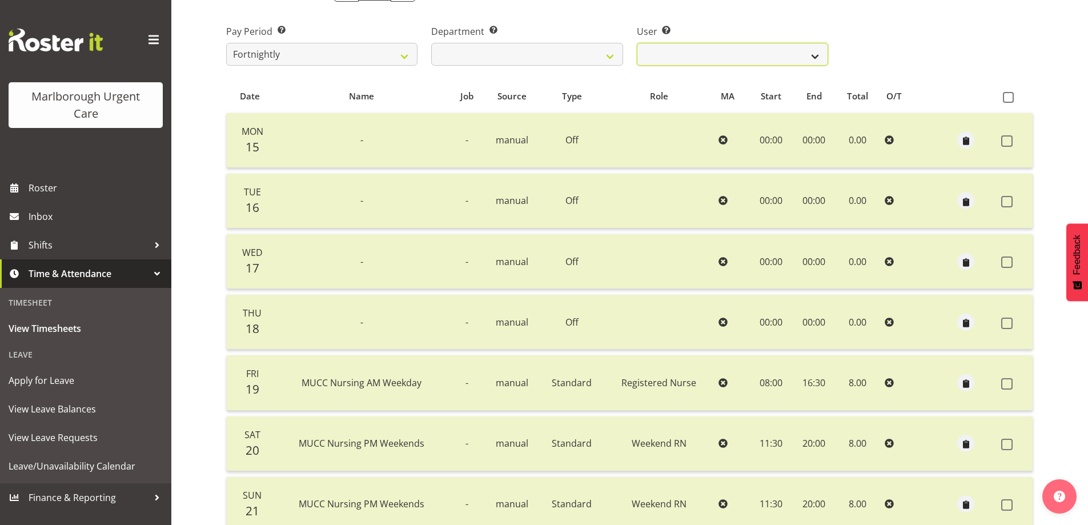
drag, startPoint x: 729, startPoint y: 54, endPoint x: 729, endPoint y: 65, distance: 10.9
click at [729, 54] on select "[PERSON_NAME] ✔ [PERSON_NAME] ✔ [PERSON_NAME] ✔ [PERSON_NAME] ✔ [PERSON_NAME] ✔…" at bounding box center [732, 54] width 191 height 23
select select "11850"
click at [637, 43] on select "[PERSON_NAME] ✔ [PERSON_NAME] ✔ [PERSON_NAME] ✔ [PERSON_NAME] ✔ [PERSON_NAME] ✔…" at bounding box center [732, 54] width 191 height 23
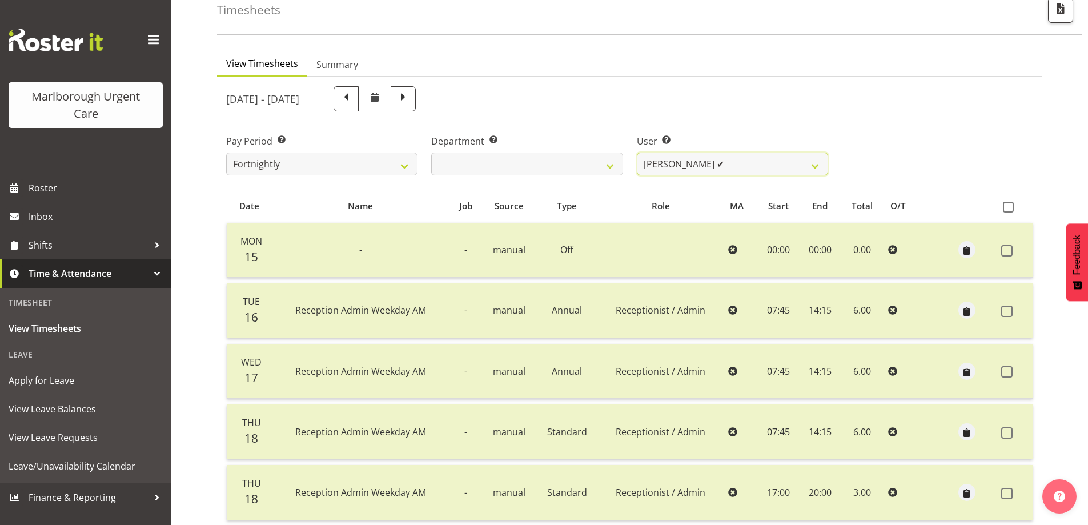
scroll to position [45, 0]
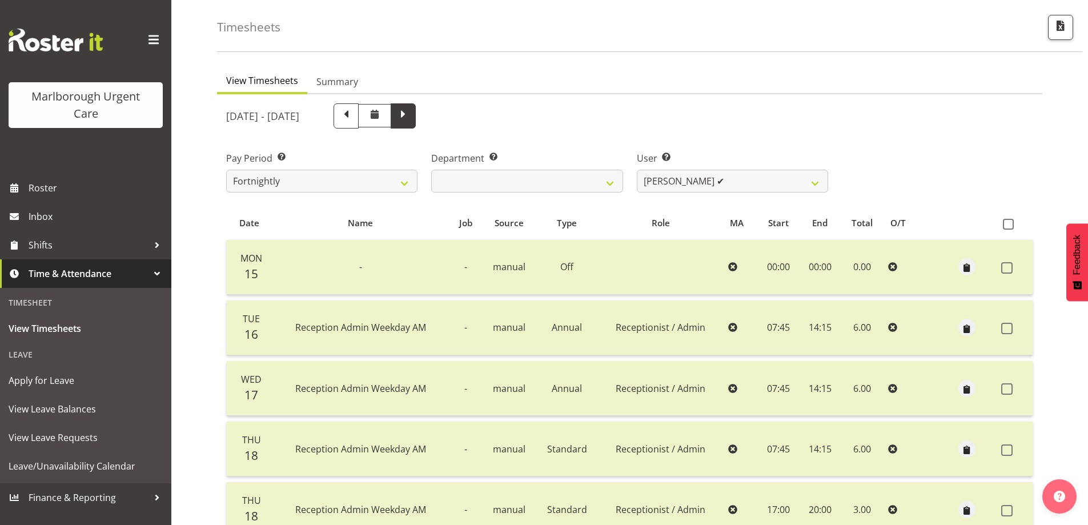
click at [411, 119] on span at bounding box center [403, 114] width 15 height 15
select select
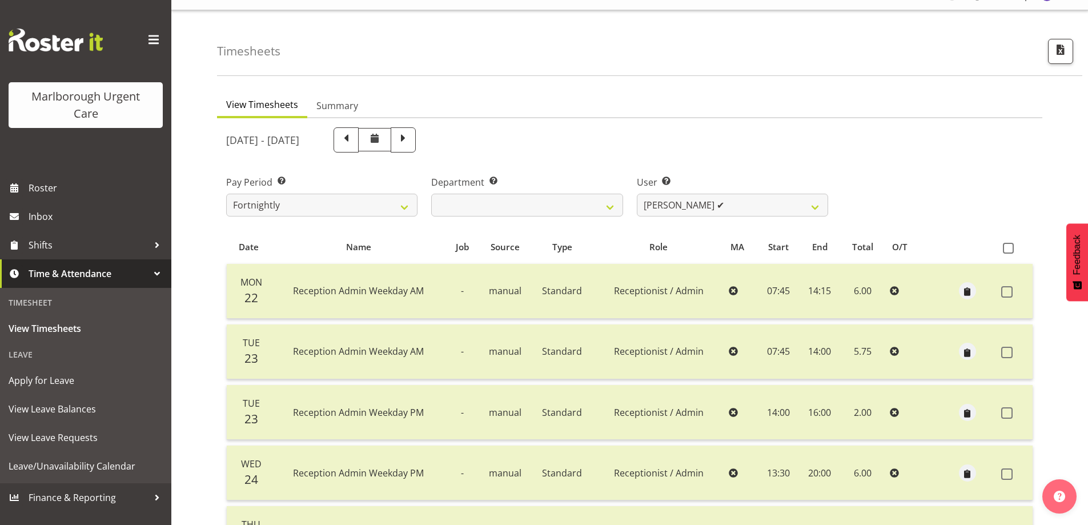
scroll to position [0, 0]
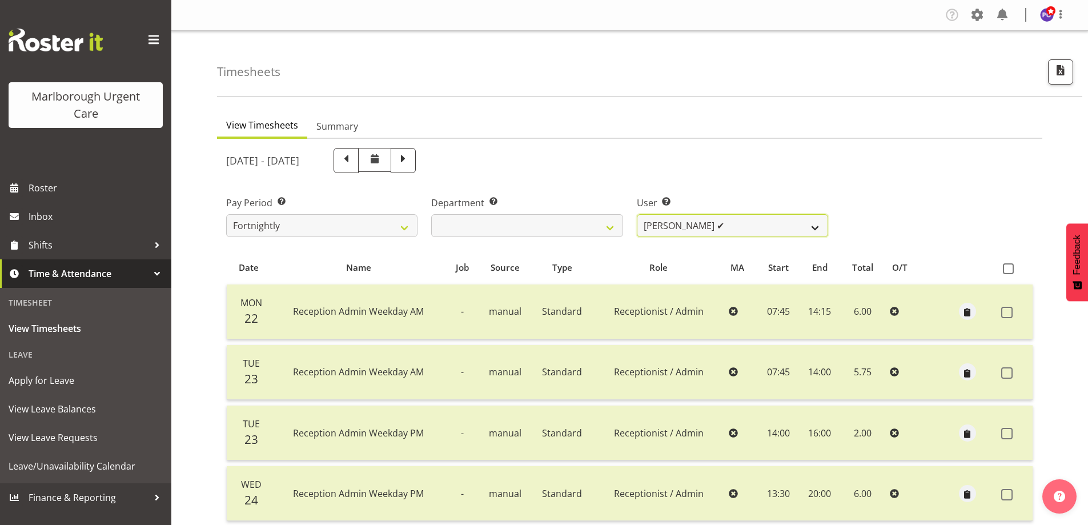
click at [774, 223] on select "[PERSON_NAME] ✔ [PERSON_NAME] ✔ [PERSON_NAME] ✔ [PERSON_NAME] ✔ [PERSON_NAME] ✔…" at bounding box center [732, 225] width 191 height 23
select select "11841"
click at [637, 214] on select "[PERSON_NAME] ✔ [PERSON_NAME] ✔ [PERSON_NAME] ✔ [PERSON_NAME] ✔ [PERSON_NAME] ✔…" at bounding box center [732, 225] width 191 height 23
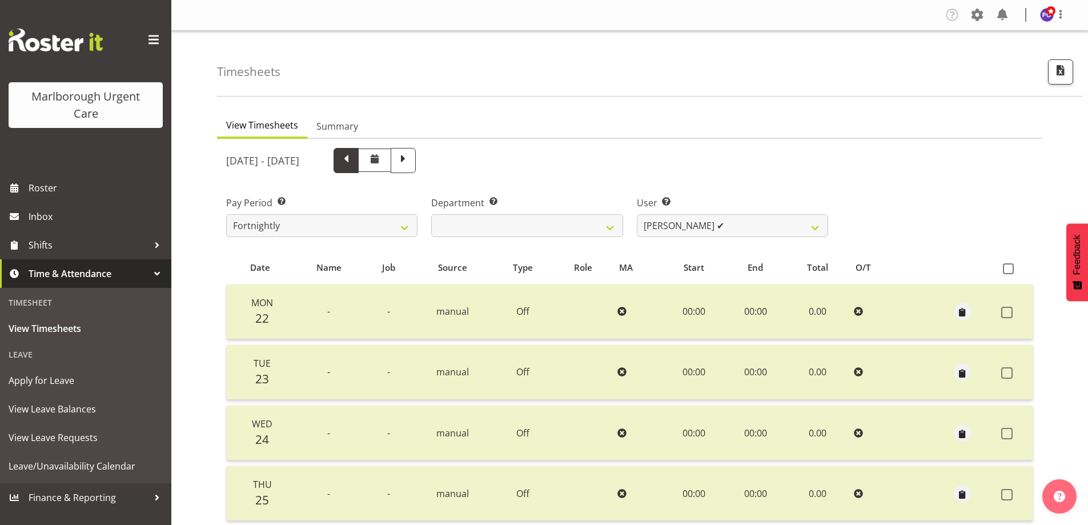
click at [353, 164] on span at bounding box center [346, 159] width 15 height 15
select select
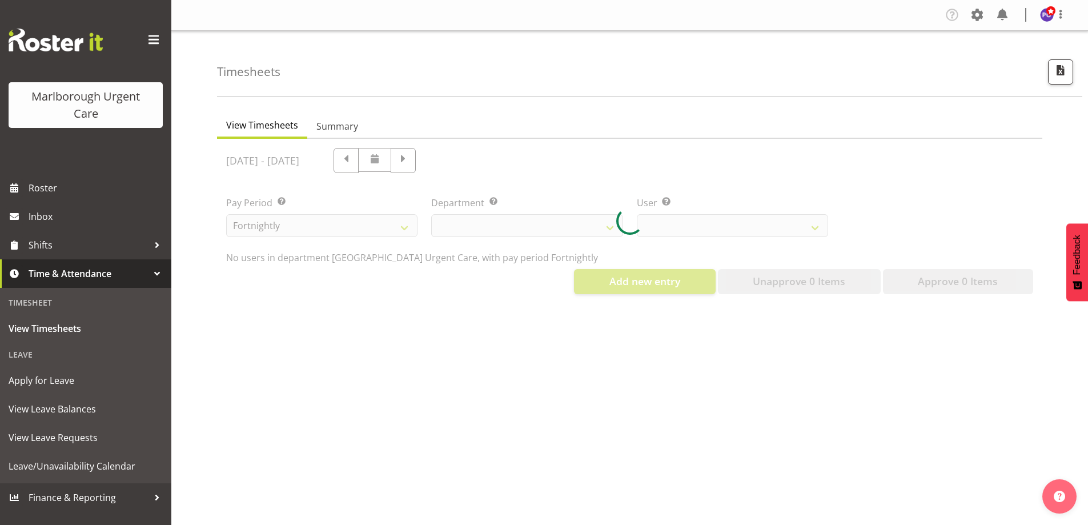
select select "11841"
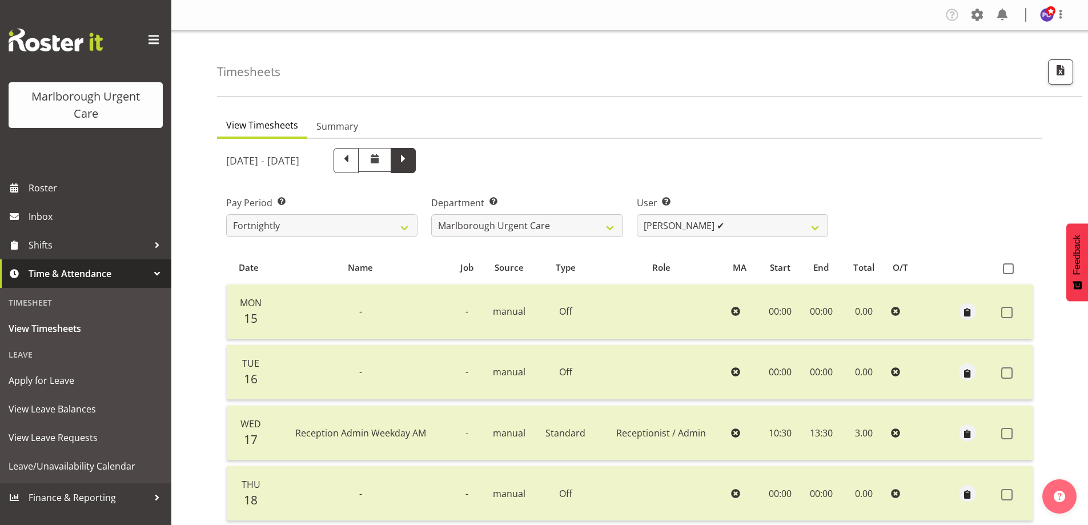
click at [411, 161] on span at bounding box center [403, 159] width 15 height 15
select select
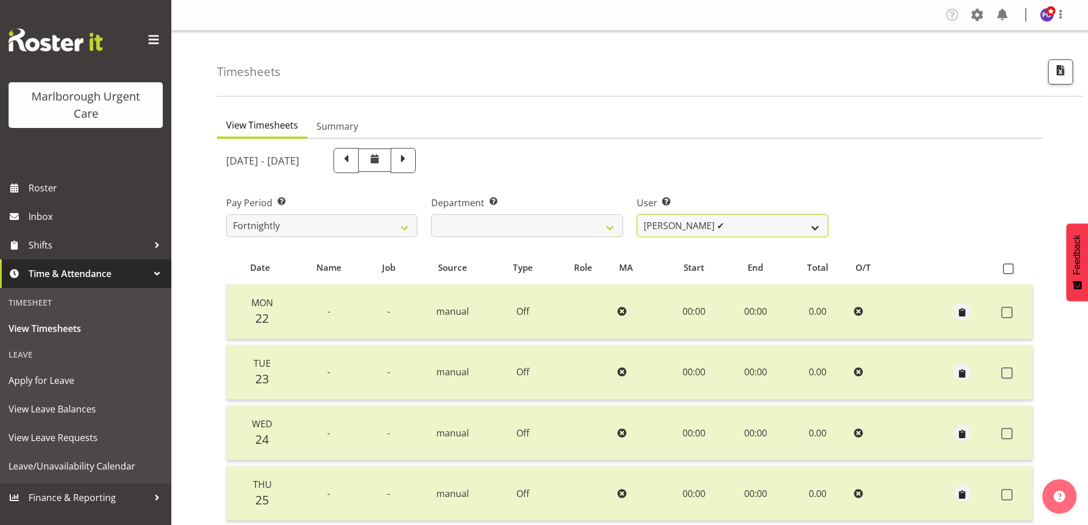
click at [720, 223] on select "[PERSON_NAME] ✔ [PERSON_NAME] ✔ [PERSON_NAME] ✔ [PERSON_NAME] ✔ [PERSON_NAME] ✔…" at bounding box center [732, 225] width 191 height 23
select select "11842"
click at [637, 214] on select "[PERSON_NAME] ✔ [PERSON_NAME] ✔ [PERSON_NAME] ✔ [PERSON_NAME] ✔ [PERSON_NAME] ✔…" at bounding box center [732, 225] width 191 height 23
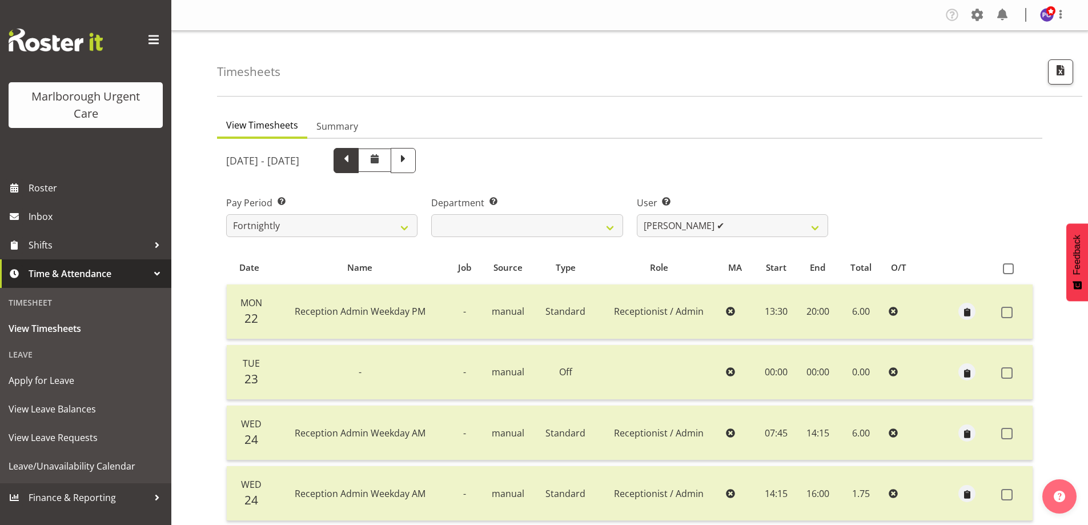
click at [353, 164] on span at bounding box center [346, 159] width 15 height 15
select select
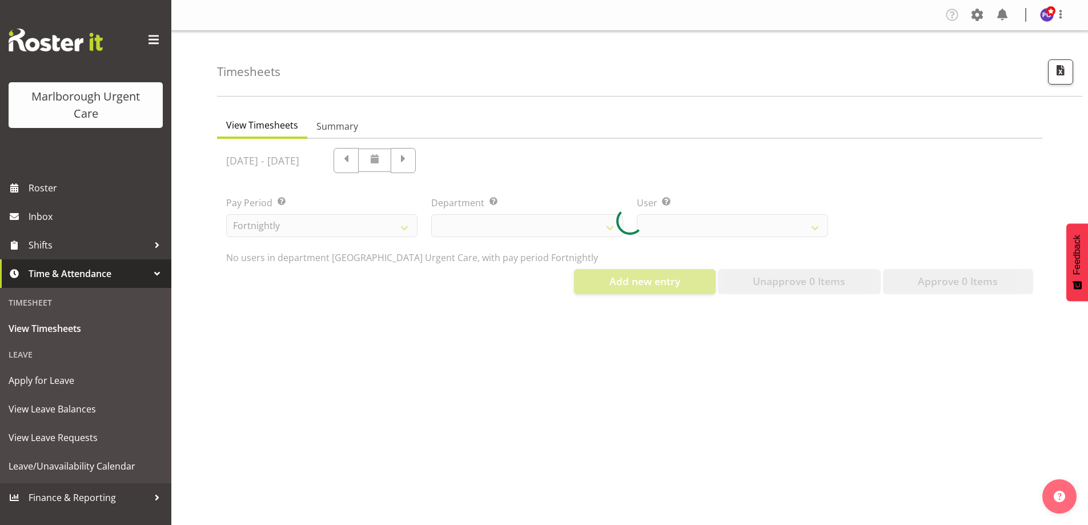
select select "11842"
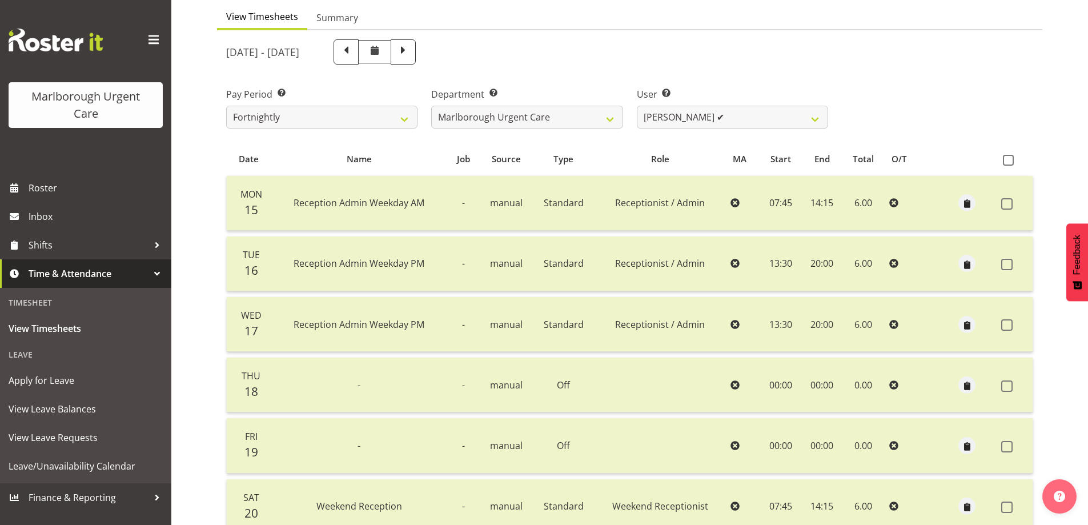
scroll to position [98, 0]
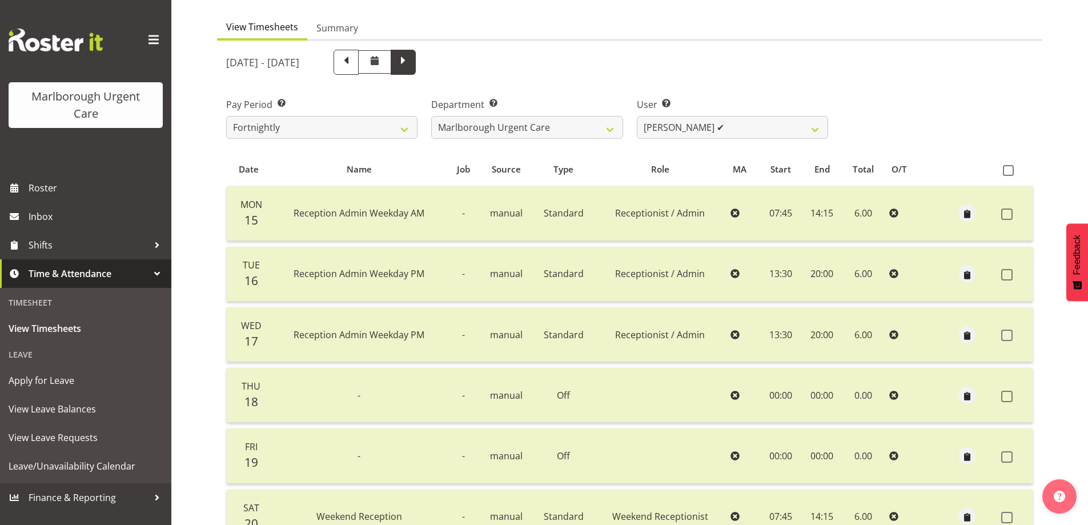
click at [416, 69] on span at bounding box center [403, 62] width 25 height 25
select select
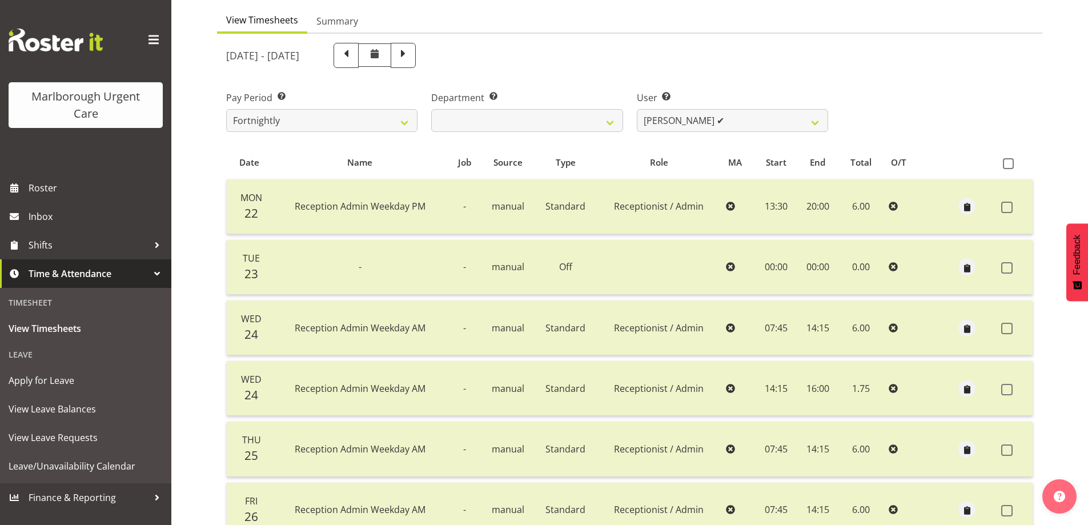
scroll to position [0, 0]
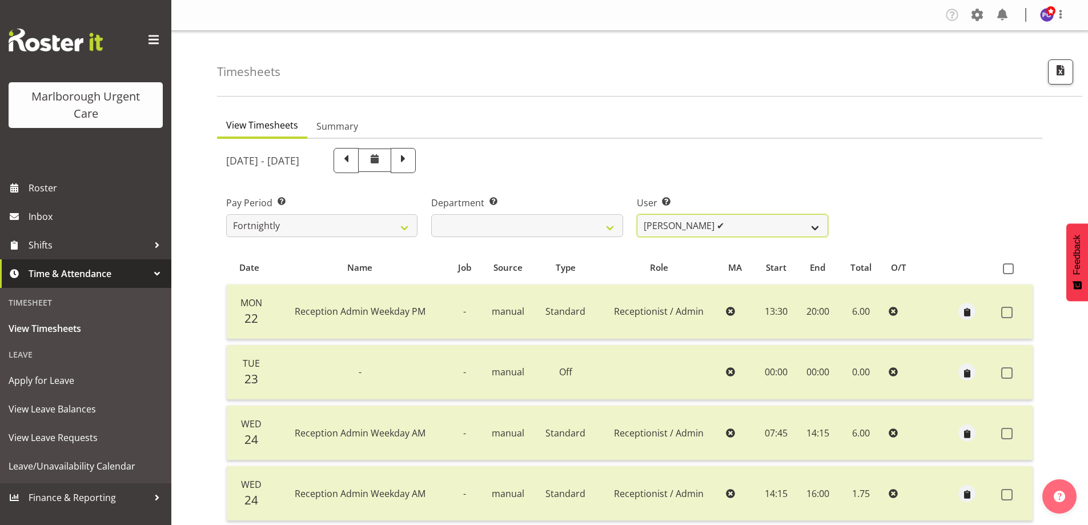
click at [730, 226] on select "[PERSON_NAME] ✔ [PERSON_NAME] ✔ [PERSON_NAME] ✔ [PERSON_NAME] ✔ [PERSON_NAME] ✔…" at bounding box center [732, 225] width 191 height 23
select select "11840"
click at [637, 214] on select "[PERSON_NAME] ✔ [PERSON_NAME] ✔ [PERSON_NAME] ✔ [PERSON_NAME] ✔ [PERSON_NAME] ✔…" at bounding box center [732, 225] width 191 height 23
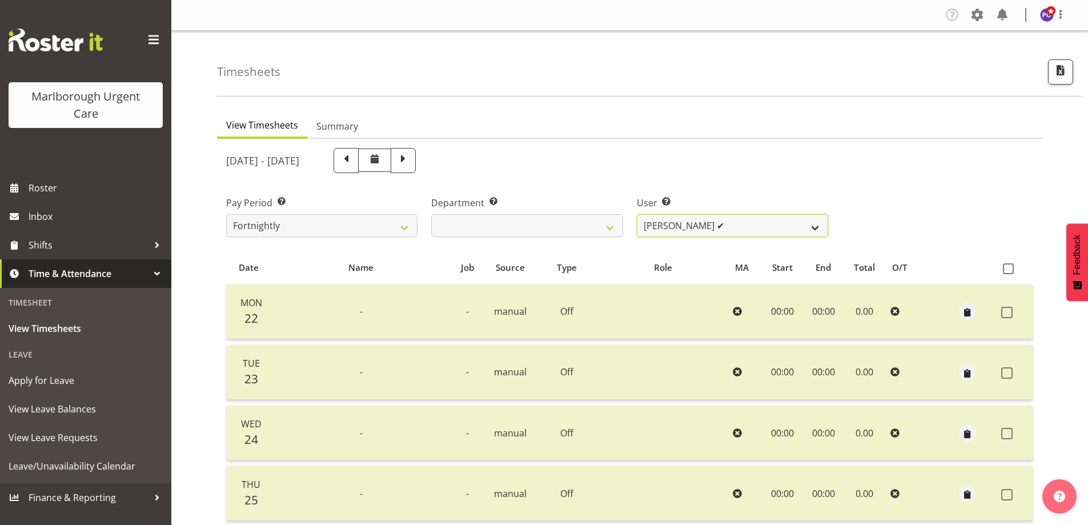
click at [734, 223] on select "[PERSON_NAME] ✔ [PERSON_NAME] ✔ [PERSON_NAME] ✔ [PERSON_NAME] ✔ [PERSON_NAME] ✔…" at bounding box center [732, 225] width 191 height 23
click at [687, 174] on div "[DATE] - [DATE]" at bounding box center [527, 160] width 616 height 39
click at [353, 159] on span at bounding box center [346, 159] width 15 height 15
select select
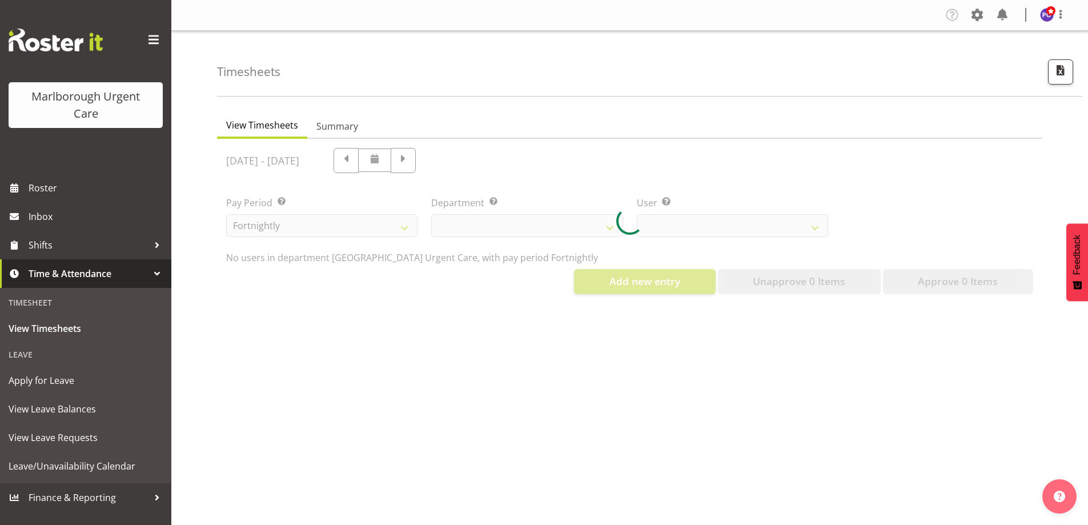
select select "11840"
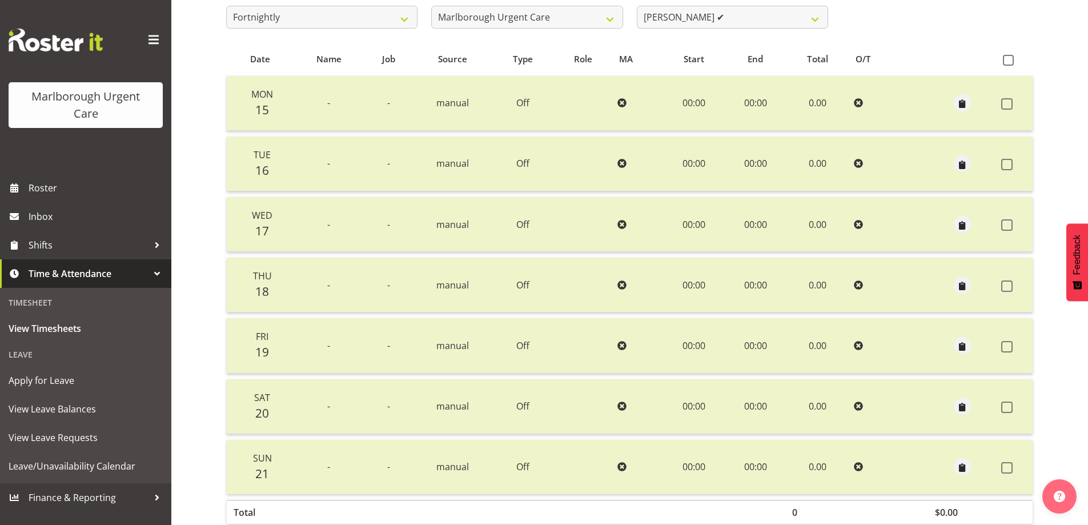
scroll to position [98, 0]
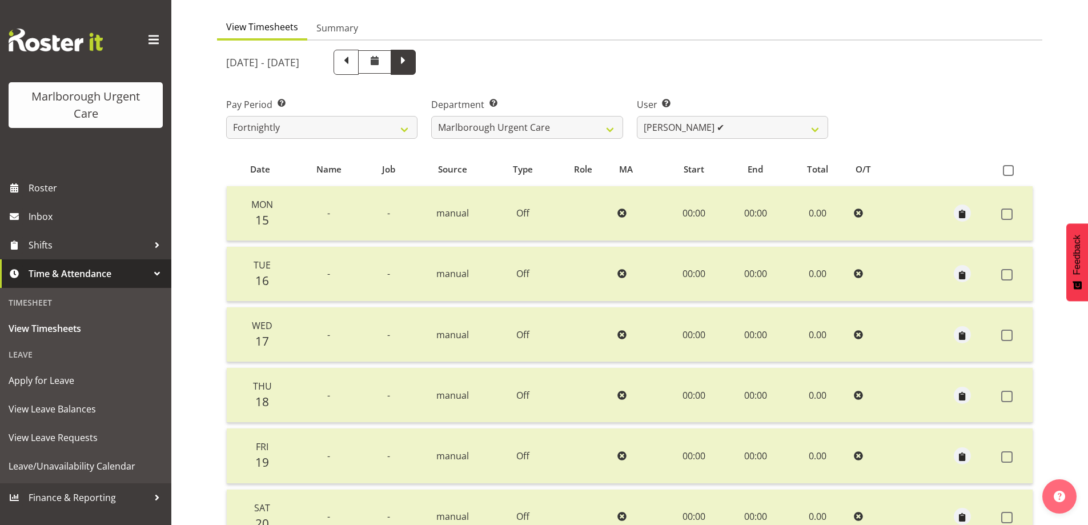
click at [411, 65] on span at bounding box center [403, 61] width 15 height 15
select select
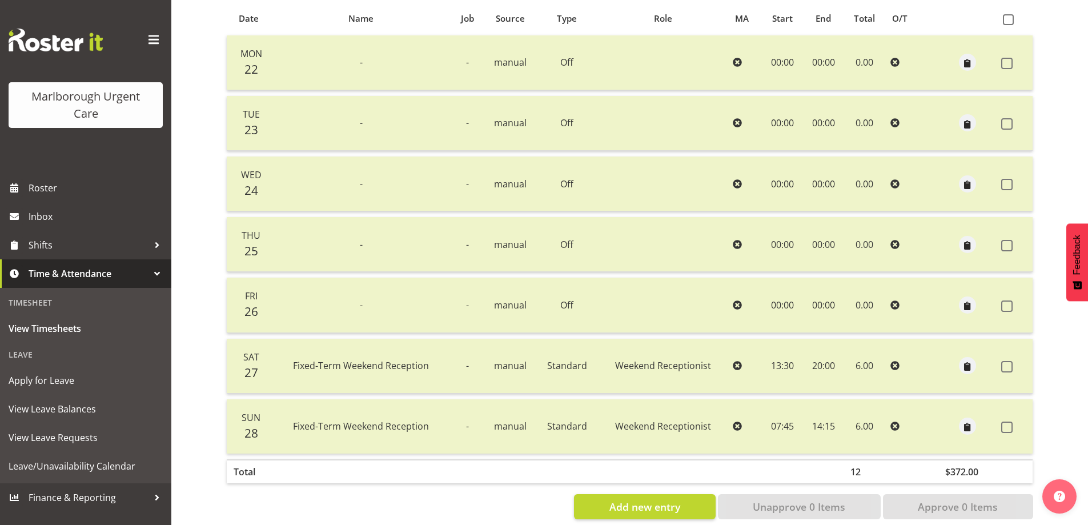
scroll to position [270, 0]
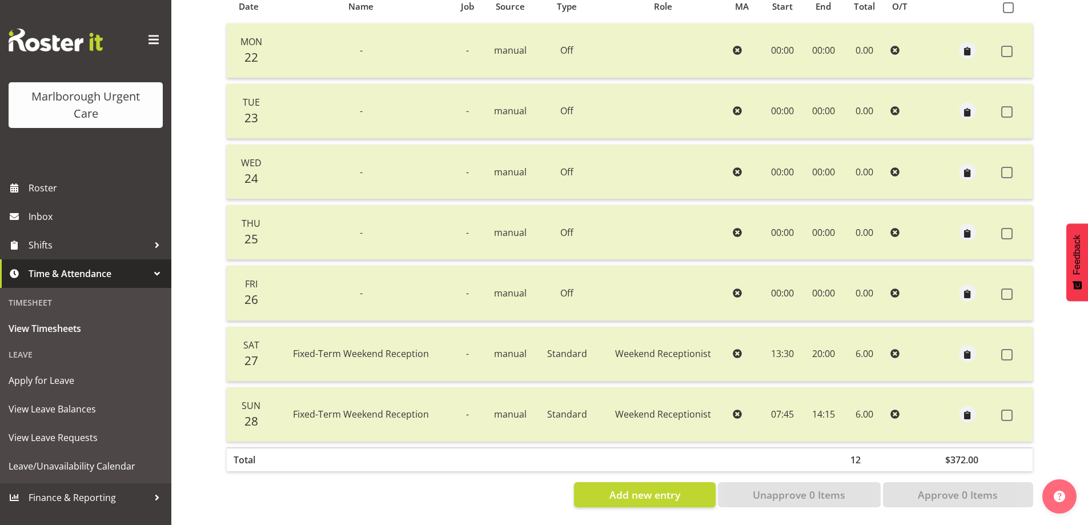
click at [1061, 46] on div "View Timesheets Summary [DATE] - [DATE] Pay Period Select which pay period you …" at bounding box center [652, 184] width 871 height 681
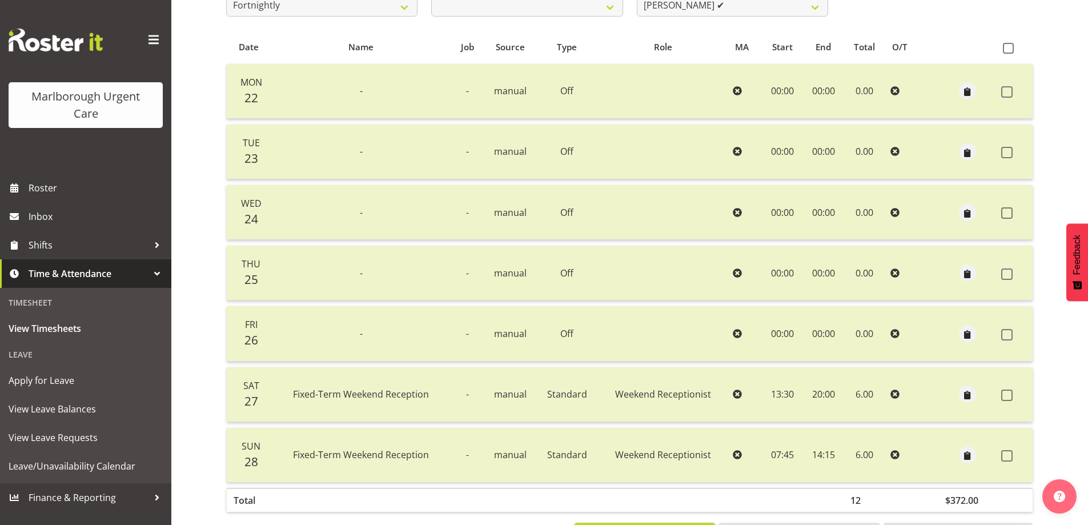
scroll to position [155, 0]
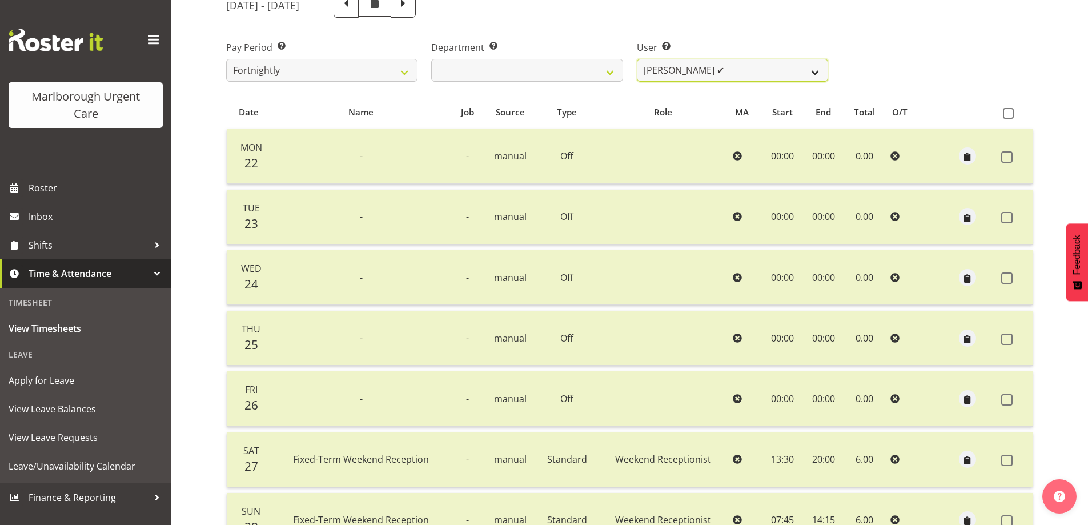
click at [779, 71] on select "[PERSON_NAME] ✔ [PERSON_NAME] ✔ [PERSON_NAME] ✔ [PERSON_NAME] ✔ [PERSON_NAME] ✔…" at bounding box center [732, 70] width 191 height 23
select select "11839"
click at [637, 59] on select "[PERSON_NAME] ✔ [PERSON_NAME] ✔ [PERSON_NAME] ✔ [PERSON_NAME] ✔ [PERSON_NAME] ✔…" at bounding box center [732, 70] width 191 height 23
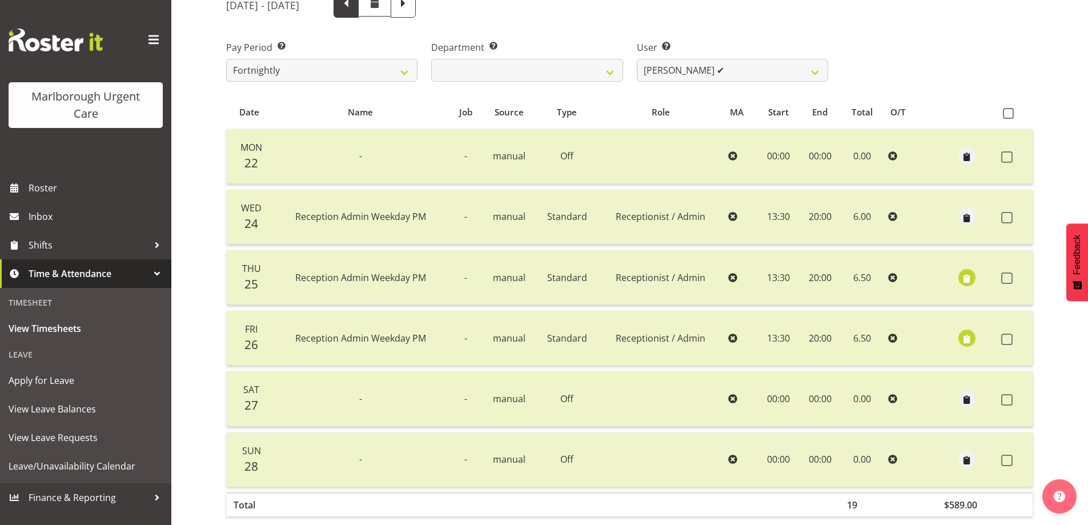
click at [353, 9] on span at bounding box center [346, 4] width 15 height 15
select select
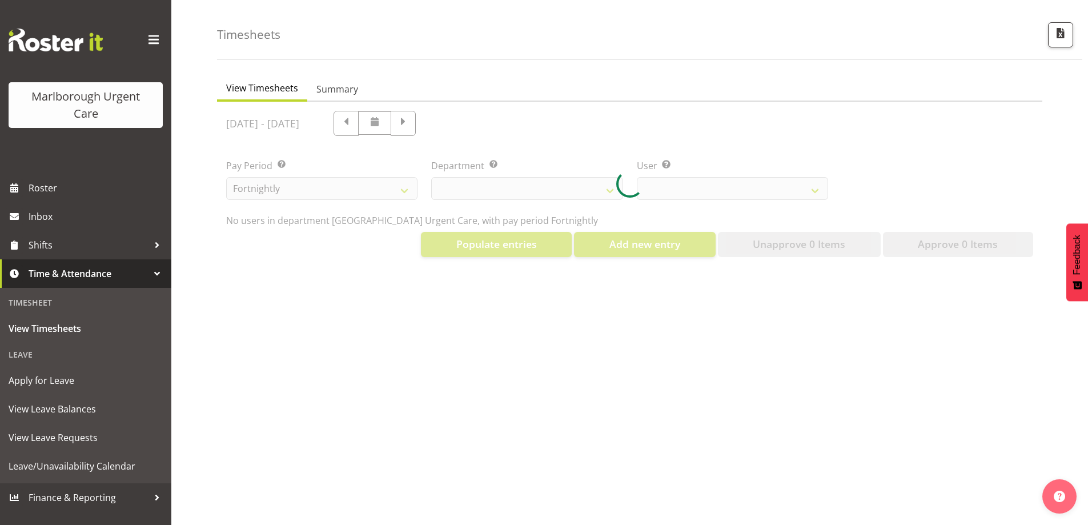
select select "11839"
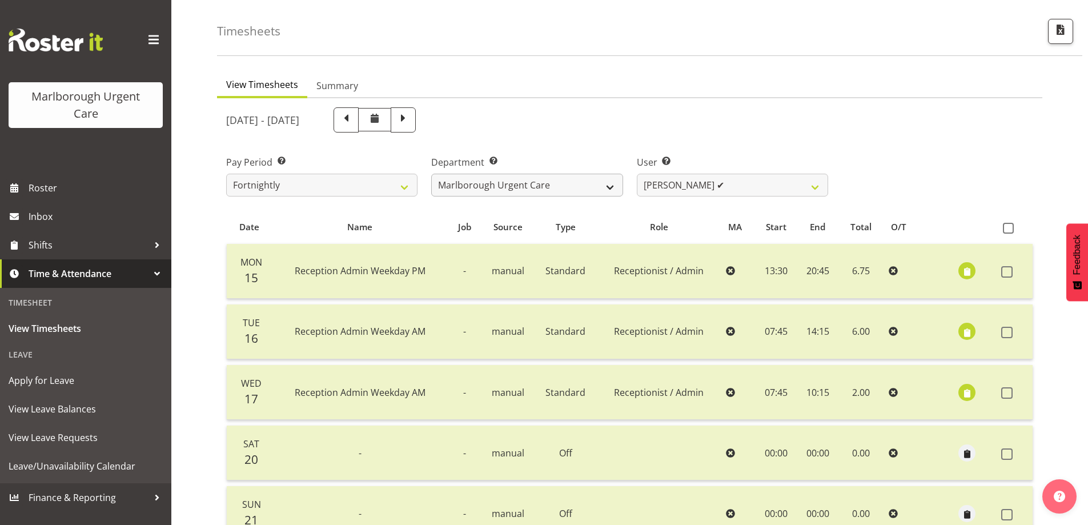
scroll to position [34, 0]
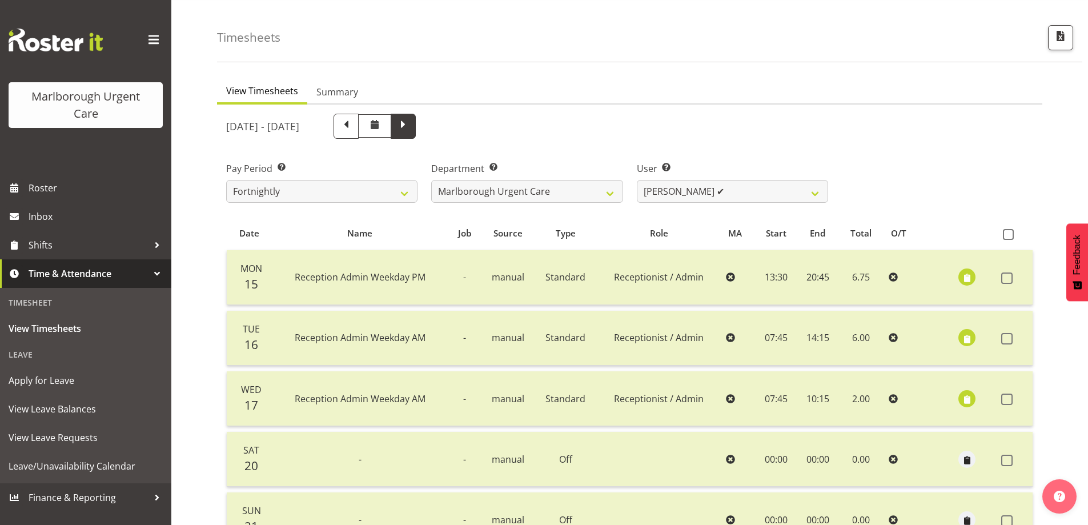
click at [411, 121] on span at bounding box center [403, 125] width 15 height 15
select select
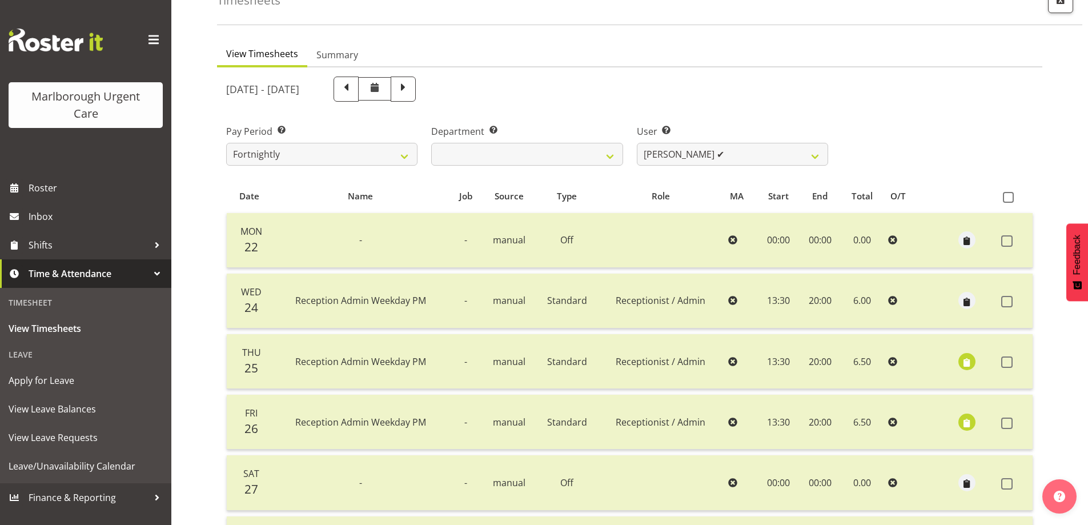
scroll to position [91, 0]
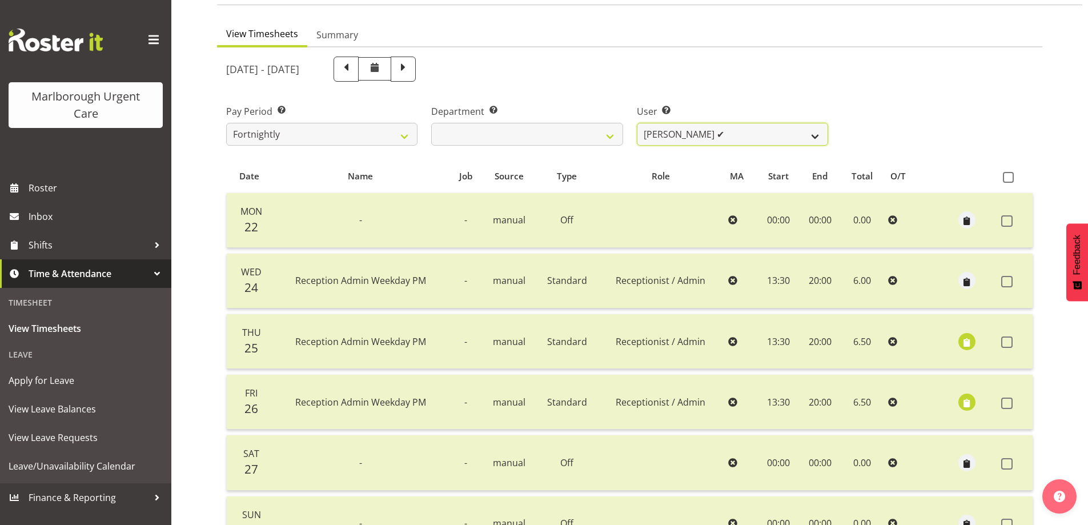
click at [708, 132] on select "[PERSON_NAME] ✔ [PERSON_NAME] ✔ [PERSON_NAME] ✔ [PERSON_NAME] ✔ [PERSON_NAME] ✔…" at bounding box center [732, 134] width 191 height 23
click at [637, 123] on select "[PERSON_NAME] ✔ [PERSON_NAME] ✔ [PERSON_NAME] ✔ [PERSON_NAME] ✔ [PERSON_NAME] ✔…" at bounding box center [732, 134] width 191 height 23
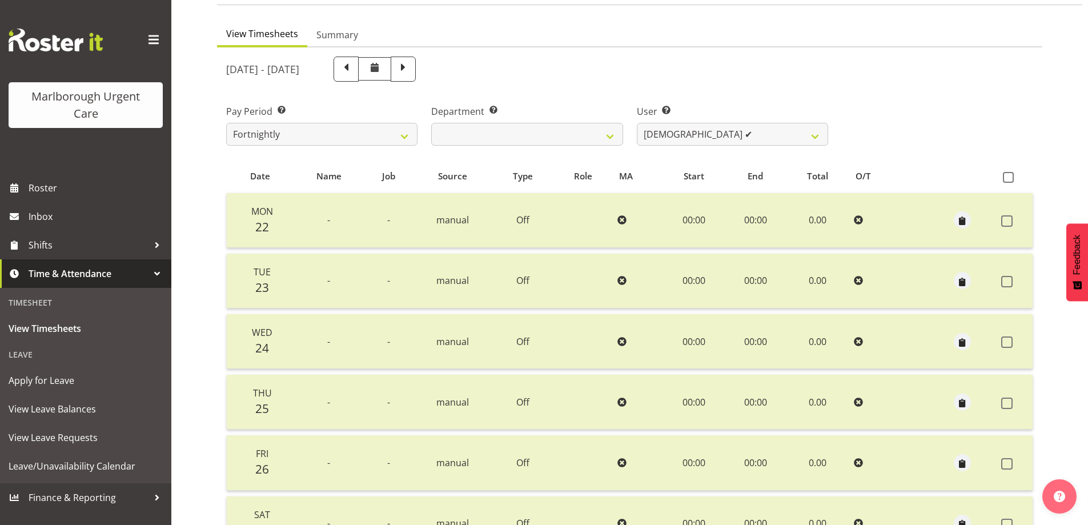
click at [903, 127] on div "Pay Period Select which pay period you would like to view. Fortnightly MPHO - […" at bounding box center [629, 121] width 821 height 64
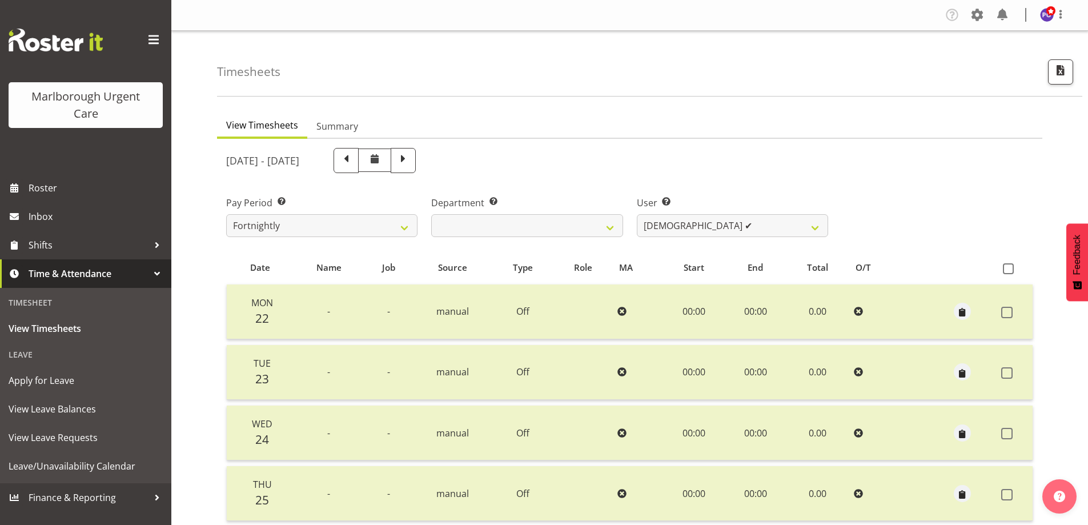
click at [969, 187] on div "Pay Period Select which pay period you would like to view. Fortnightly MPHO - […" at bounding box center [629, 212] width 821 height 64
click at [736, 34] on div "Timesheets" at bounding box center [649, 64] width 865 height 66
click at [727, 221] on select "[PERSON_NAME] ✔ [PERSON_NAME] ✔ [PERSON_NAME] ✔ [PERSON_NAME] ✔ [PERSON_NAME] ✔…" at bounding box center [732, 225] width 191 height 23
select select "11836"
click at [637, 214] on select "[PERSON_NAME] ✔ [PERSON_NAME] ✔ [PERSON_NAME] ✔ [PERSON_NAME] ✔ [PERSON_NAME] ✔…" at bounding box center [732, 225] width 191 height 23
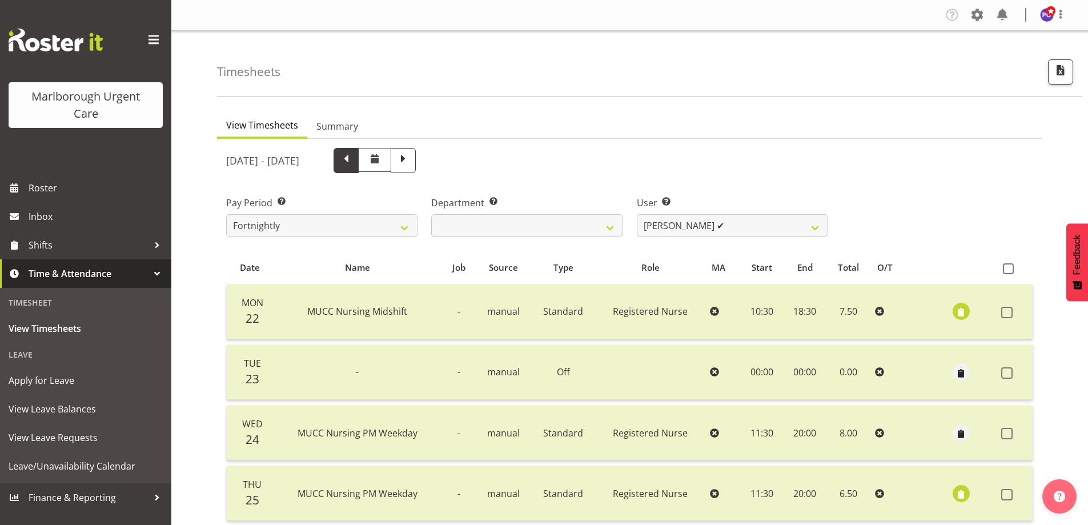
click at [353, 163] on span at bounding box center [346, 159] width 15 height 15
select select
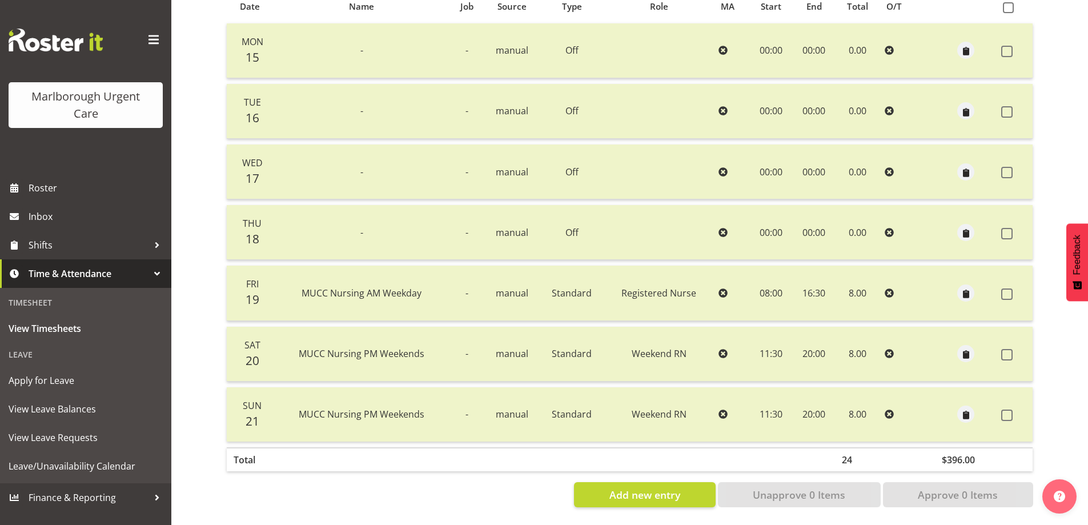
scroll to position [270, 0]
drag, startPoint x: 1070, startPoint y: 41, endPoint x: 1036, endPoint y: 45, distance: 33.3
click at [1070, 41] on div "View Timesheets Summary [DATE] - [DATE] Pay Period Select which pay period you …" at bounding box center [652, 184] width 871 height 681
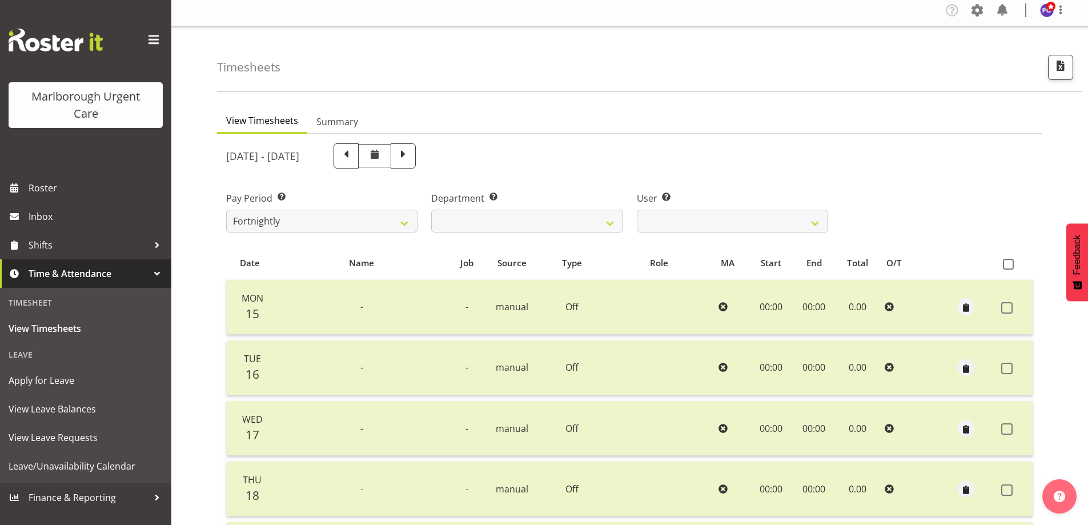
scroll to position [0, 0]
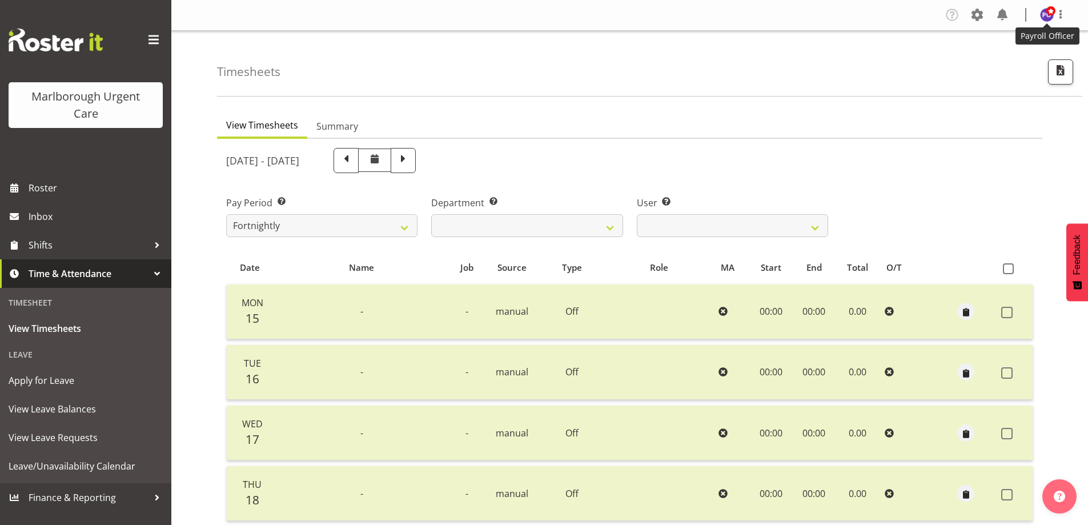
click at [1050, 17] on img at bounding box center [1047, 15] width 14 height 14
click at [996, 61] on link "Log Out" at bounding box center [1013, 60] width 110 height 21
